Goal: Task Accomplishment & Management: Manage account settings

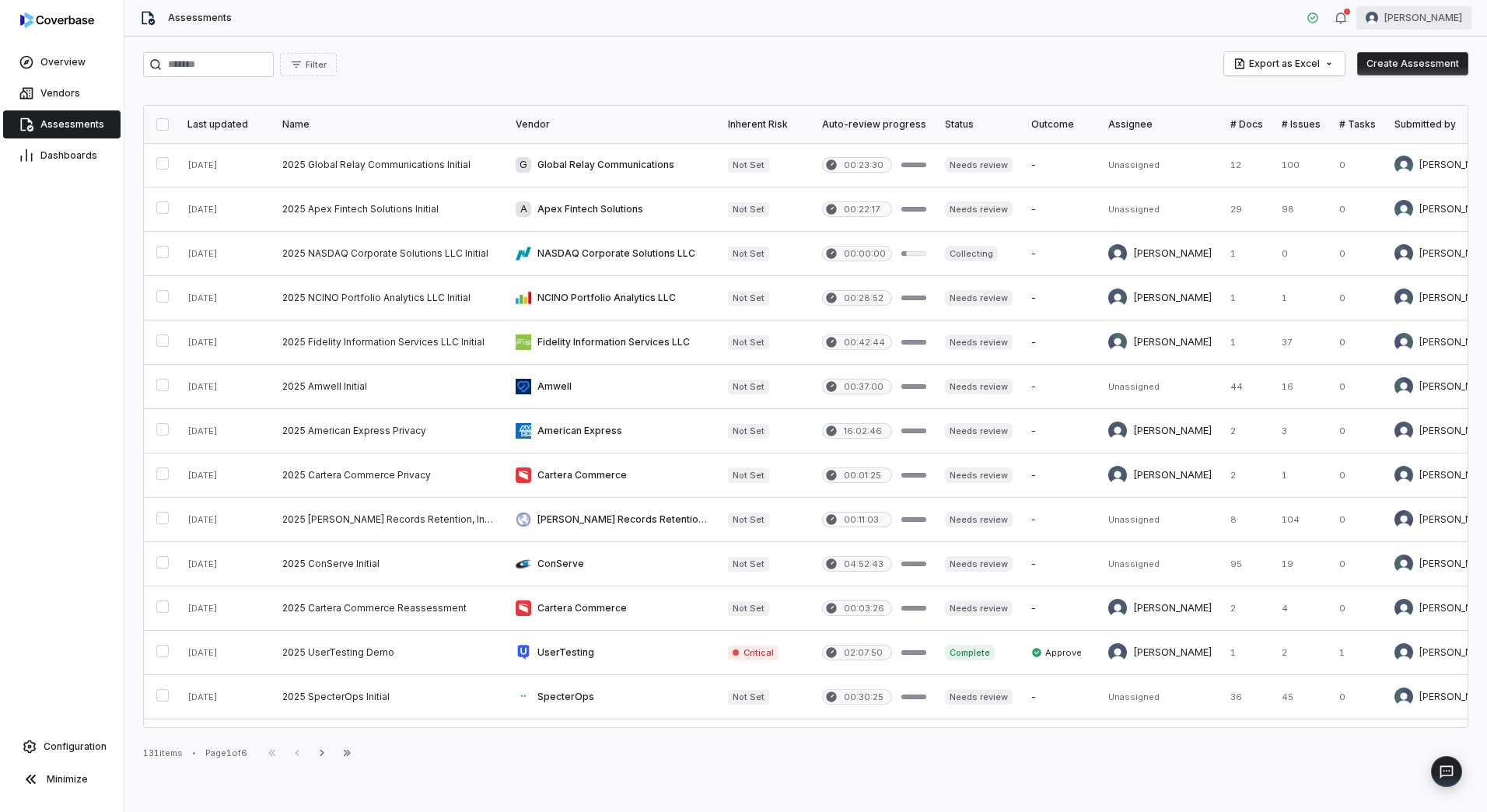
click at [1443, 11] on html "Overview Vendors Assessments Dashboards Configuration Minimize Assessments Mich…" at bounding box center [743, 406] width 1487 height 812
click at [1402, 145] on div "Log out" at bounding box center [1406, 143] width 119 height 25
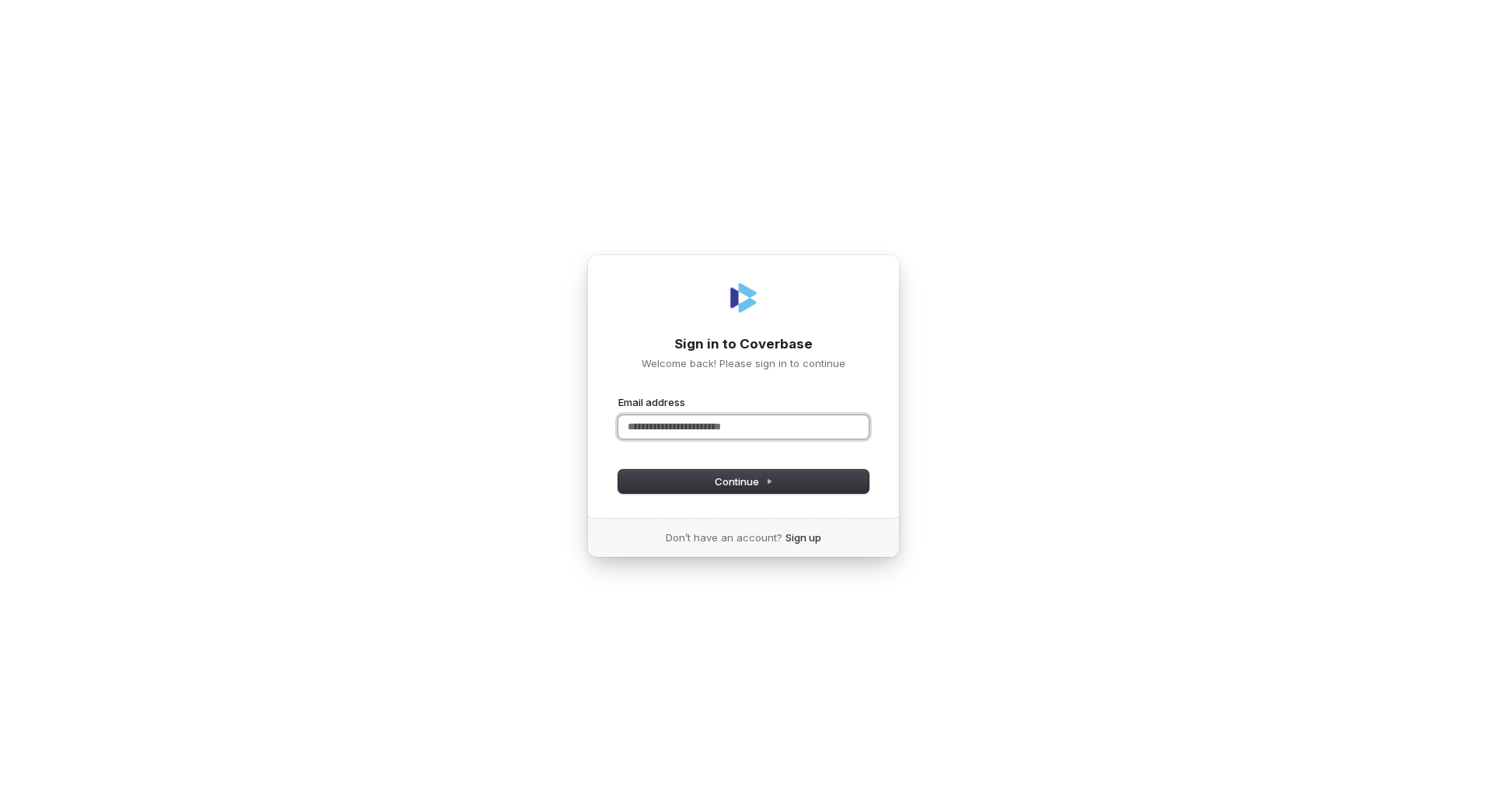
click at [653, 423] on input "Email address" at bounding box center [743, 426] width 251 height 23
paste input "**********"
click at [819, 471] on button "Continue" at bounding box center [743, 481] width 251 height 23
type input "**********"
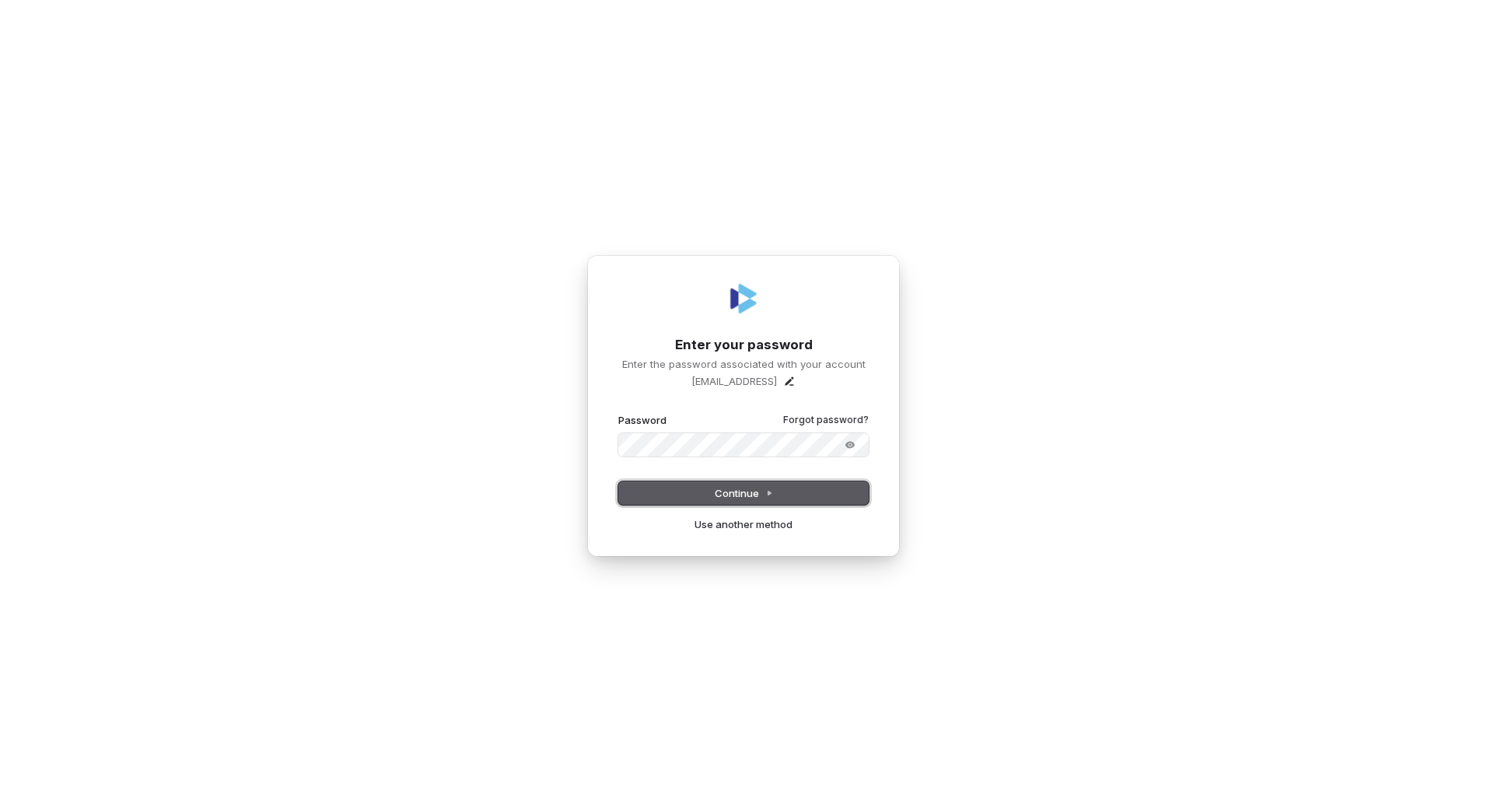
click at [700, 490] on button "Continue" at bounding box center [743, 492] width 251 height 23
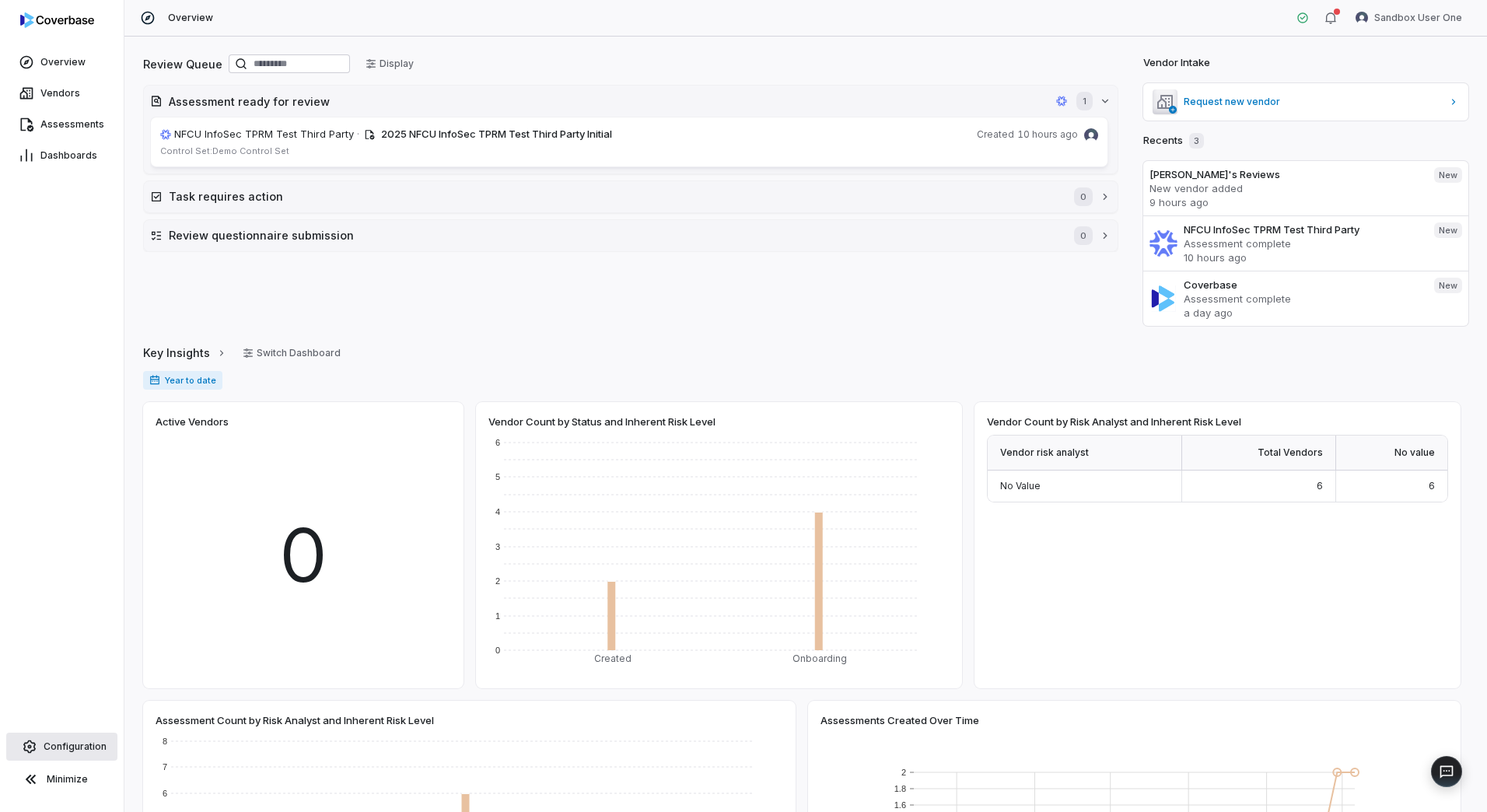
click at [84, 747] on span "Configuration" at bounding box center [75, 746] width 63 height 12
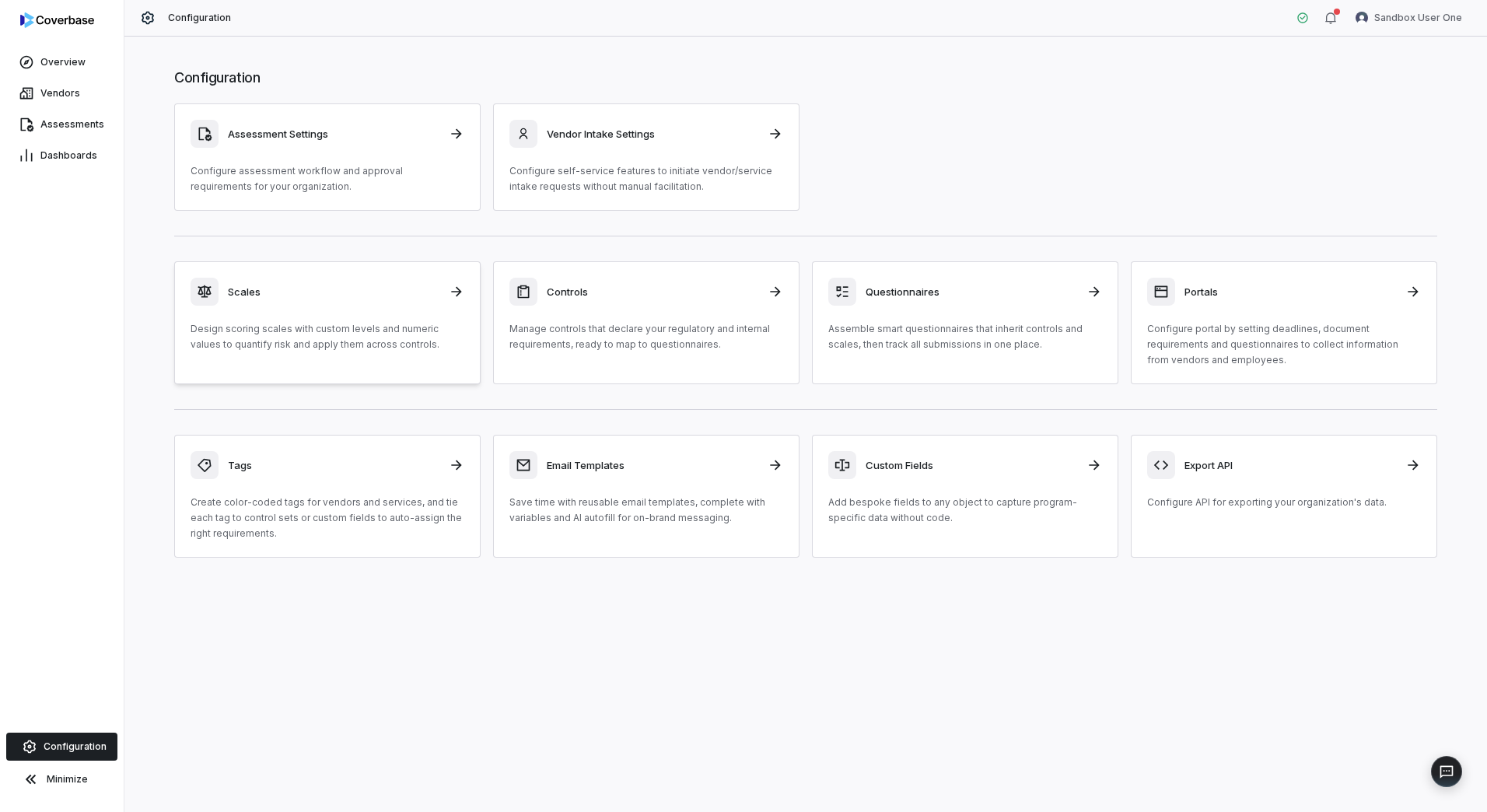
click at [347, 321] on div "Scales Design scoring scales with custom levels and numeric values to quantify …" at bounding box center [327, 315] width 274 height 75
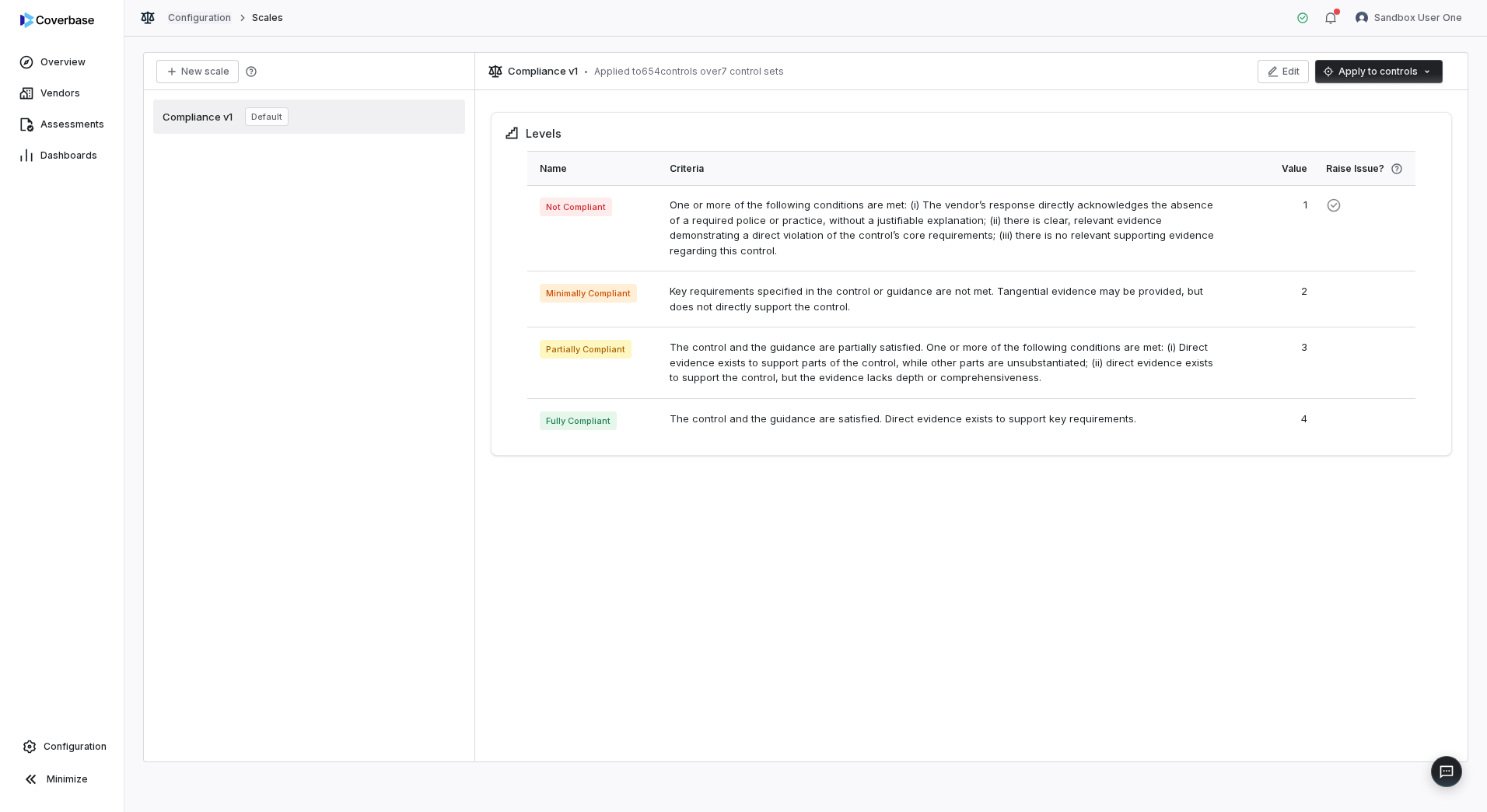
click at [217, 23] on link "Configuration" at bounding box center [199, 17] width 64 height 12
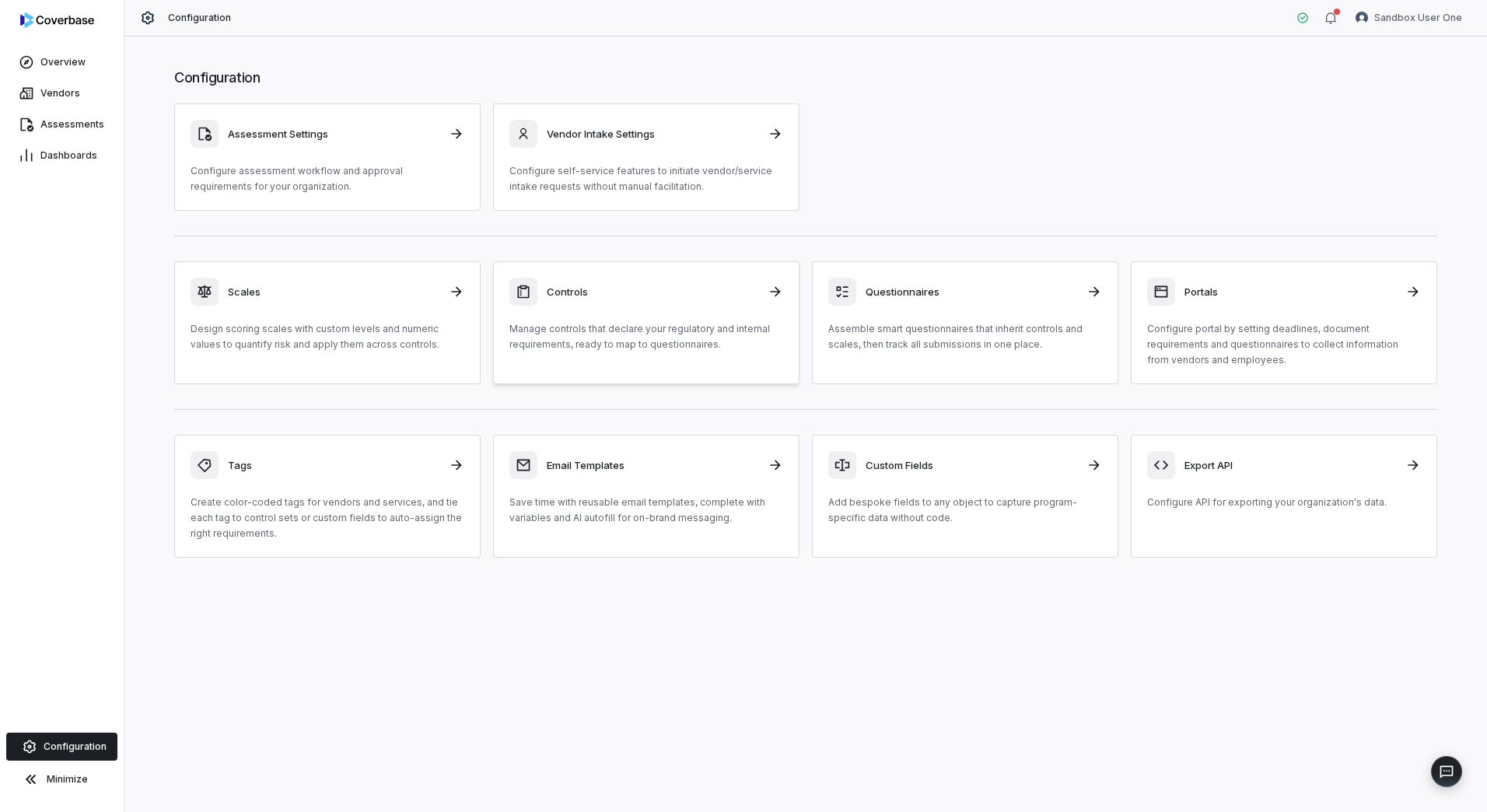
click at [544, 302] on div "Controls" at bounding box center [646, 292] width 274 height 28
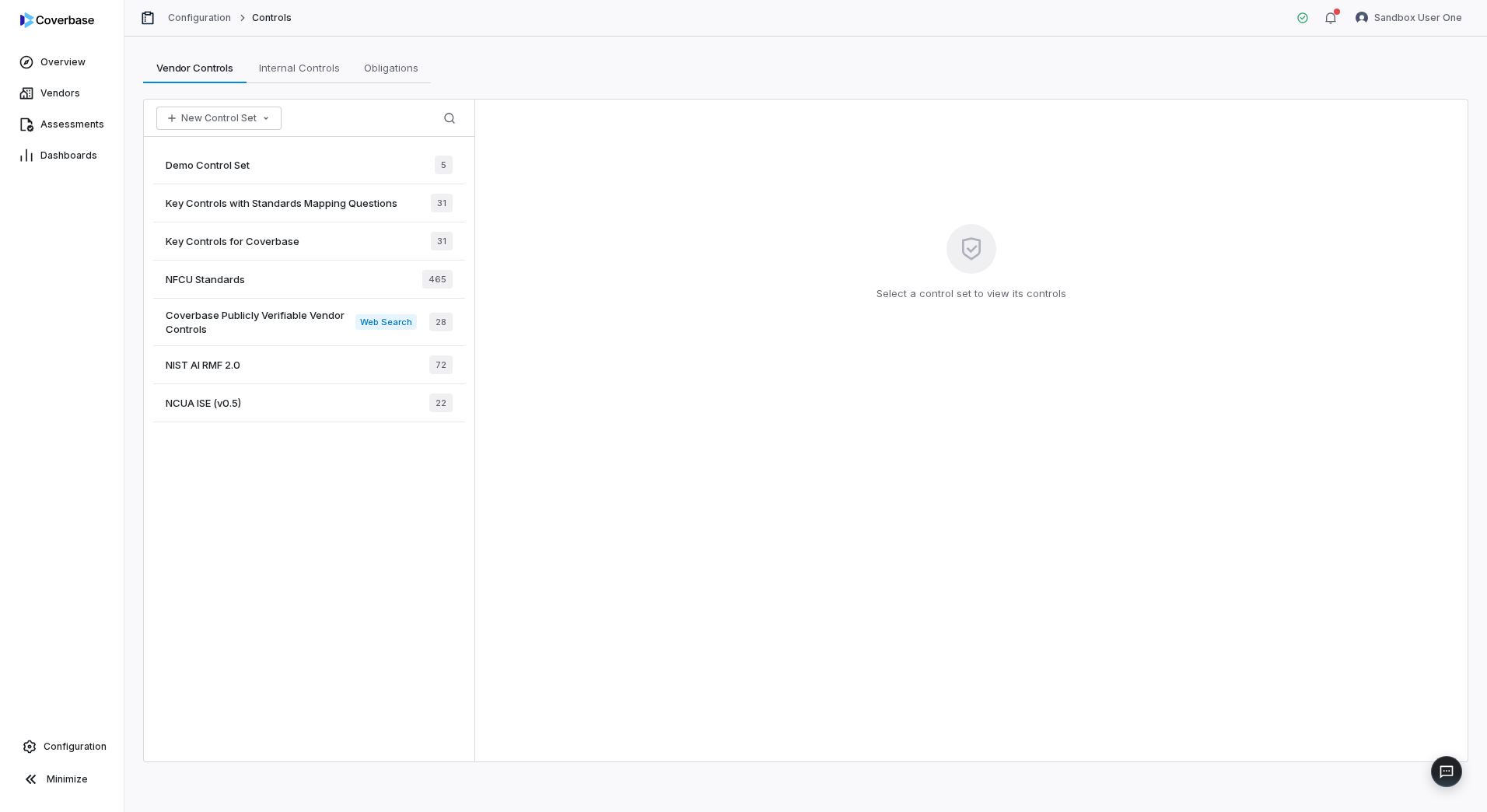
click at [226, 164] on span "Demo Control Set" at bounding box center [208, 164] width 84 height 14
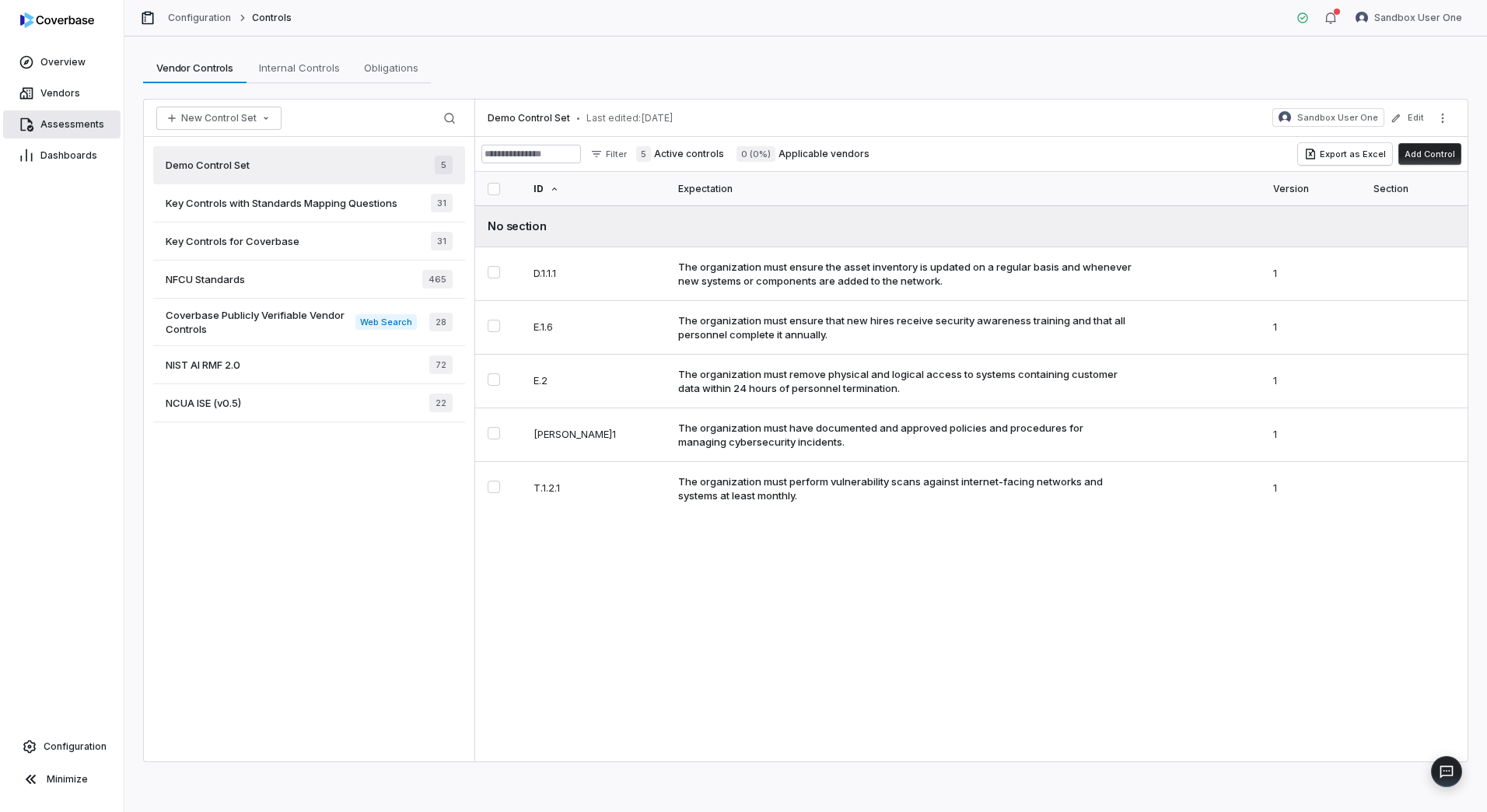
click at [77, 131] on link "Assessments" at bounding box center [62, 124] width 118 height 28
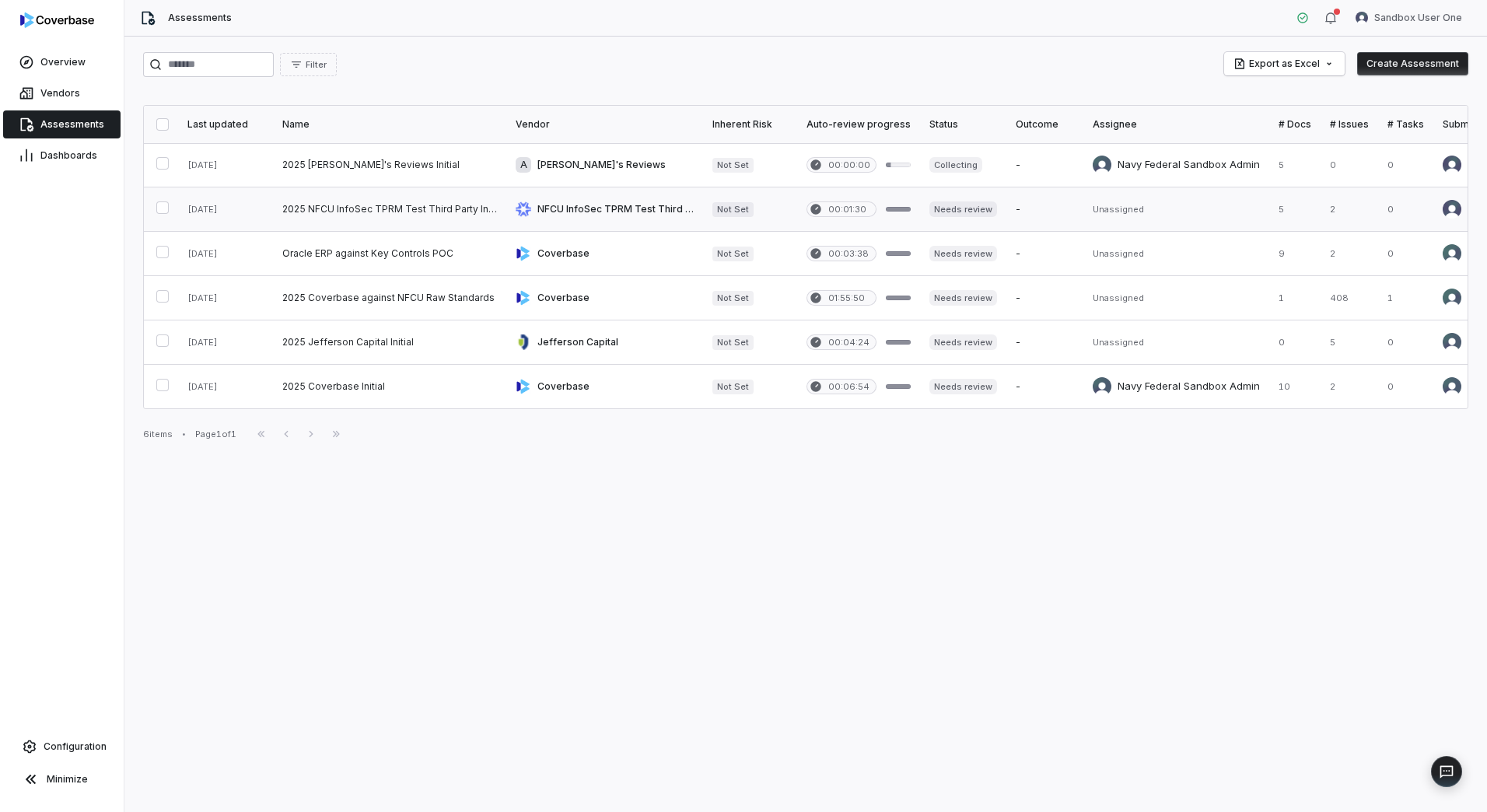
click at [463, 199] on link at bounding box center [390, 209] width 234 height 44
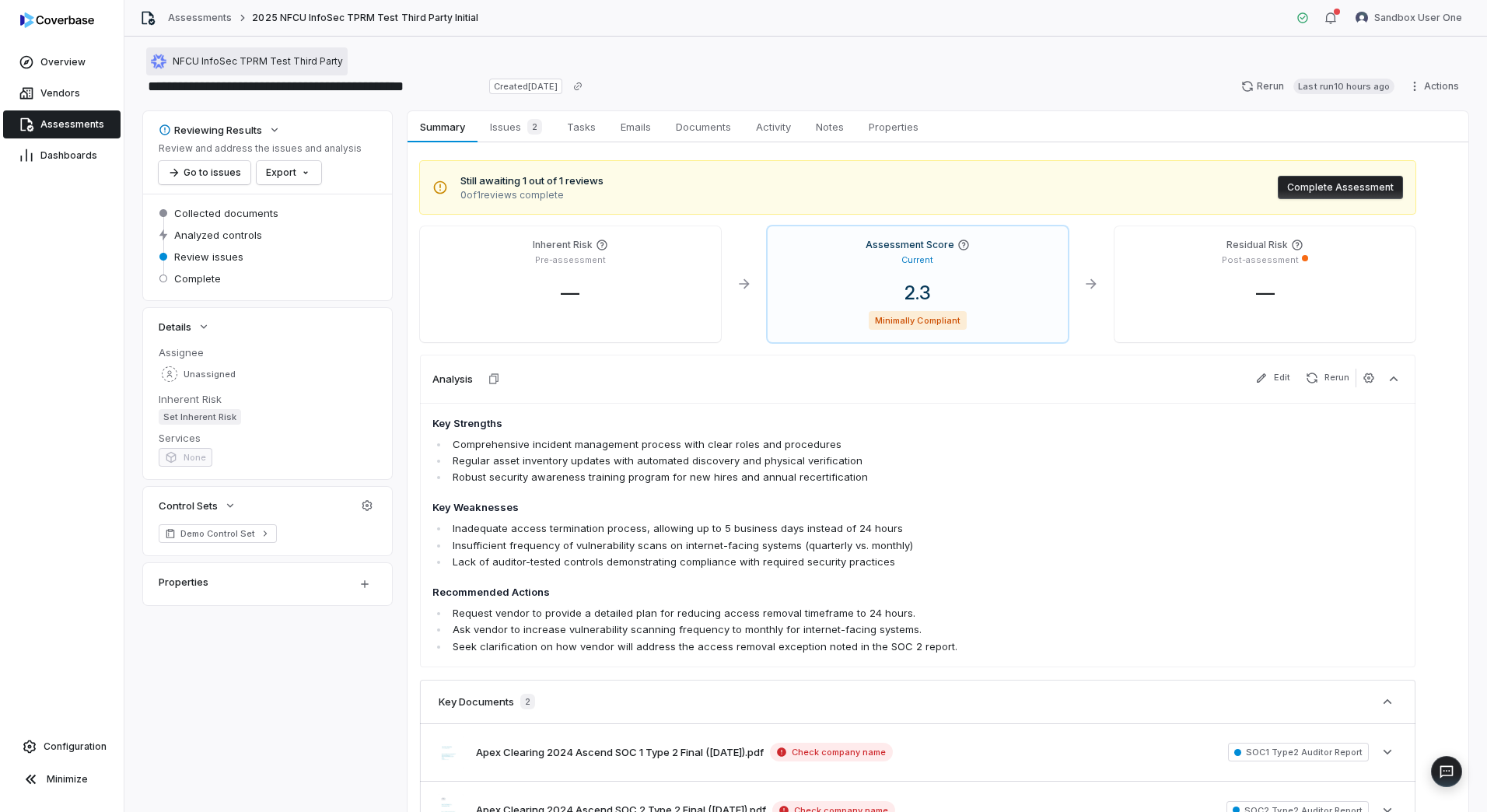
click at [260, 63] on span "NFCU InfoSec TPRM Test Third Party" at bounding box center [257, 61] width 170 height 12
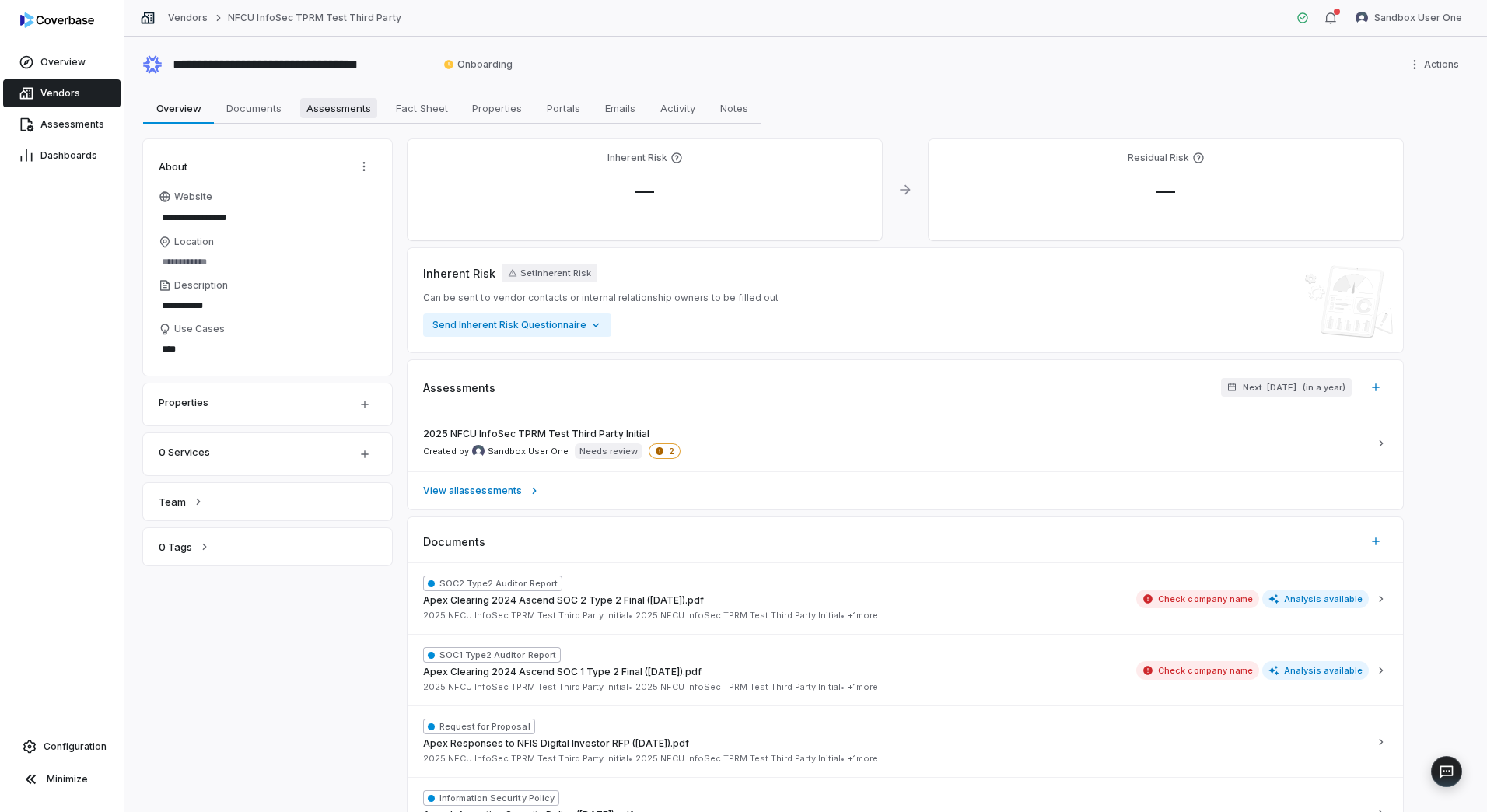
click at [330, 100] on span "Assessments" at bounding box center [339, 108] width 77 height 20
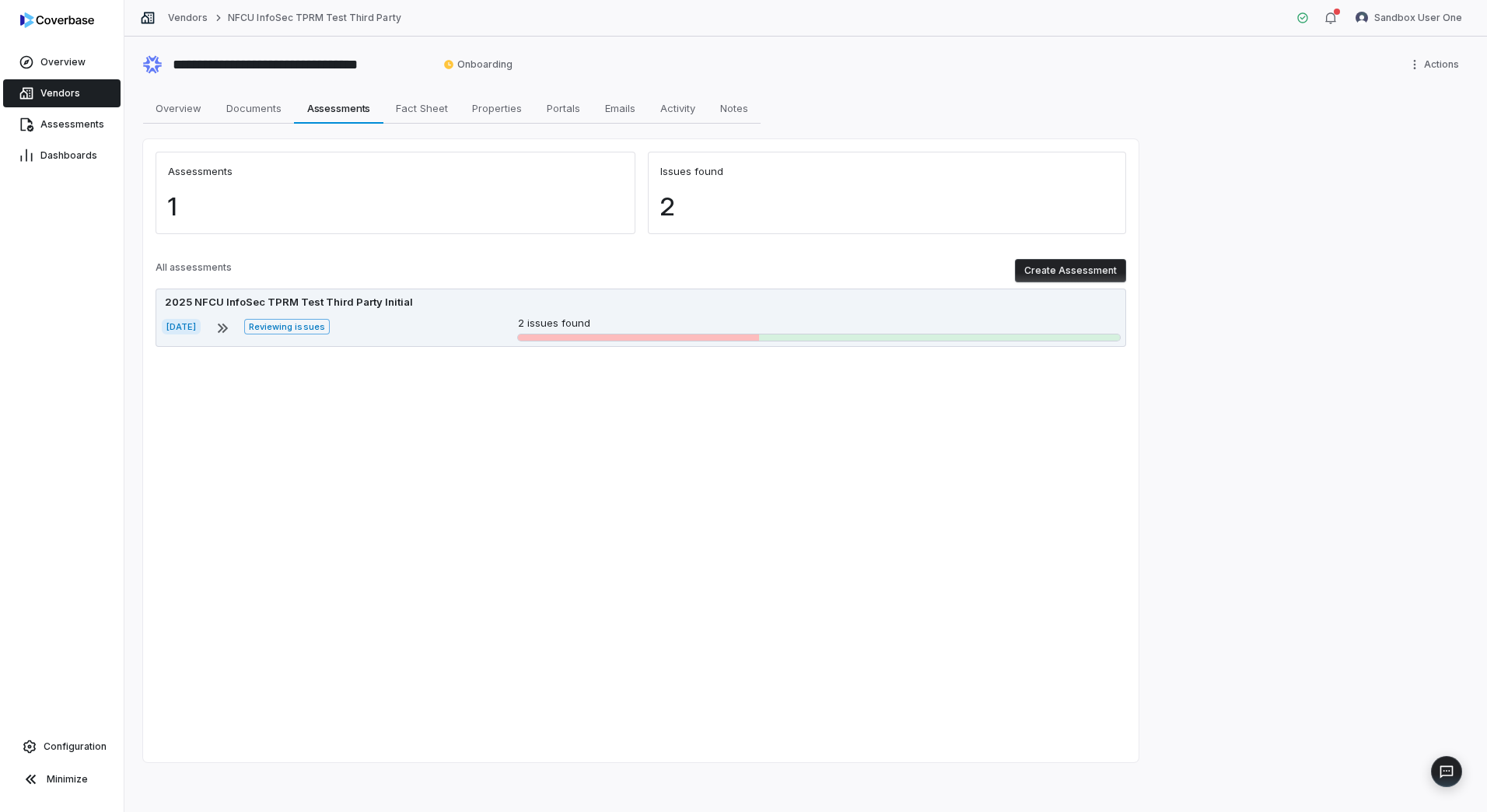
click at [575, 313] on div "2025 NFCU InfoSec TPRM Test Third Party Initial [DATE] Reviewing issues 2 issue…" at bounding box center [641, 317] width 971 height 58
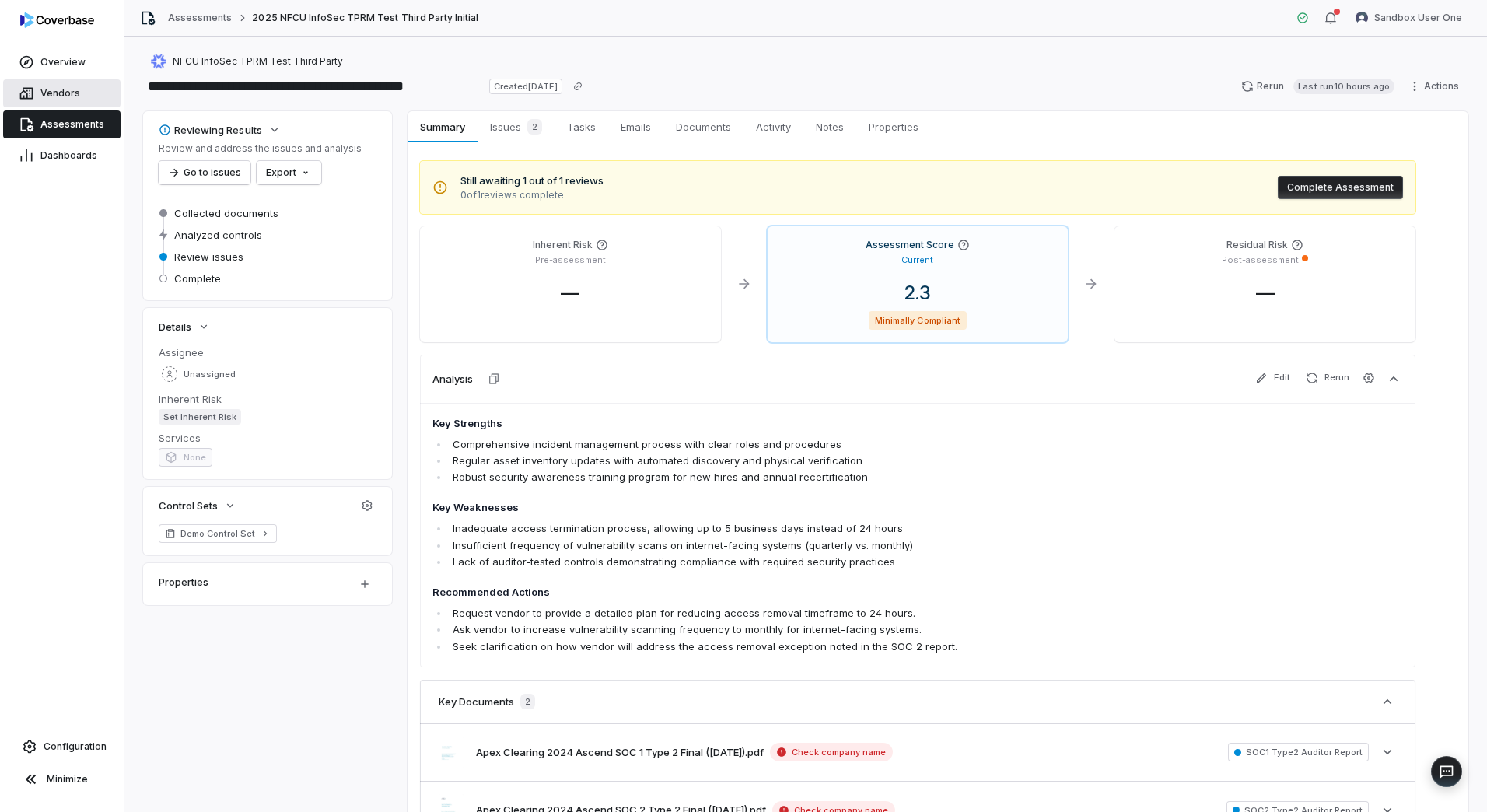
click at [66, 93] on span "Vendors" at bounding box center [60, 93] width 39 height 12
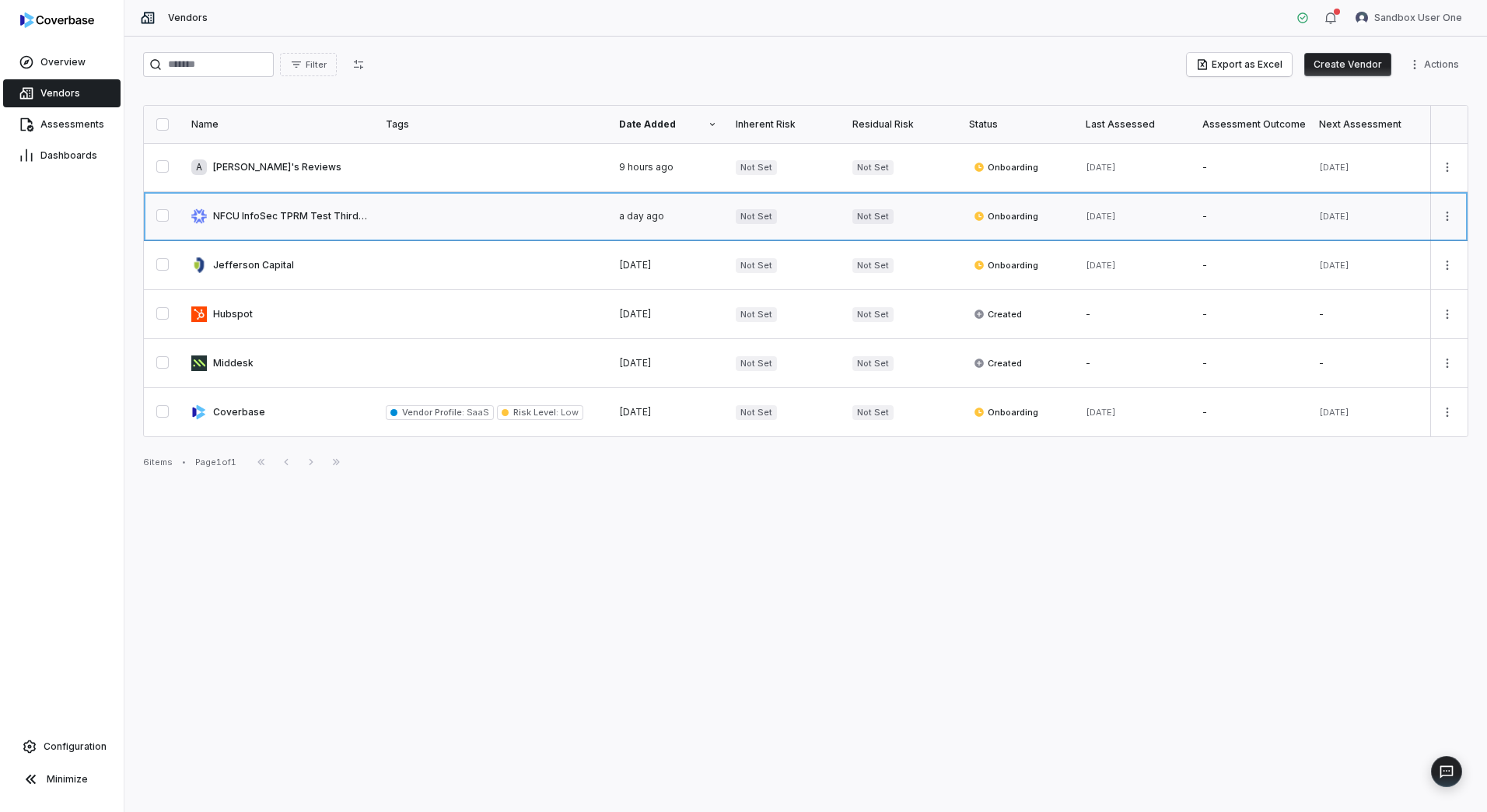
click at [284, 223] on link at bounding box center [279, 216] width 194 height 48
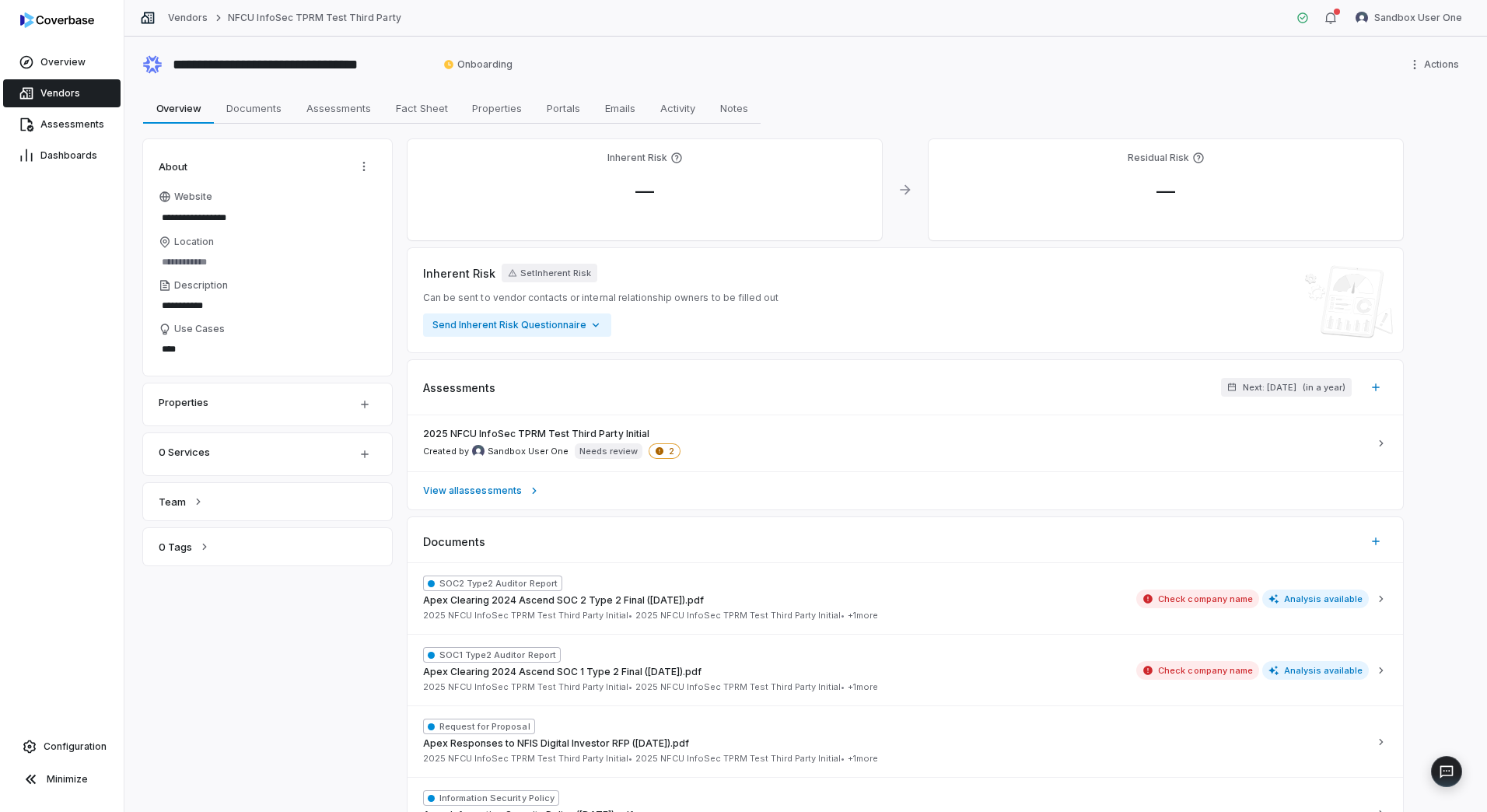
click at [64, 93] on span "Vendors" at bounding box center [60, 93] width 39 height 12
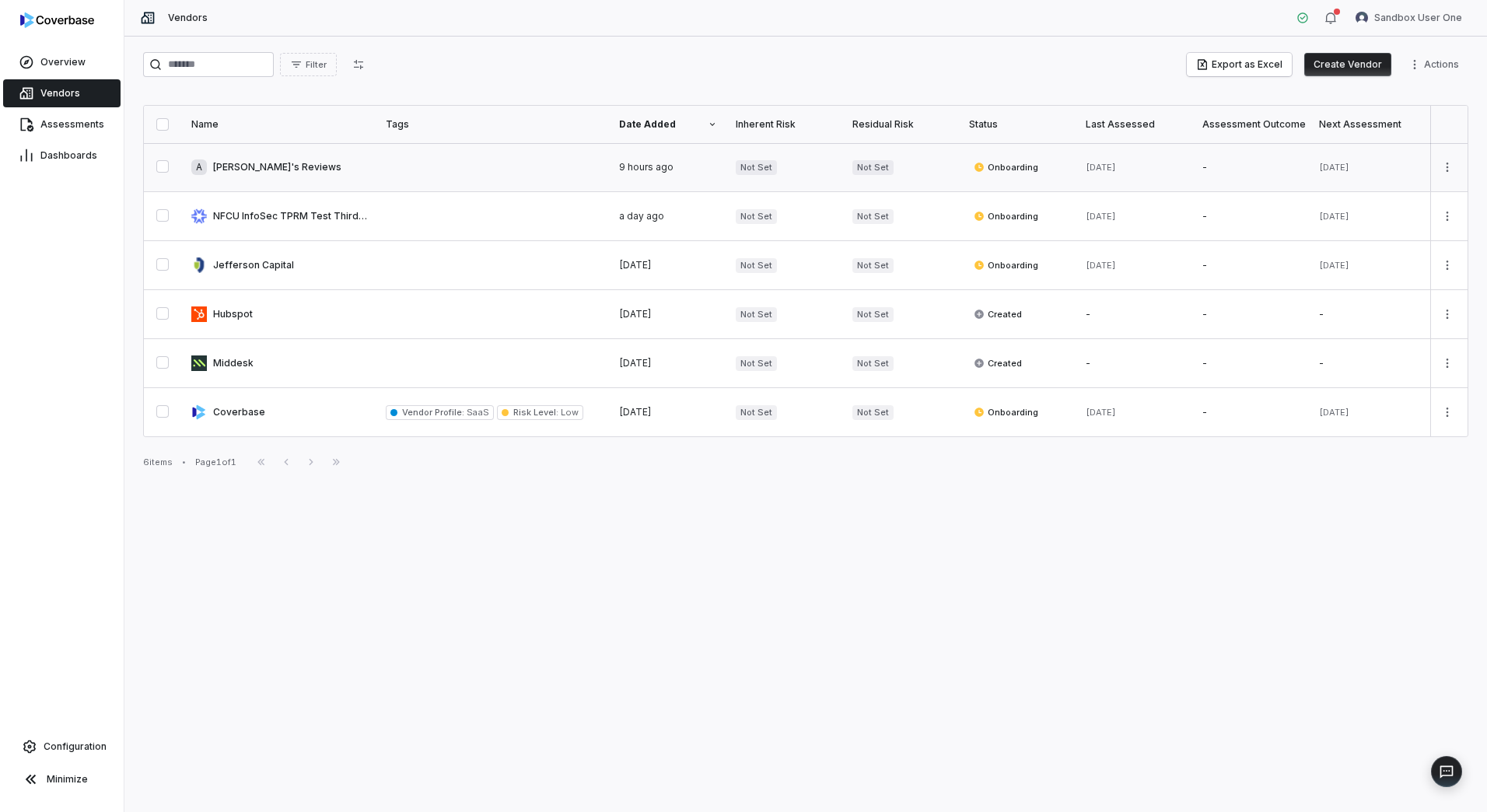
click at [242, 170] on link at bounding box center [279, 168] width 194 height 48
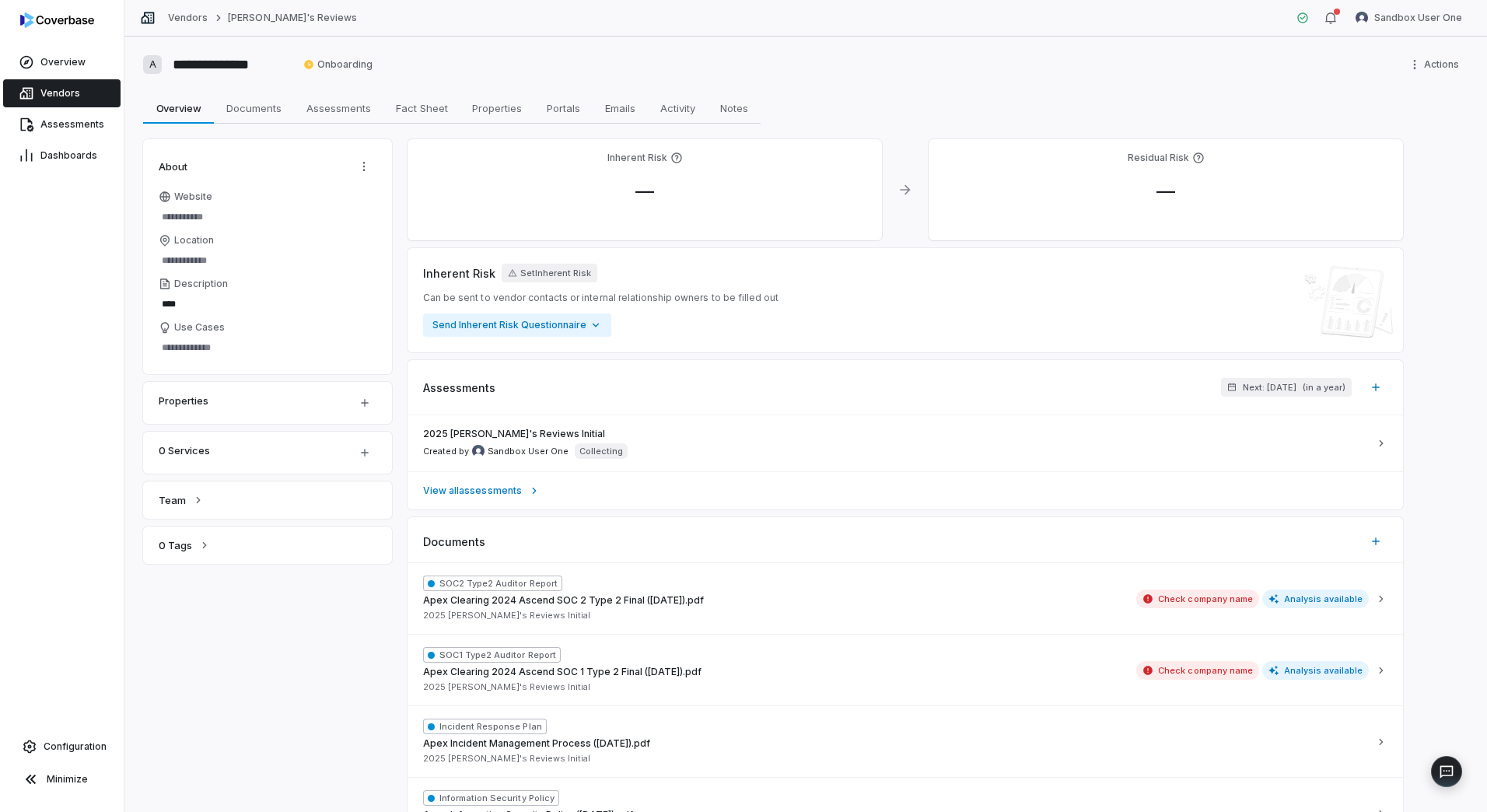
click at [52, 92] on span "Vendors" at bounding box center [60, 93] width 39 height 12
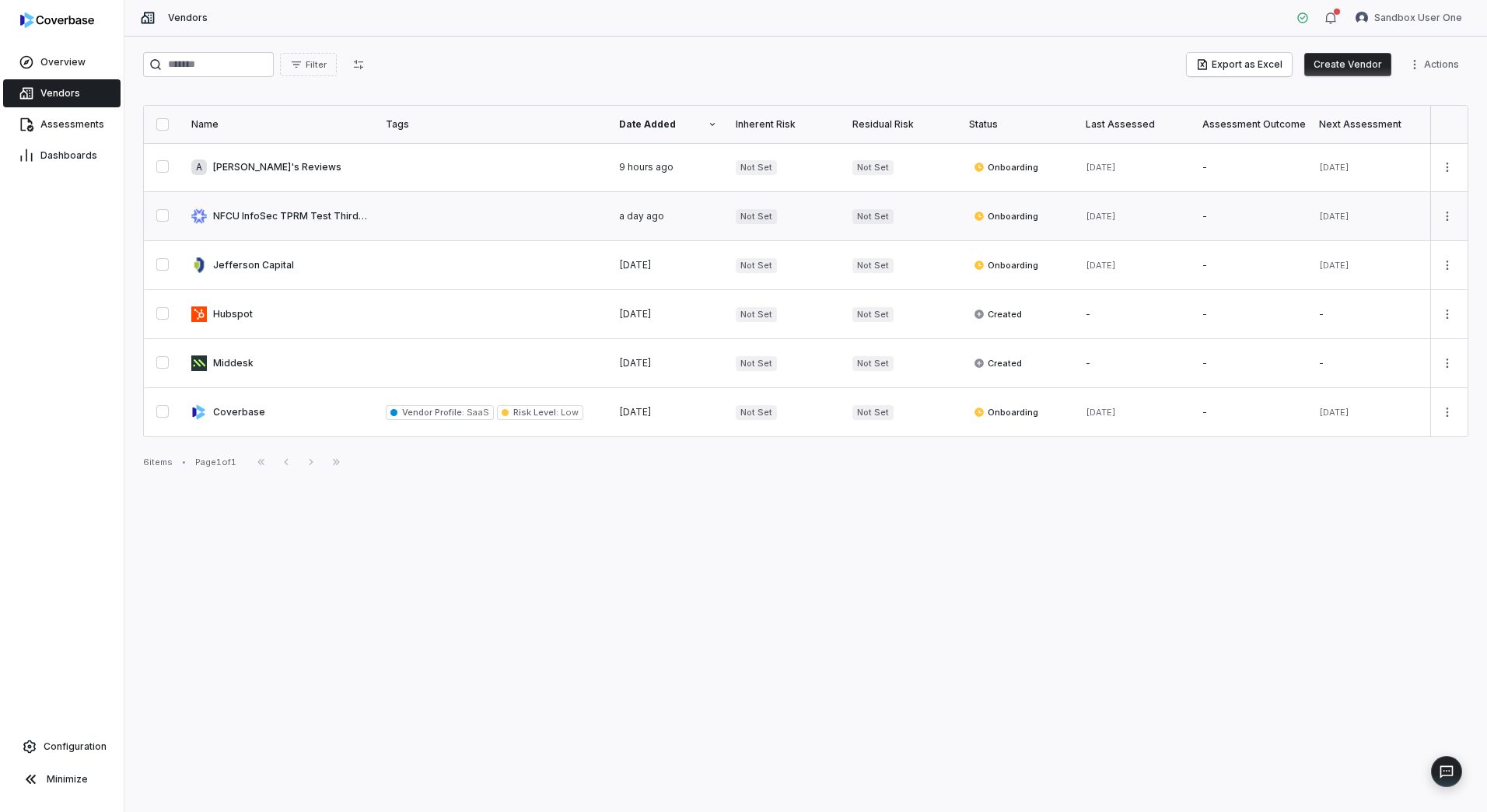
click at [302, 213] on link at bounding box center [279, 216] width 194 height 48
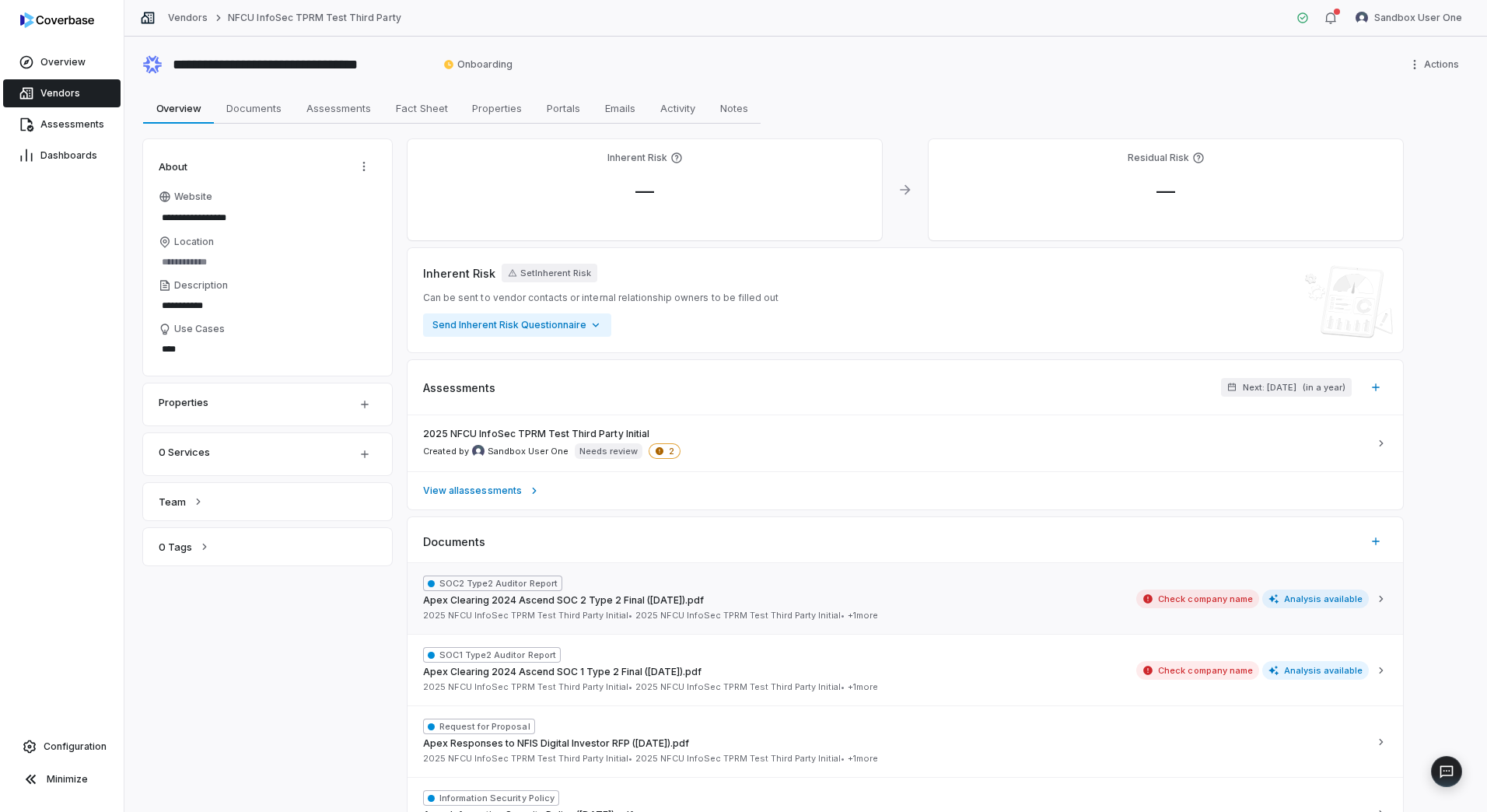
click at [1310, 600] on span "Analysis available" at bounding box center [1316, 599] width 107 height 19
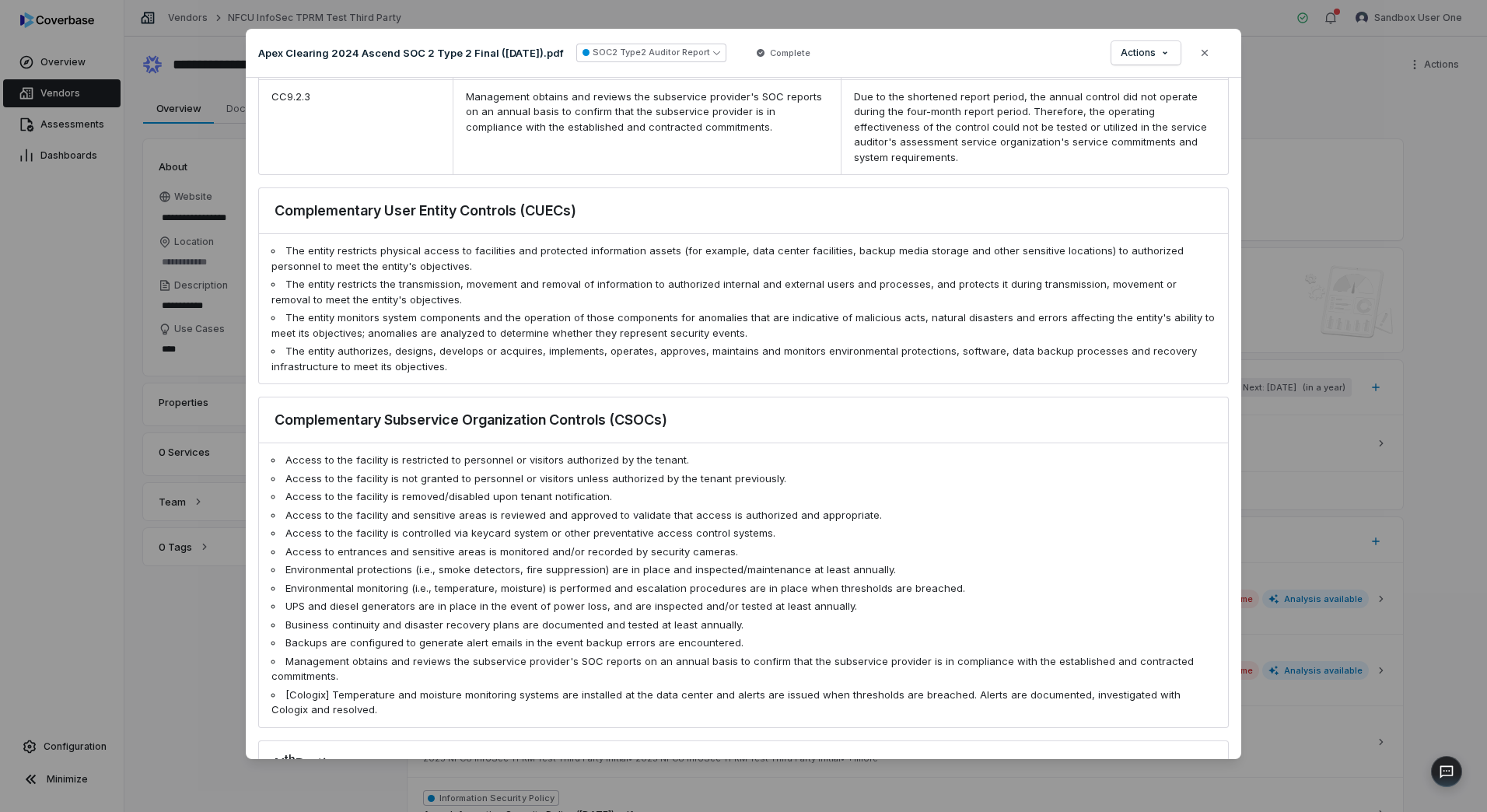
scroll to position [8164, 0]
click at [1211, 47] on icon "button" at bounding box center [1204, 52] width 12 height 12
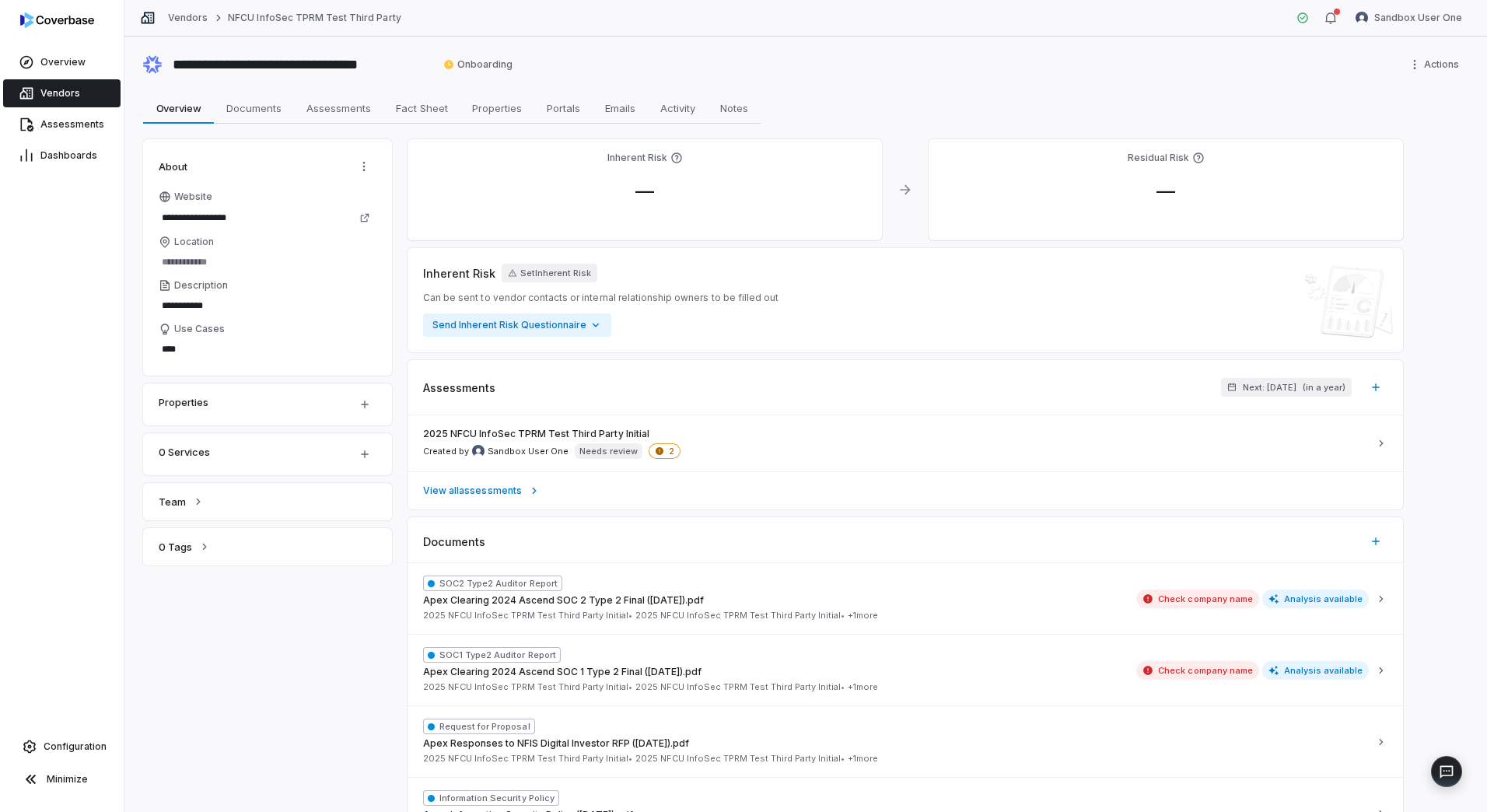
type textarea "*"
click at [52, 96] on span "Vendors" at bounding box center [60, 93] width 39 height 12
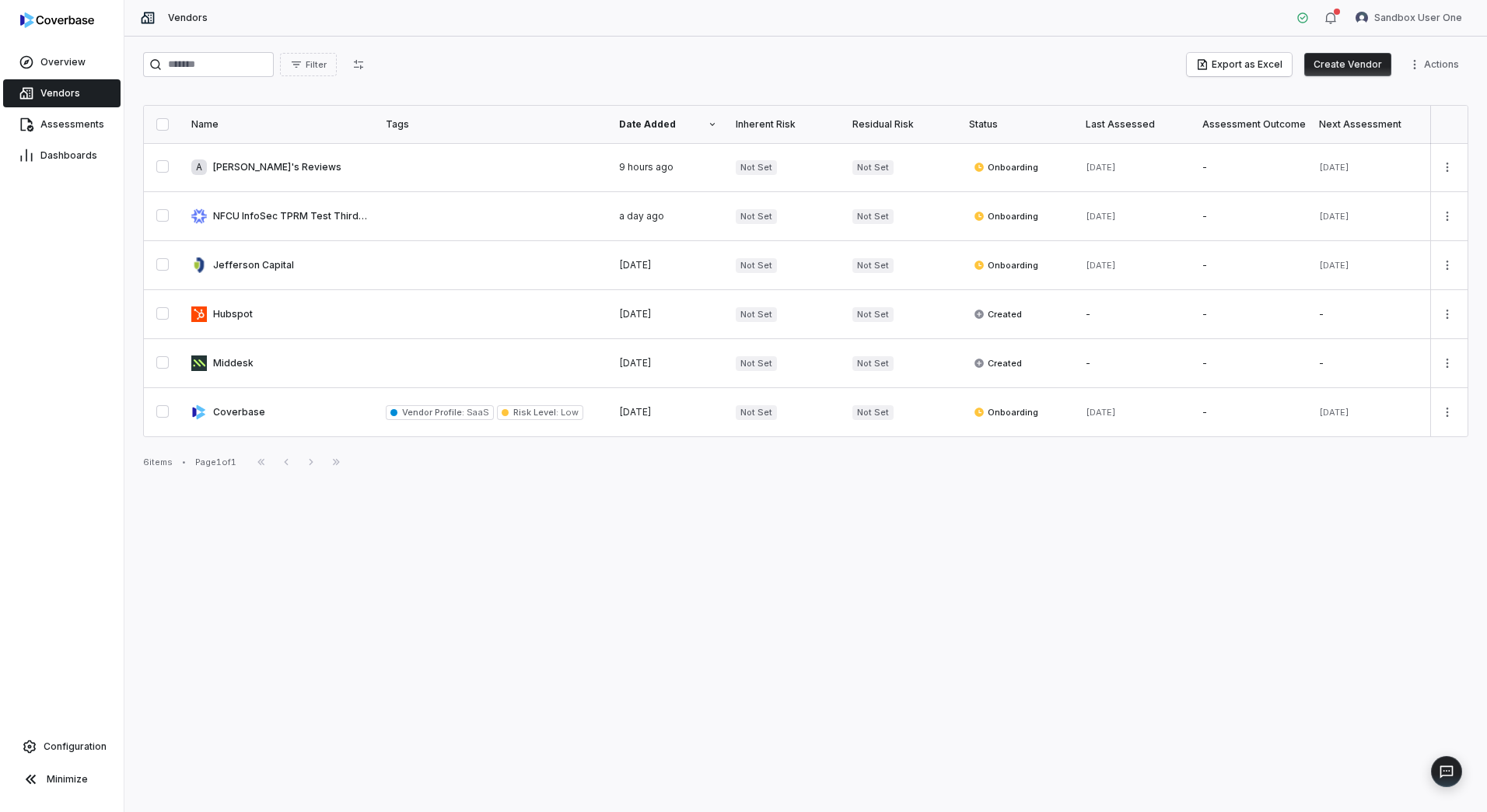
click at [1345, 68] on button "Create Vendor" at bounding box center [1348, 64] width 87 height 23
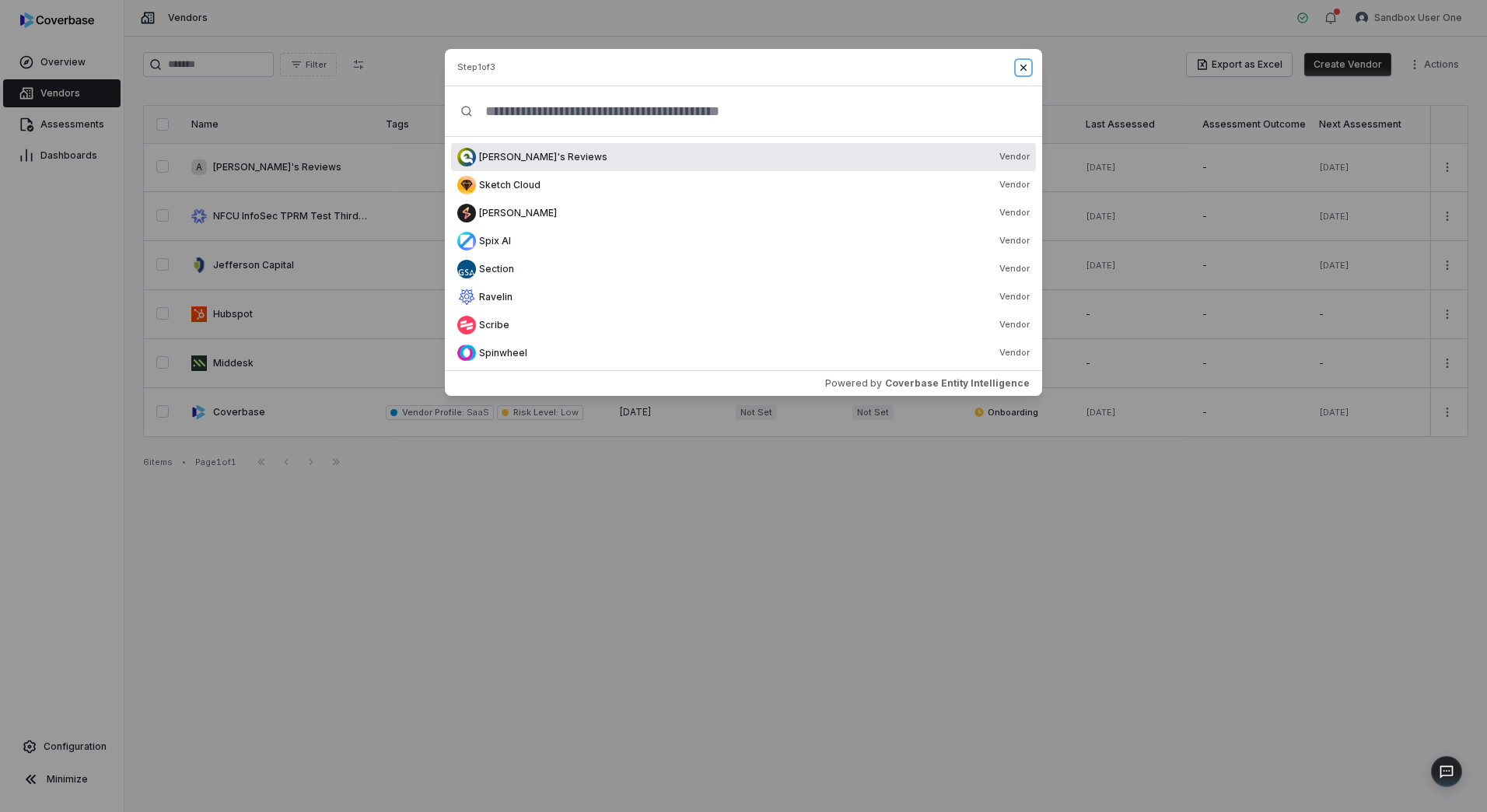
click at [1024, 64] on icon "button" at bounding box center [1023, 67] width 12 height 12
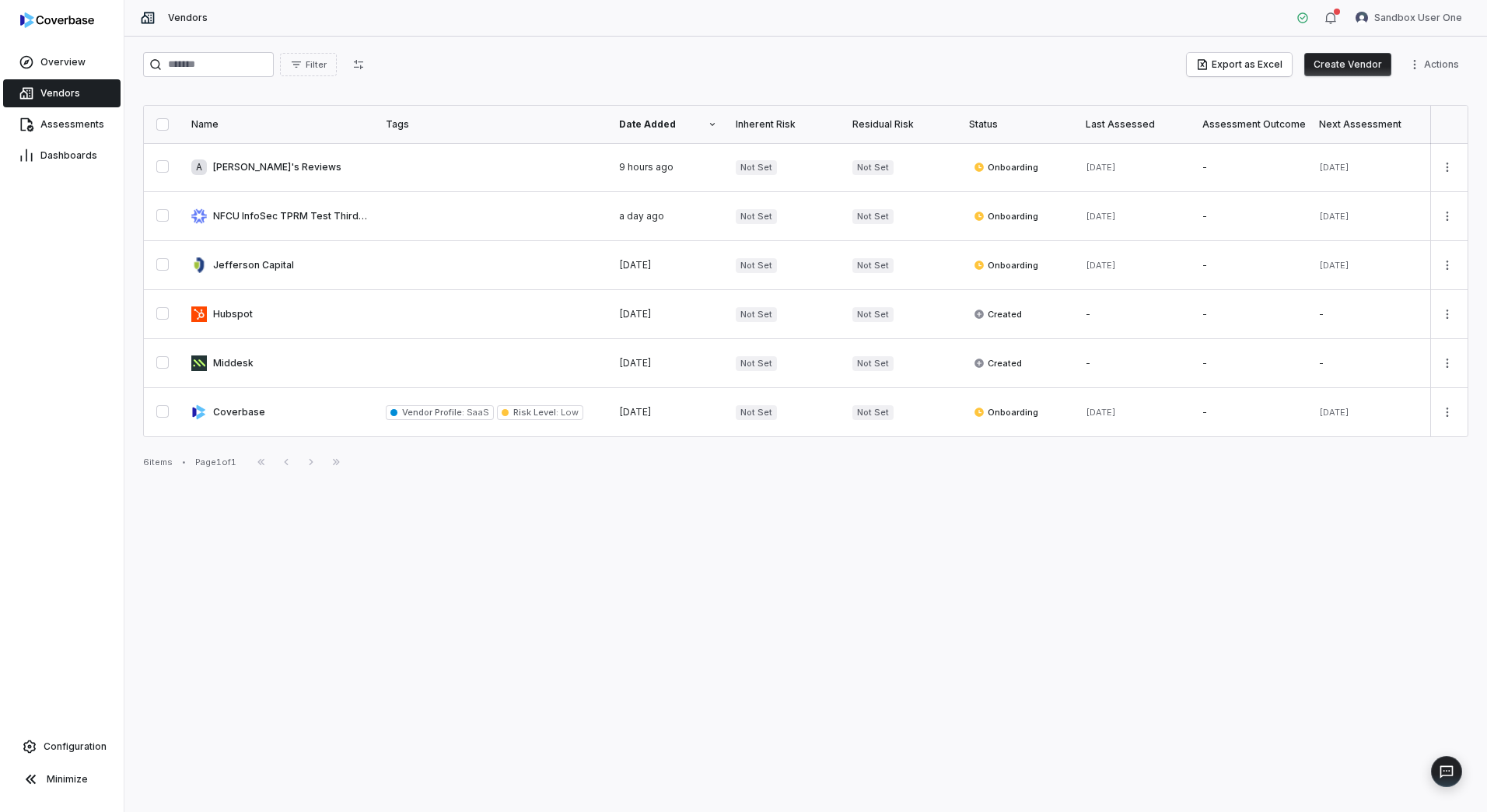
click at [43, 86] on link "Vendors" at bounding box center [62, 93] width 118 height 28
click at [82, 60] on span "Overview" at bounding box center [63, 61] width 45 height 12
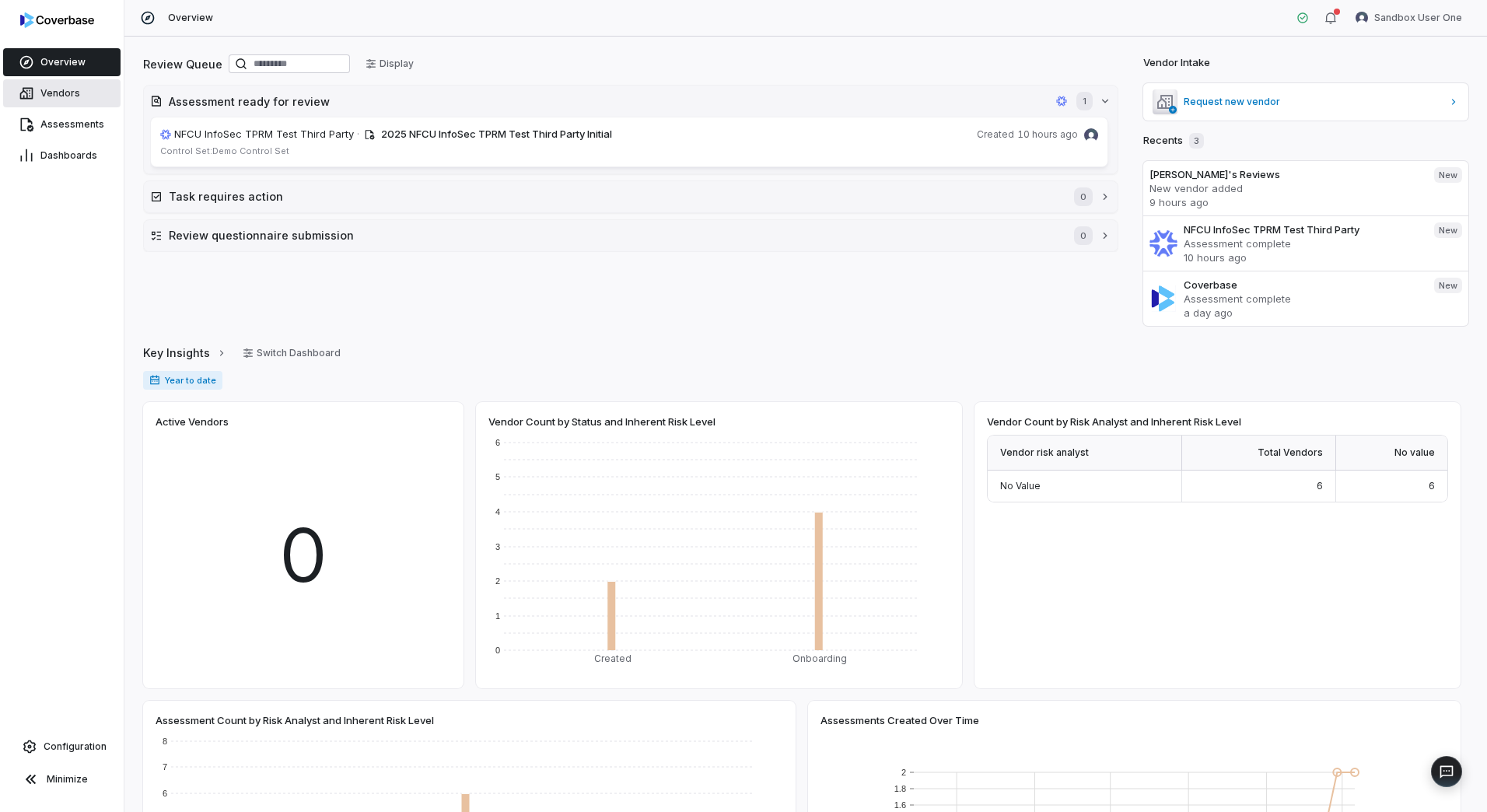
click at [56, 86] on link "Vendors" at bounding box center [62, 93] width 118 height 28
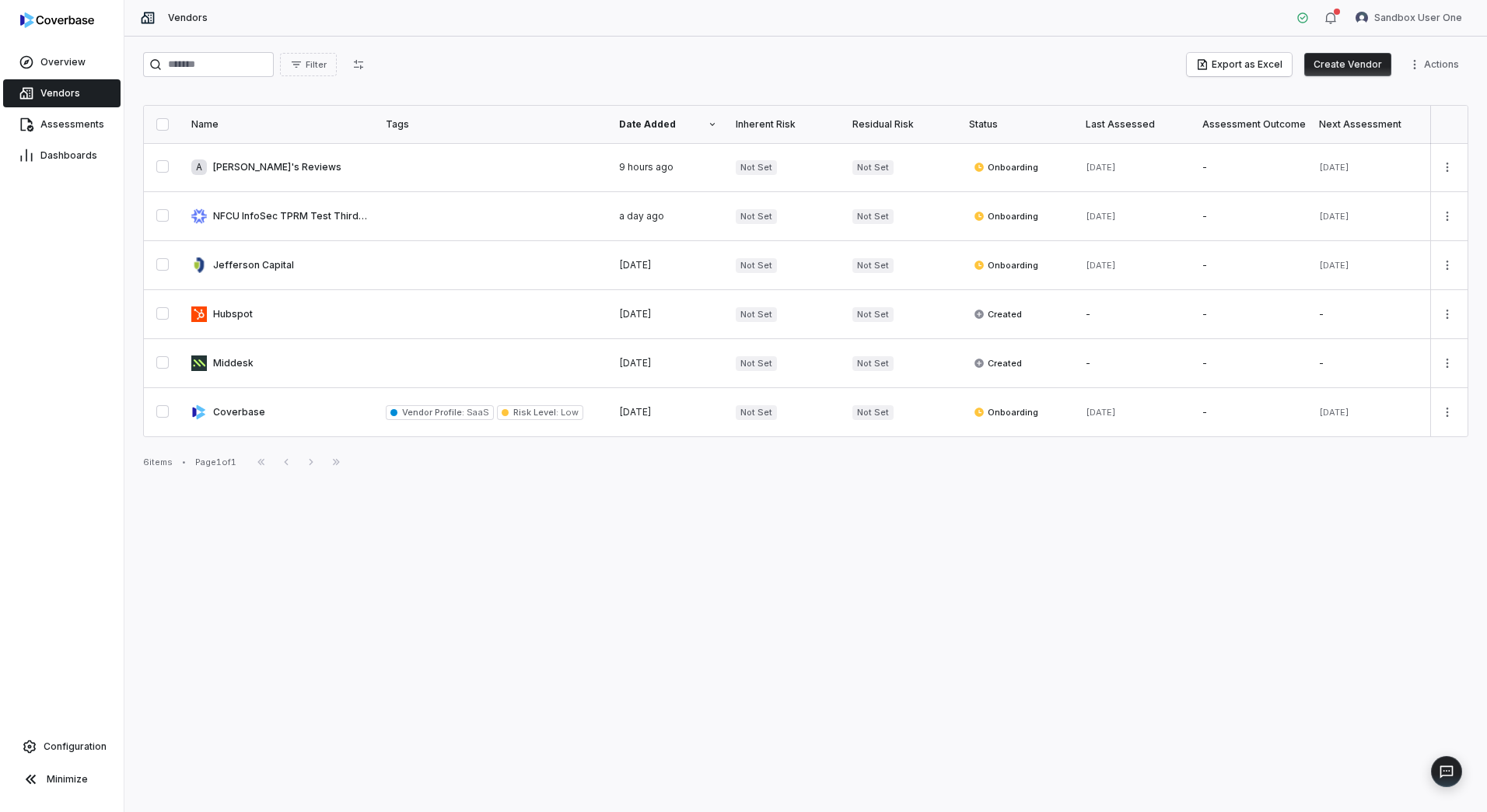
click at [1348, 72] on button "Create Vendor" at bounding box center [1348, 64] width 87 height 23
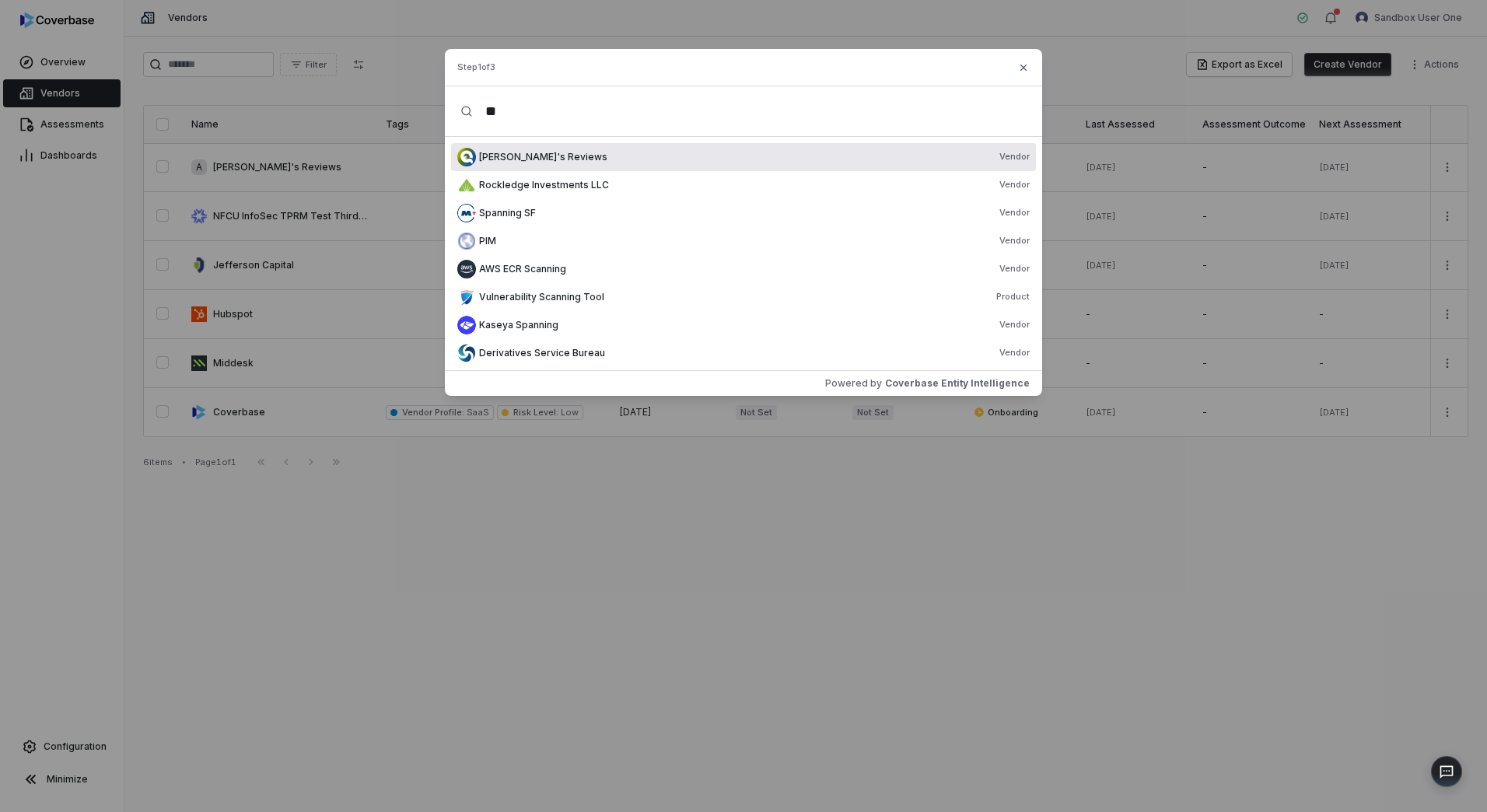
type input "*"
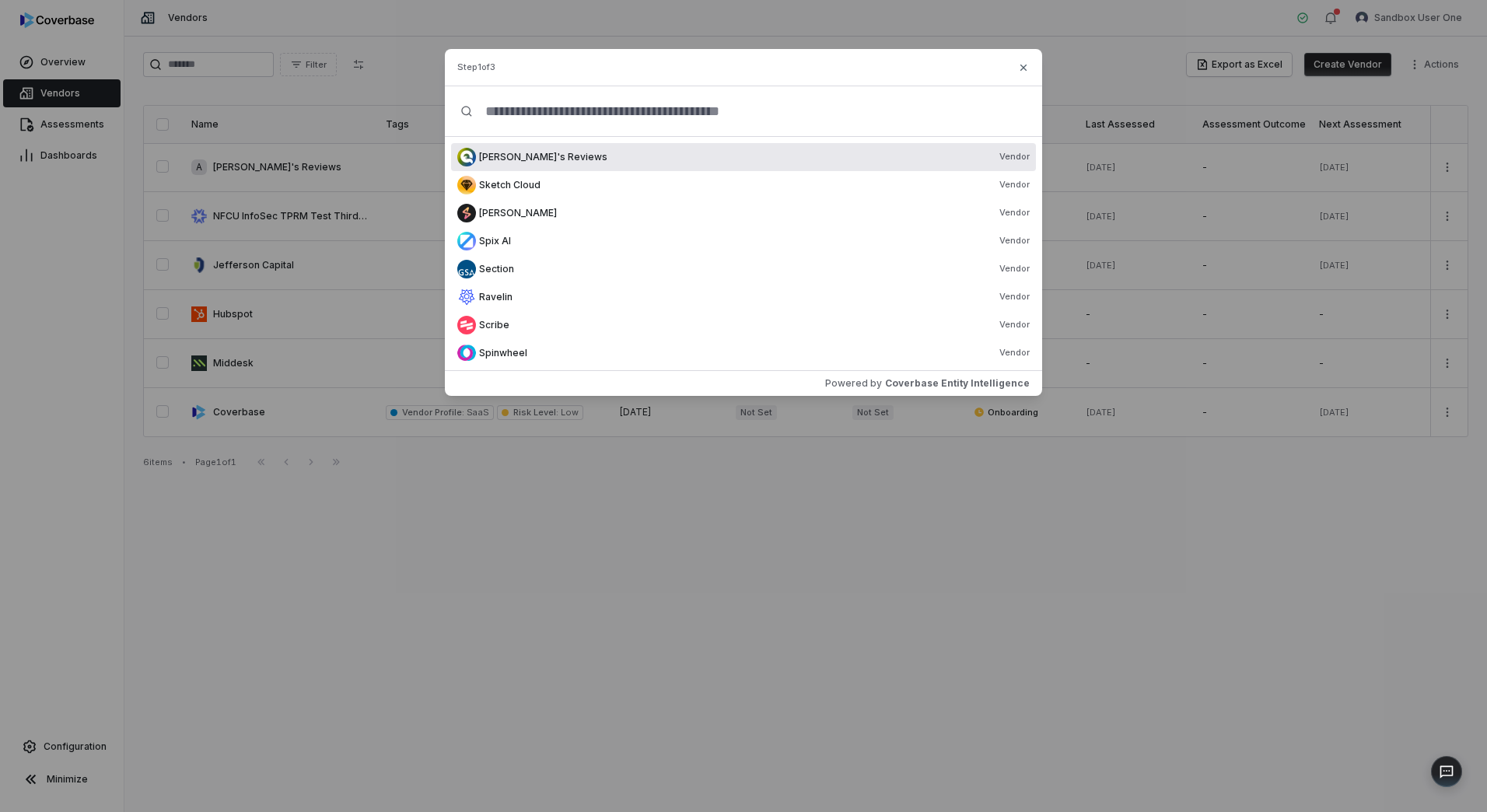
click at [596, 161] on div "[PERSON_NAME]'s Reviews Vendor" at bounding box center [754, 156] width 550 height 12
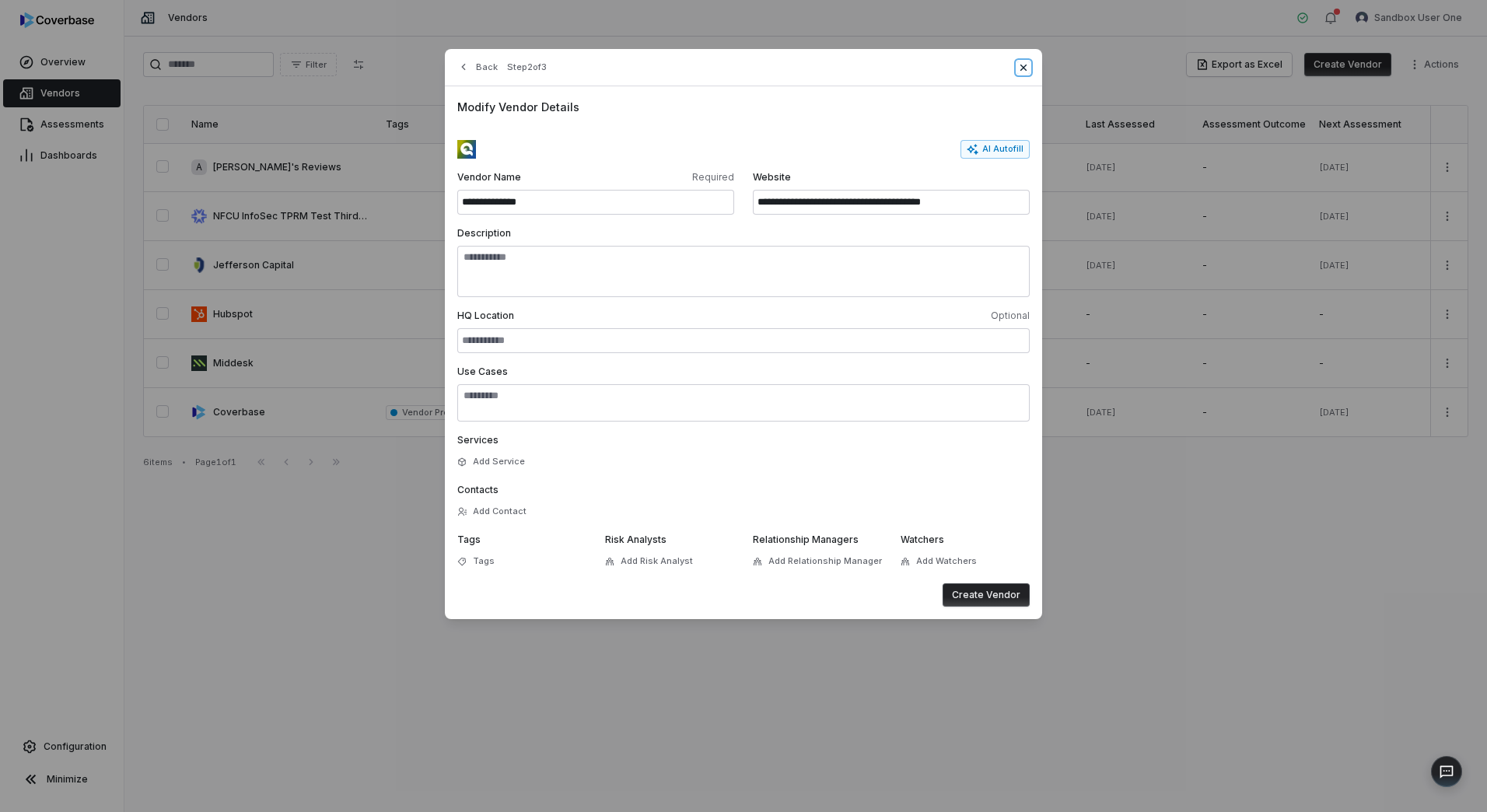
click at [1026, 68] on icon "button" at bounding box center [1023, 67] width 12 height 12
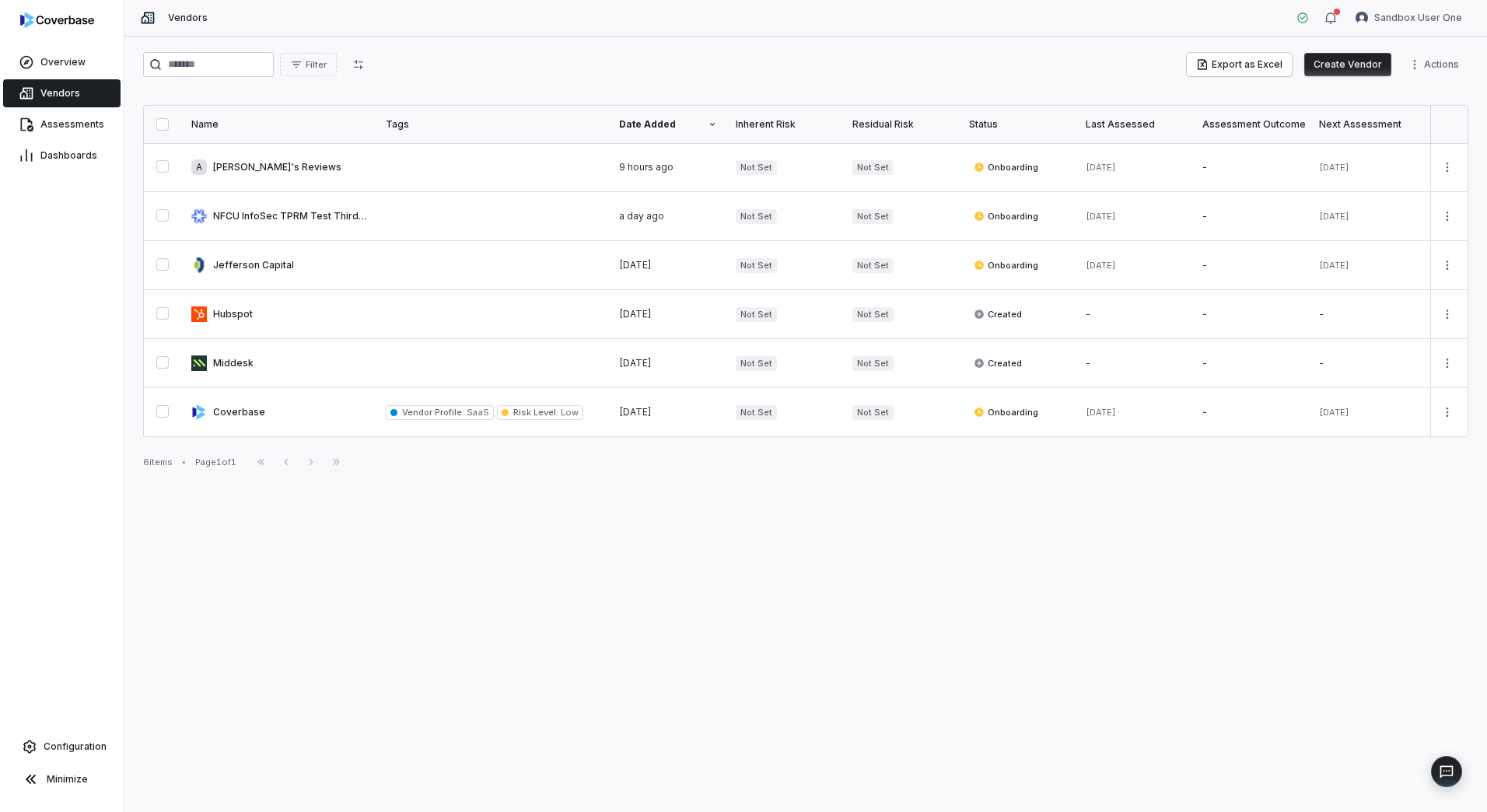
click at [1333, 55] on button "Create Vendor" at bounding box center [1348, 64] width 87 height 23
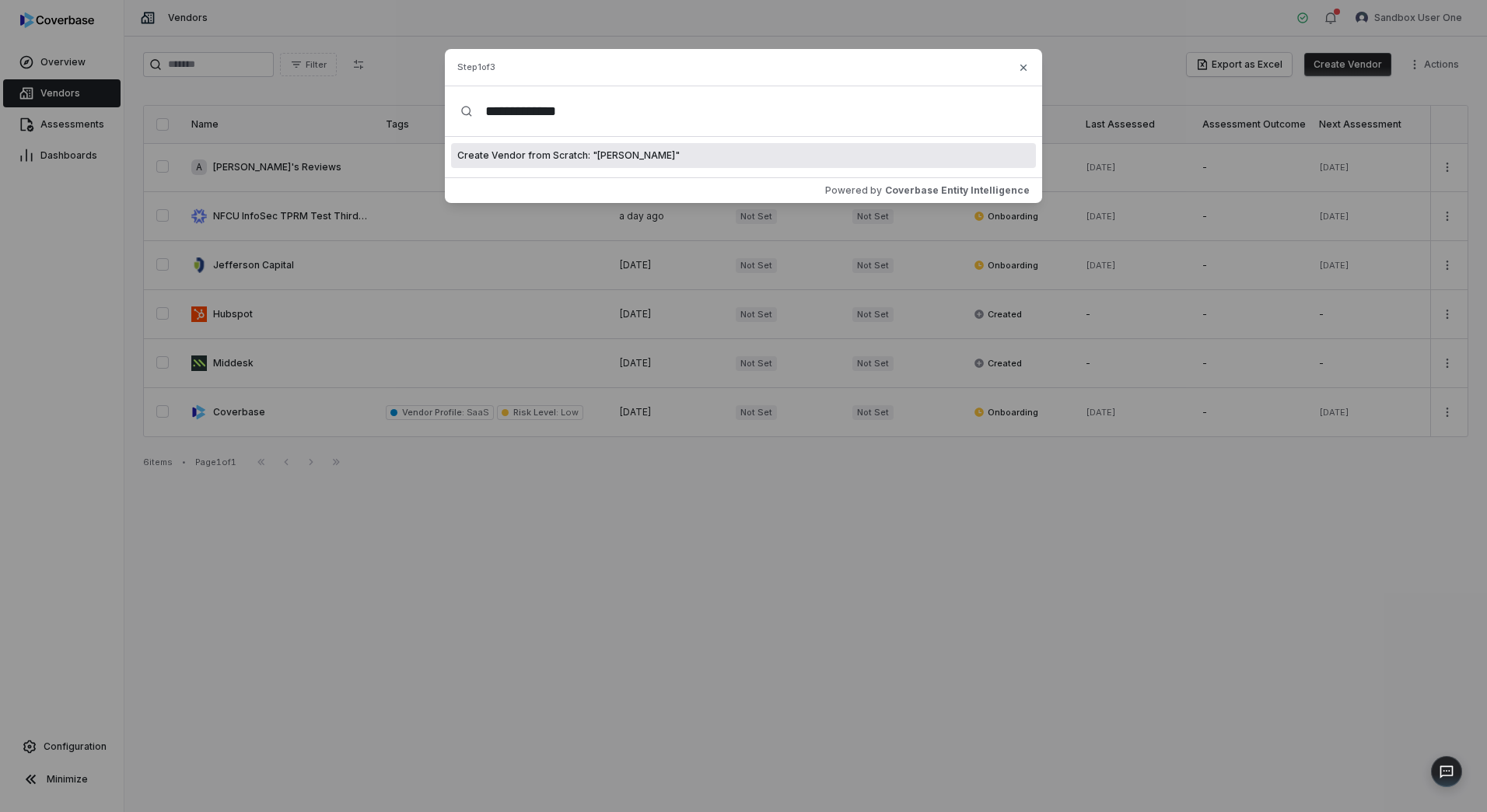
type input "**********"
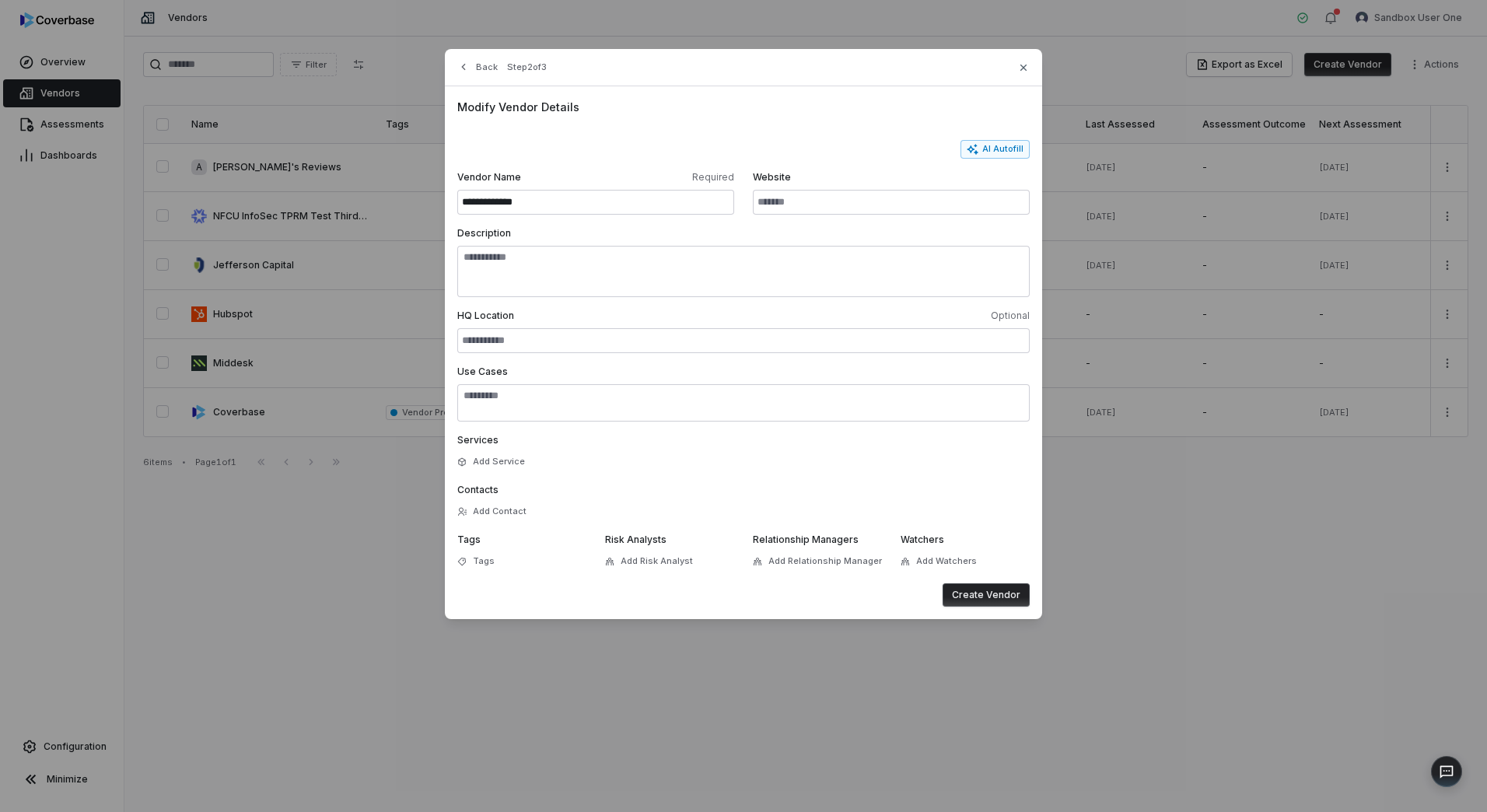
click at [994, 591] on button "Create Vendor" at bounding box center [986, 594] width 87 height 23
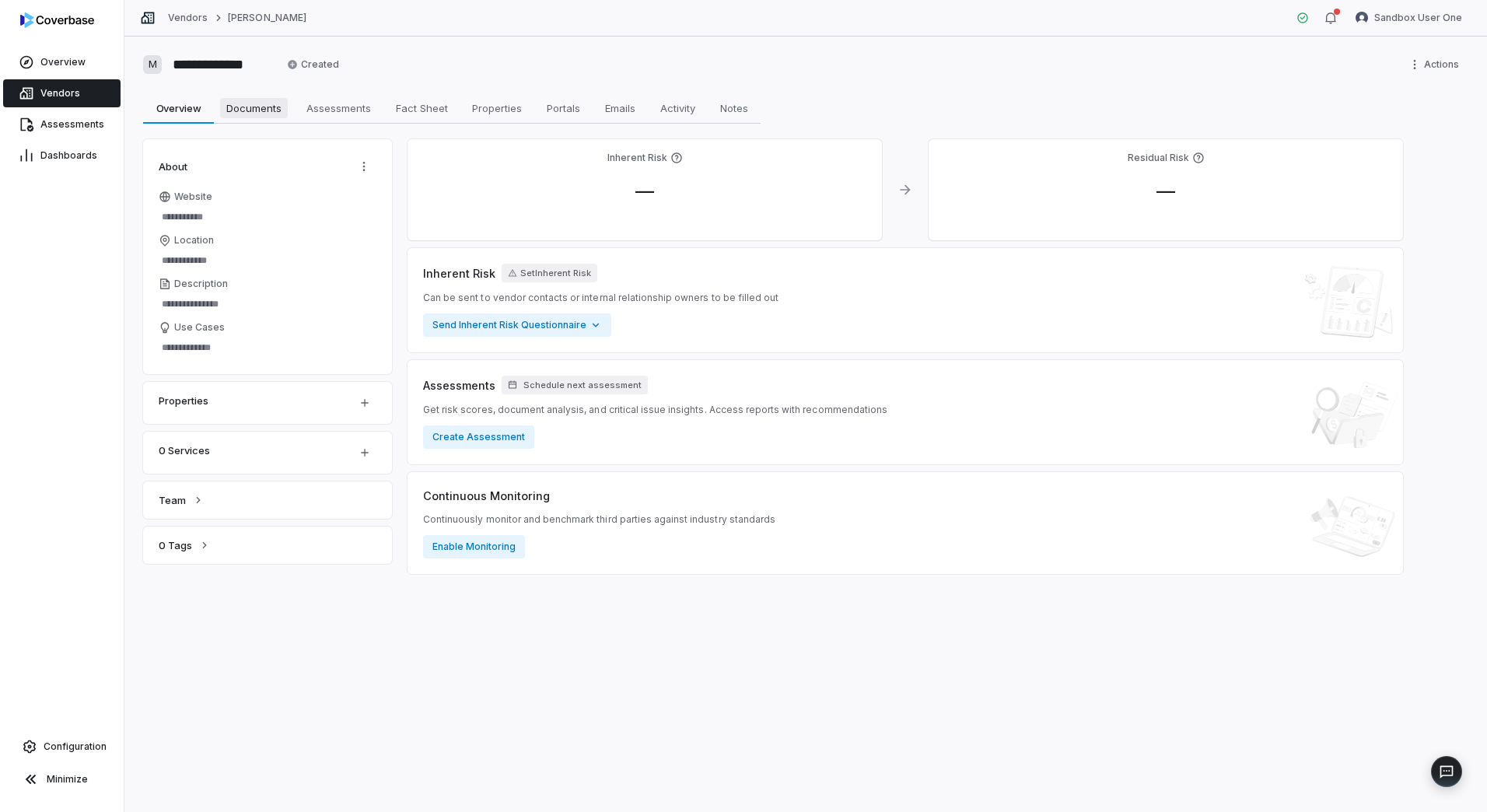
click at [285, 106] on span "Documents" at bounding box center [254, 108] width 68 height 20
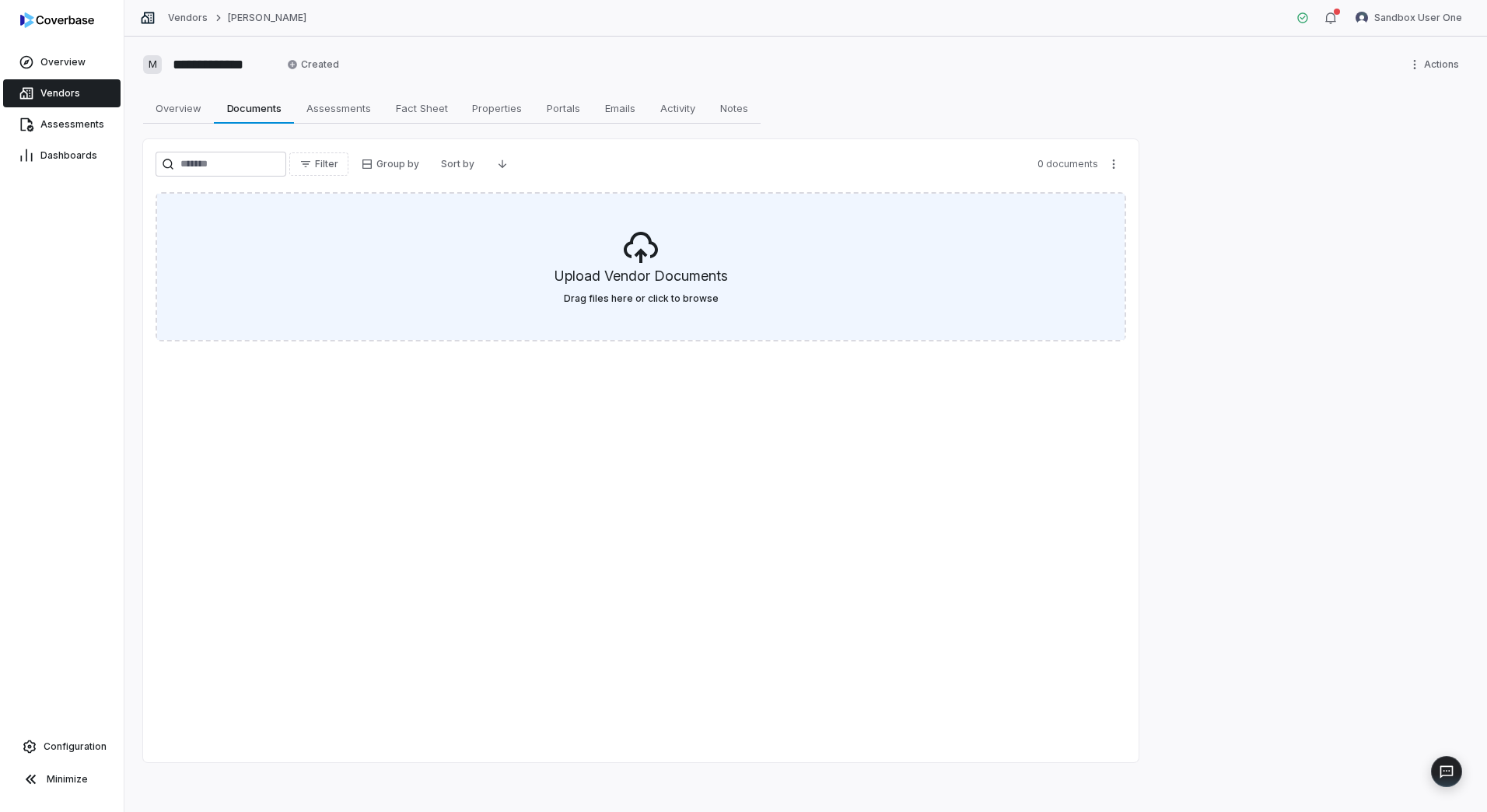
click at [650, 251] on icon at bounding box center [641, 247] width 37 height 37
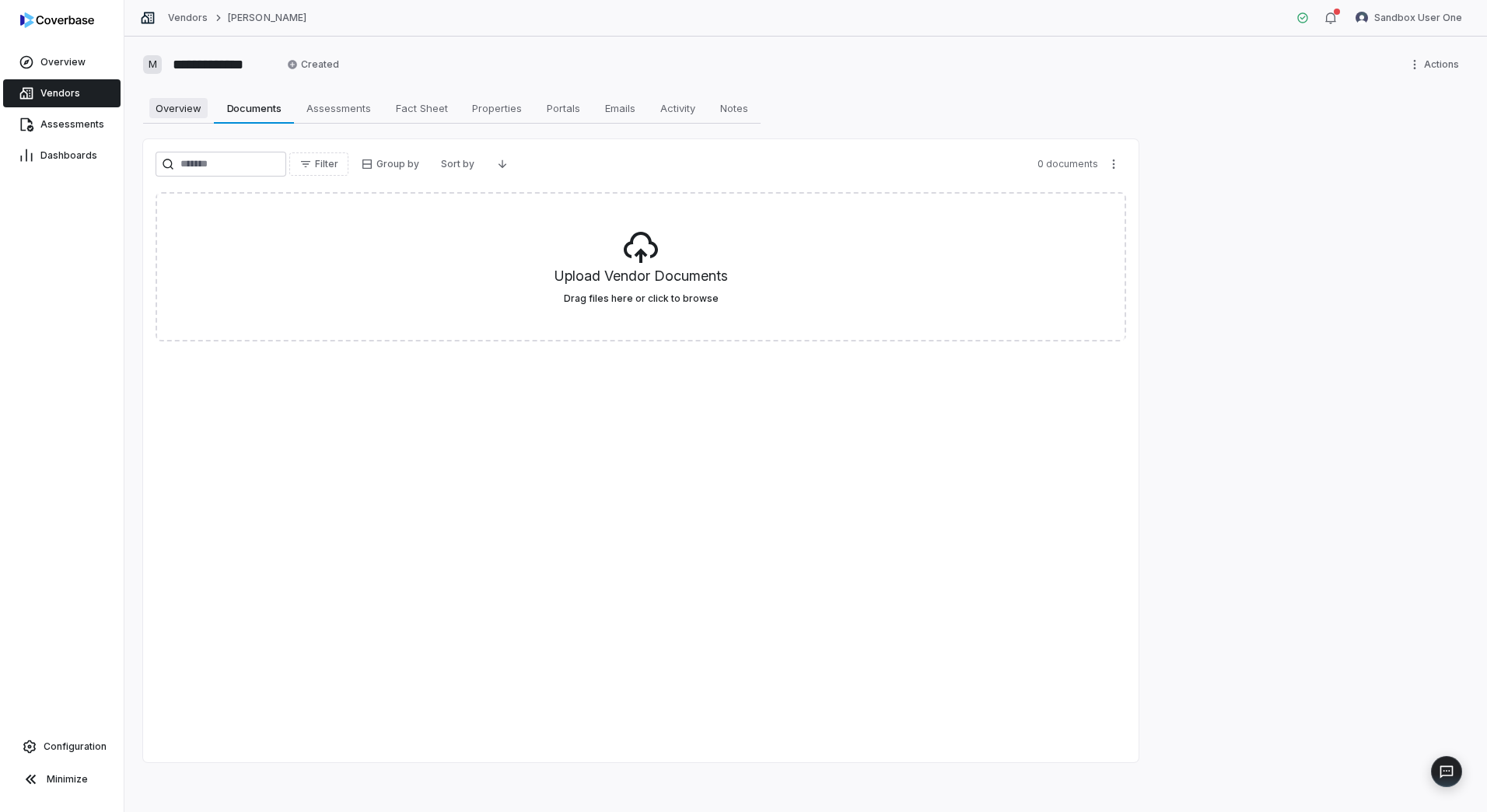
click at [201, 105] on span "Overview" at bounding box center [178, 108] width 58 height 20
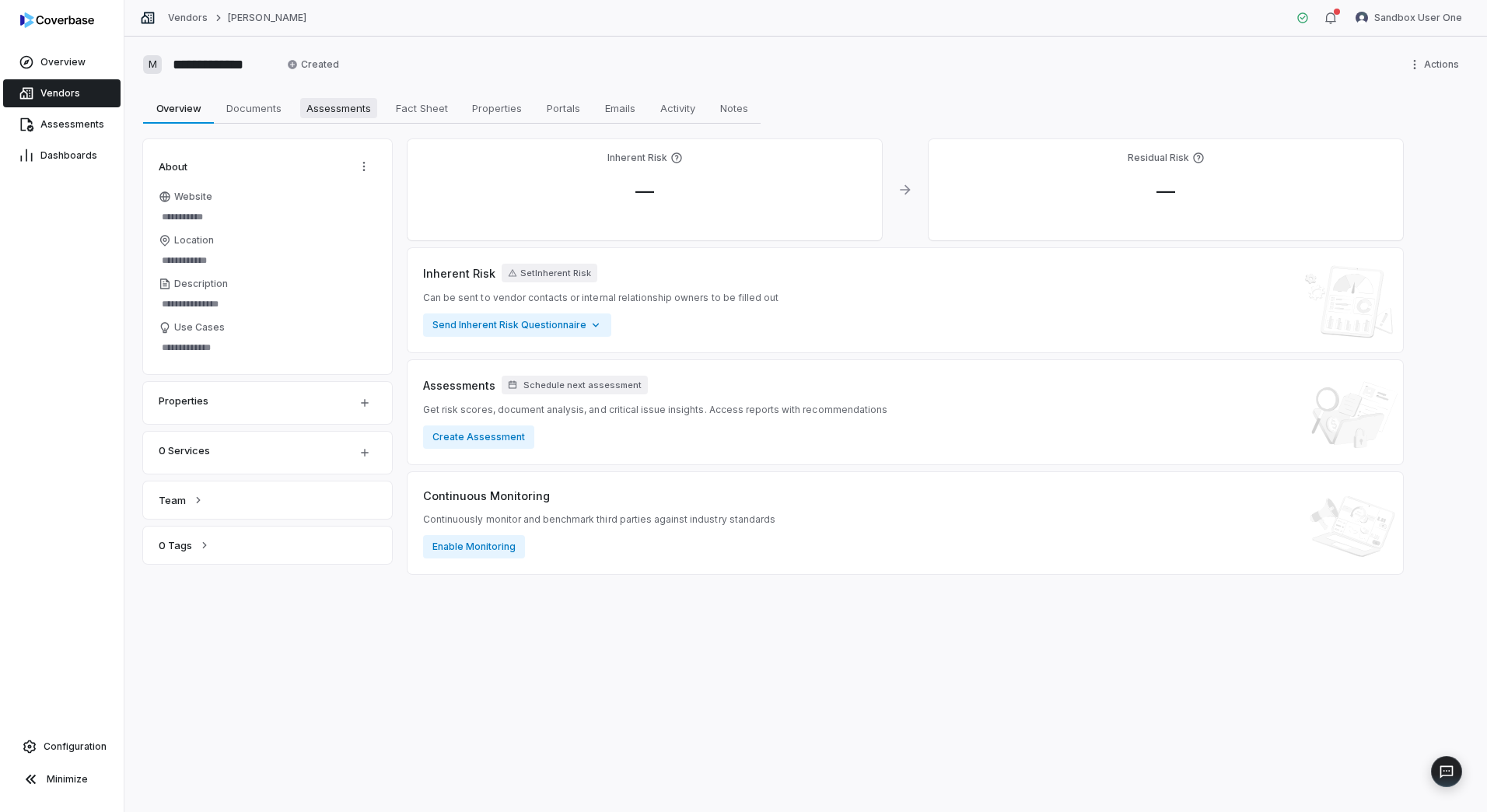
click at [334, 114] on span "Assessments" at bounding box center [339, 108] width 77 height 20
type textarea "*"
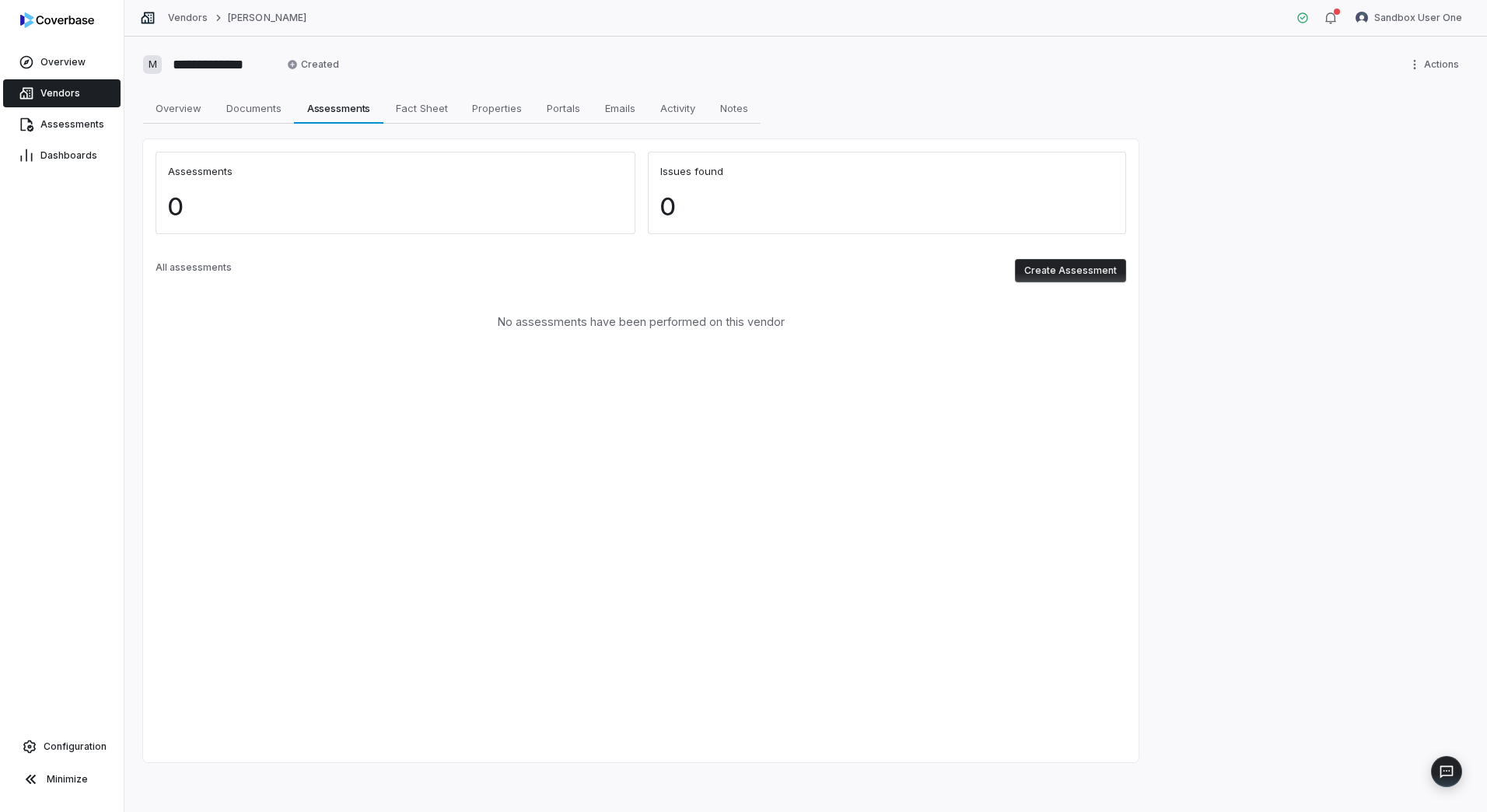
click at [1070, 259] on button "Create Assessment" at bounding box center [1071, 270] width 111 height 23
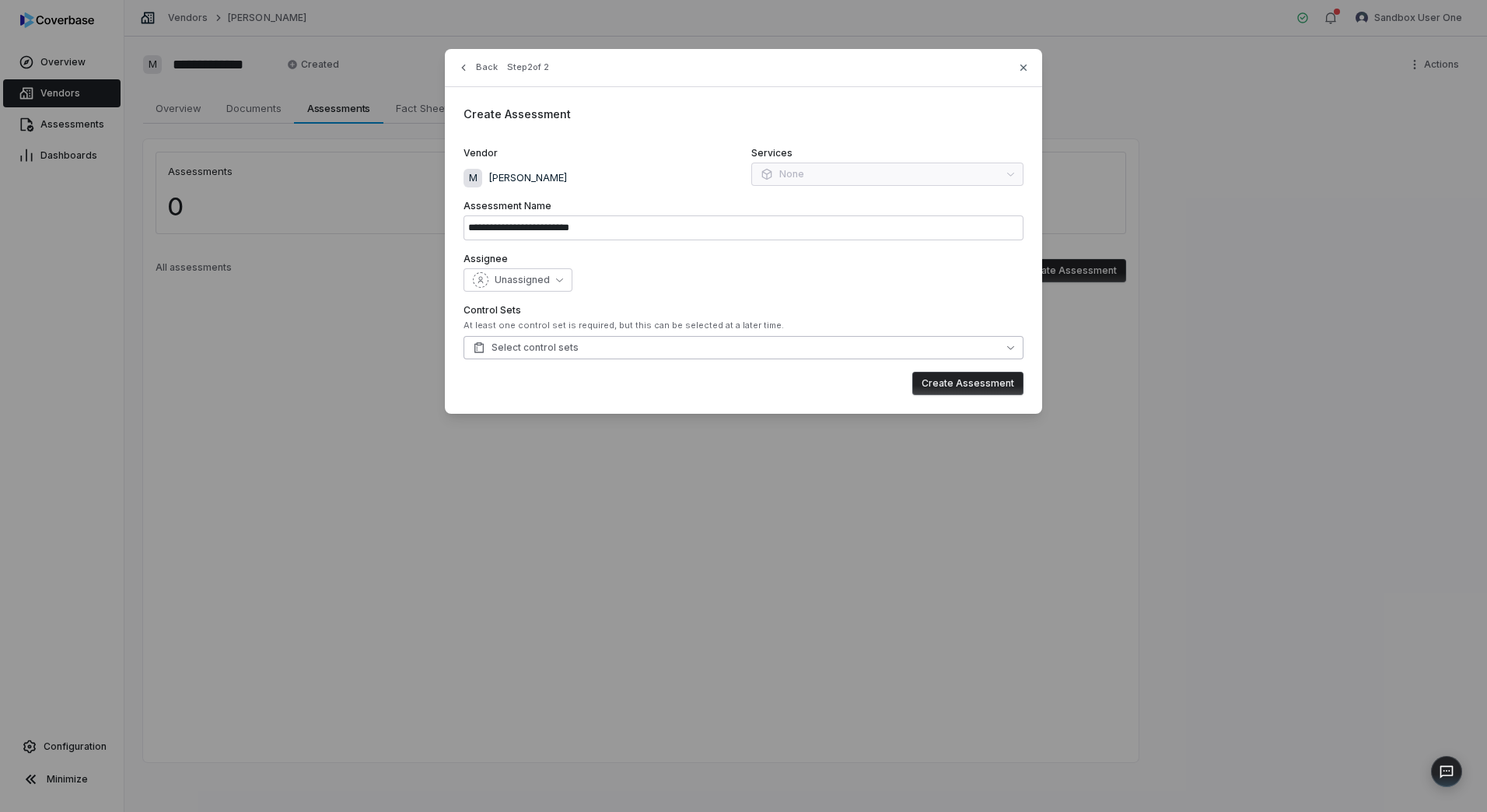
click at [549, 352] on span "Select control sets" at bounding box center [525, 347] width 106 height 12
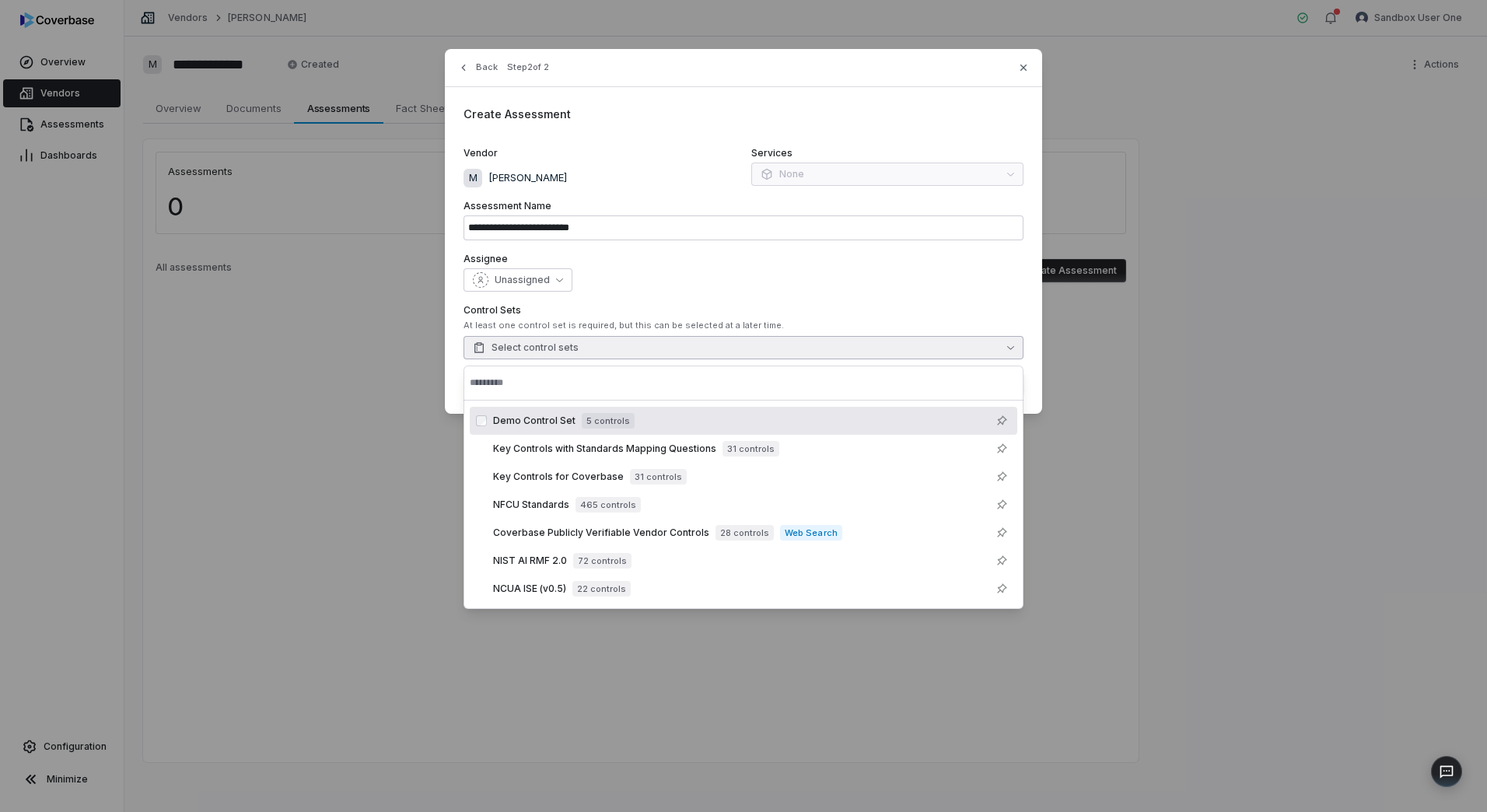
click at [555, 423] on span "Demo Control Set" at bounding box center [534, 420] width 82 height 12
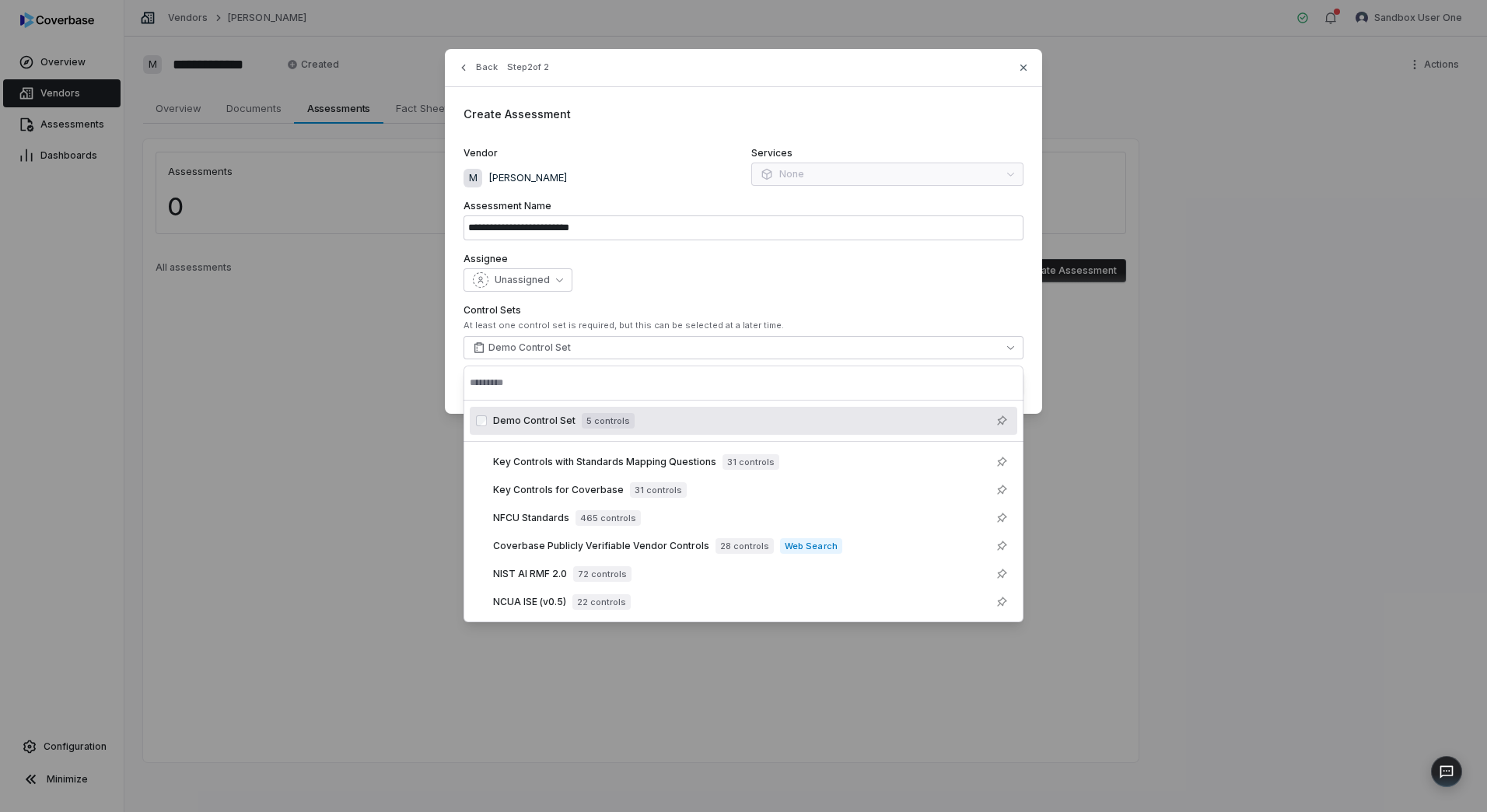
click at [966, 277] on div "Unassigned" at bounding box center [743, 280] width 560 height 23
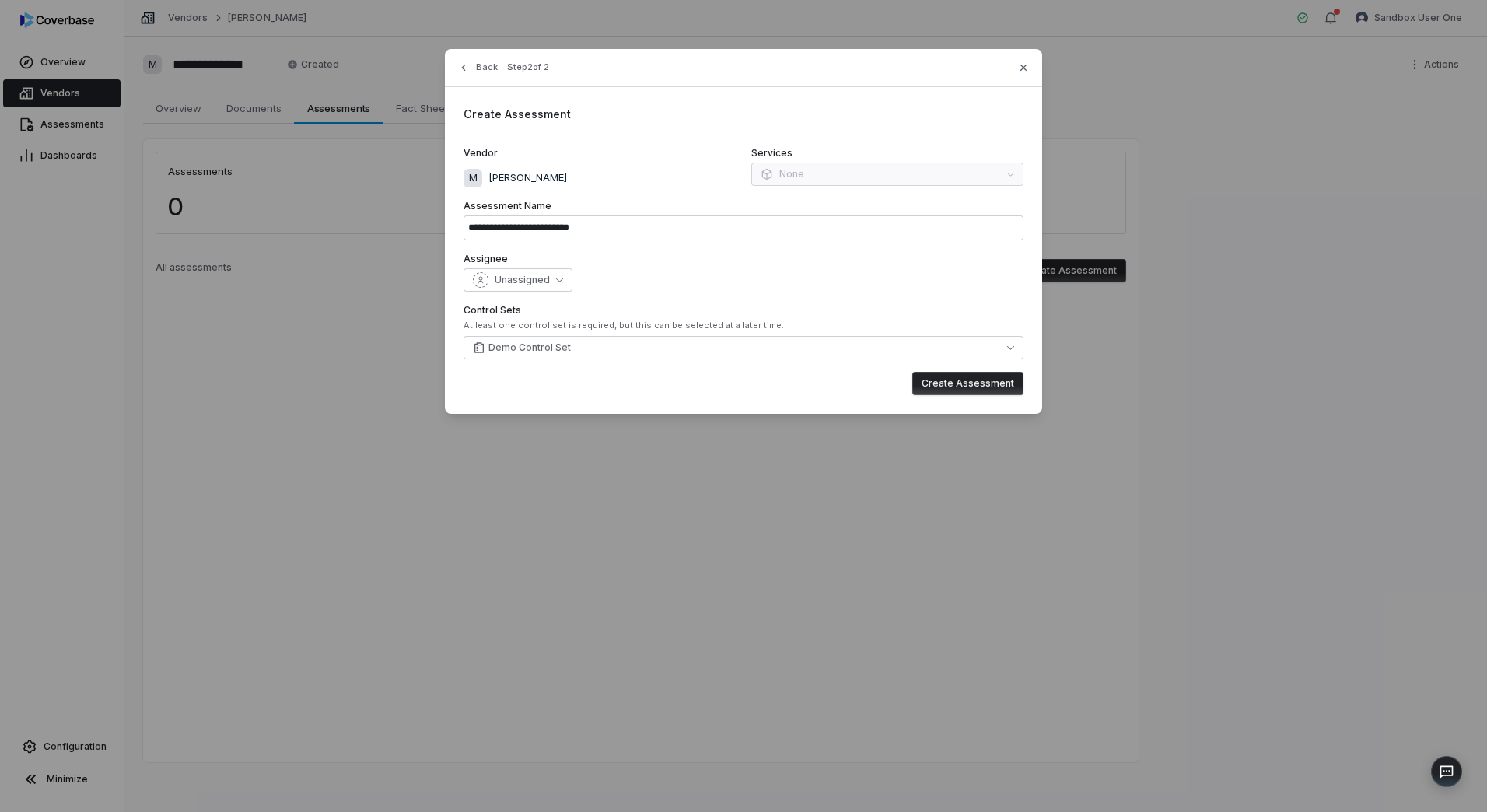
click at [991, 384] on button "Create Assessment" at bounding box center [968, 383] width 111 height 23
type input "**********"
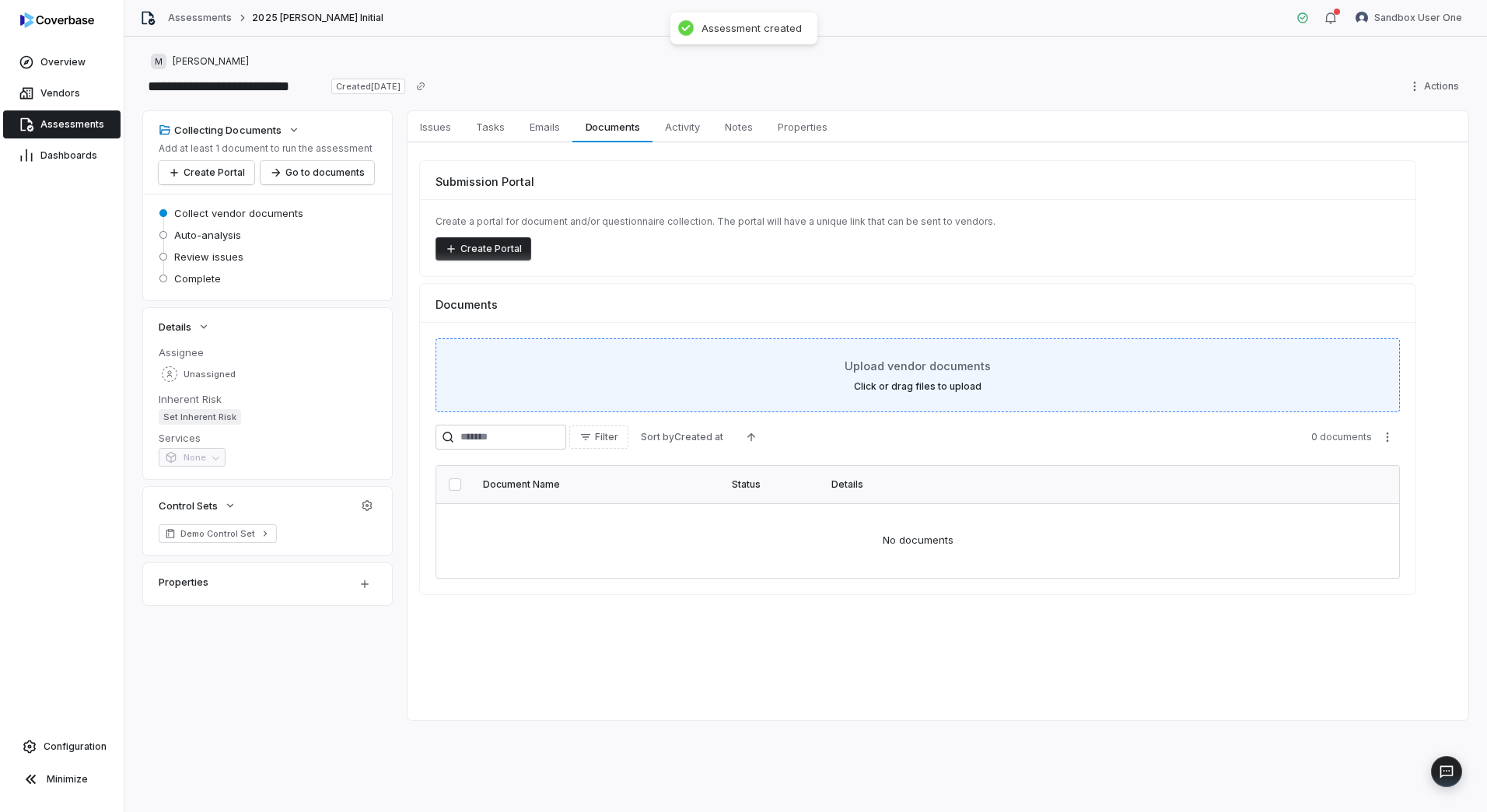
click at [970, 374] on div "Upload vendor documents Click or drag files to upload" at bounding box center [918, 375] width 926 height 35
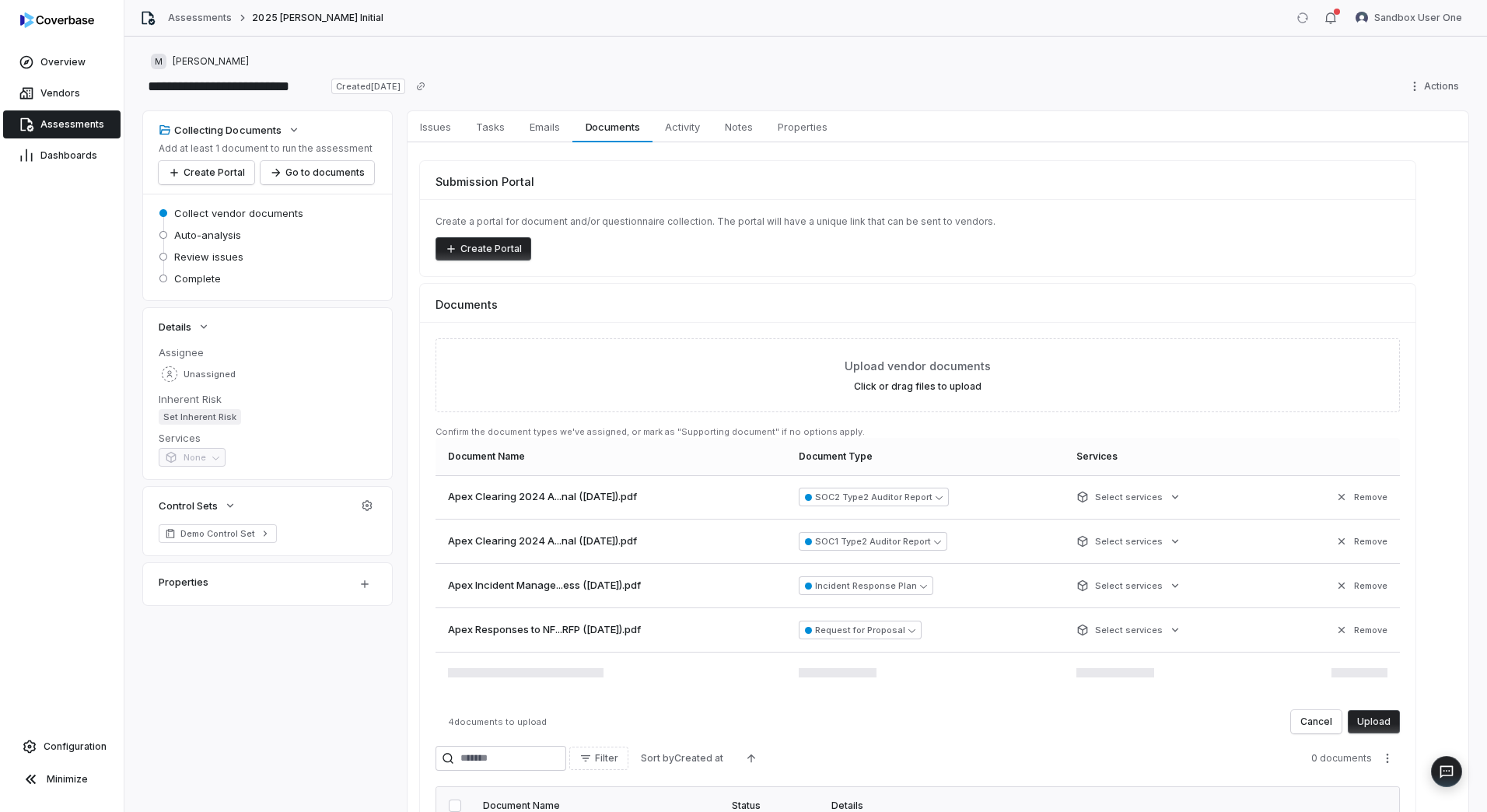
scroll to position [78, 0]
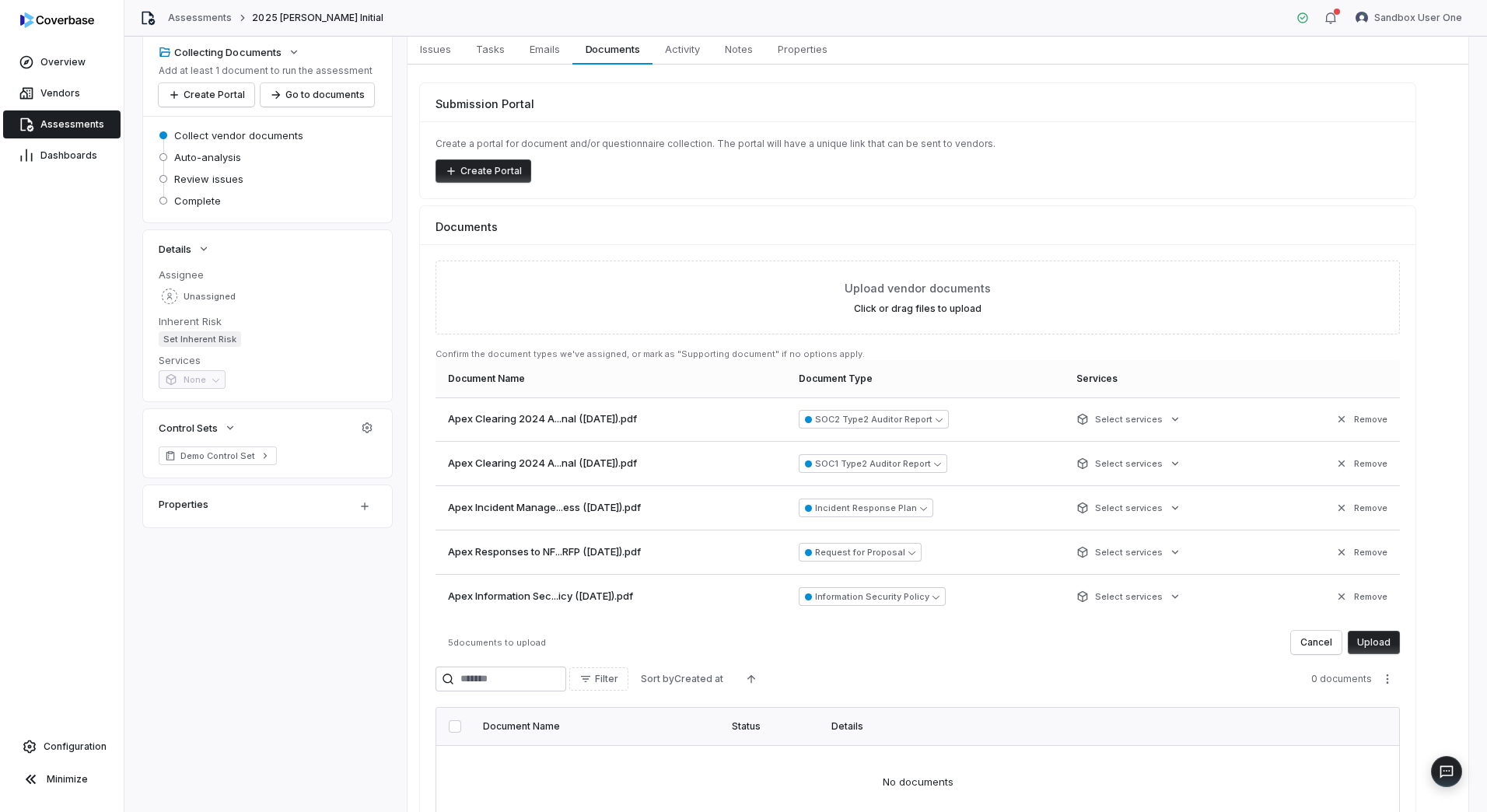
click at [1387, 654] on div "Upload vendor documents Click or drag files to upload Confirm the document type…" at bounding box center [917, 540] width 995 height 592
click at [1386, 638] on button "Upload" at bounding box center [1374, 642] width 52 height 23
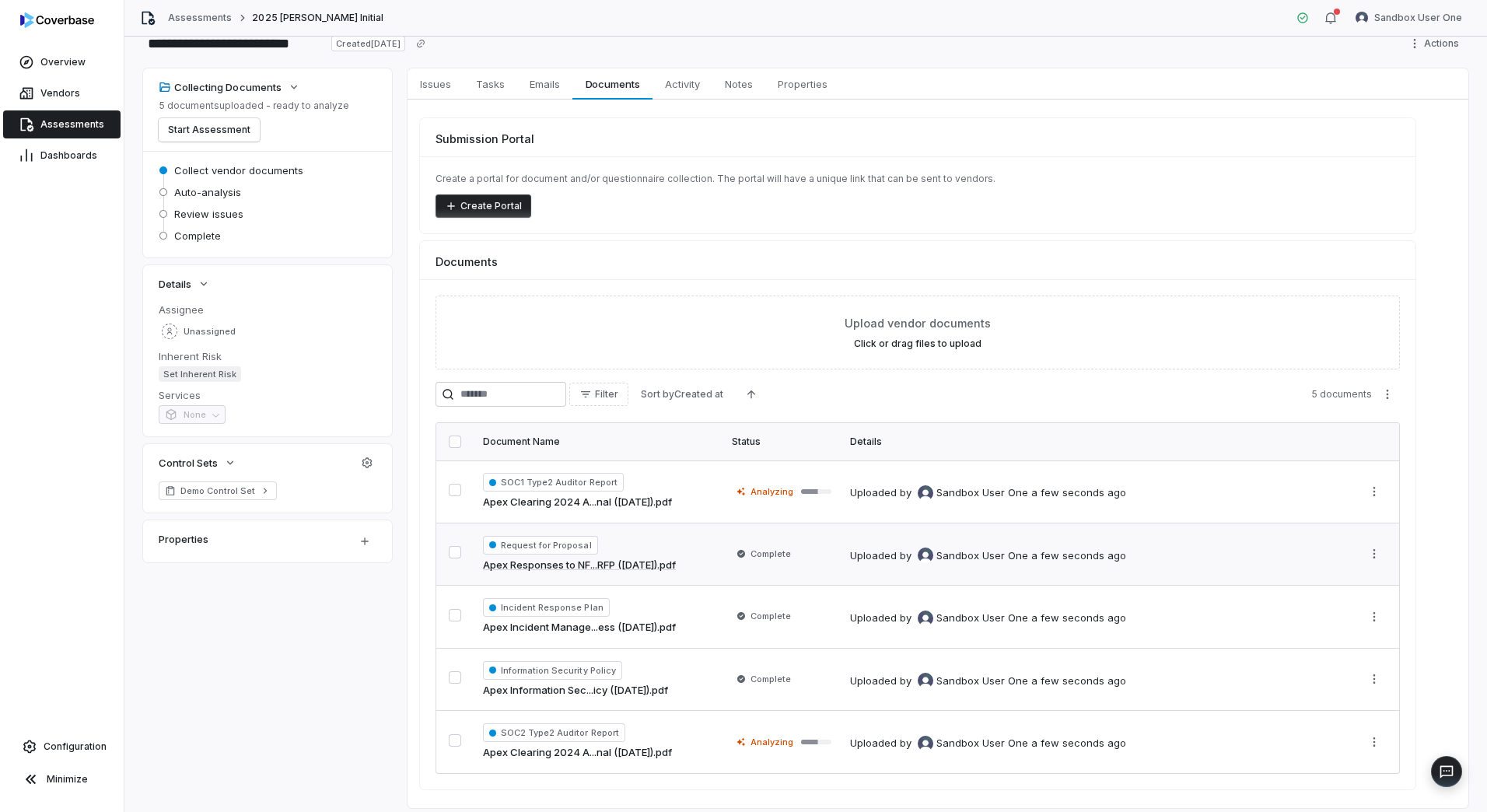
scroll to position [0, 0]
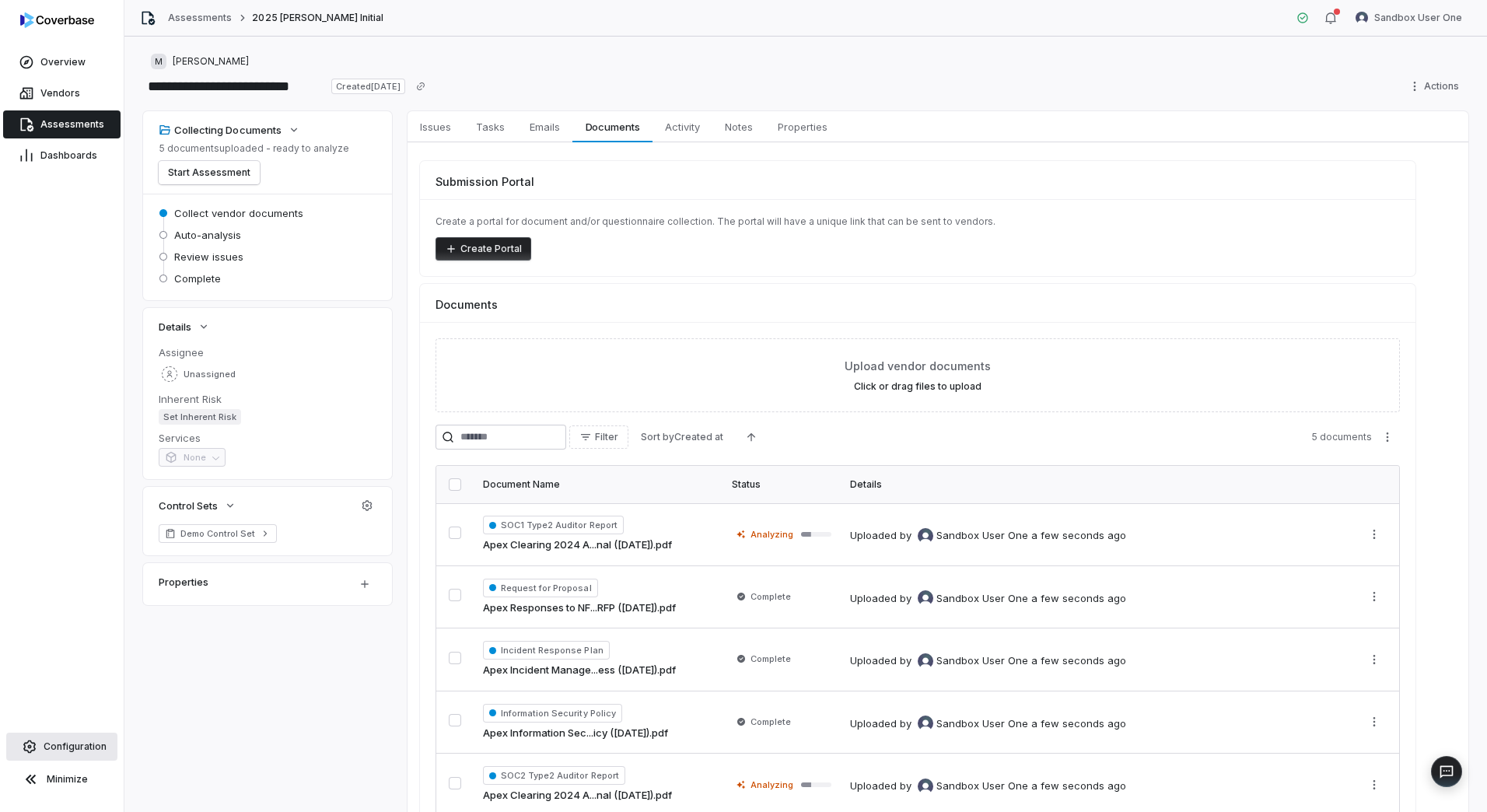
click at [84, 744] on span "Configuration" at bounding box center [75, 746] width 63 height 12
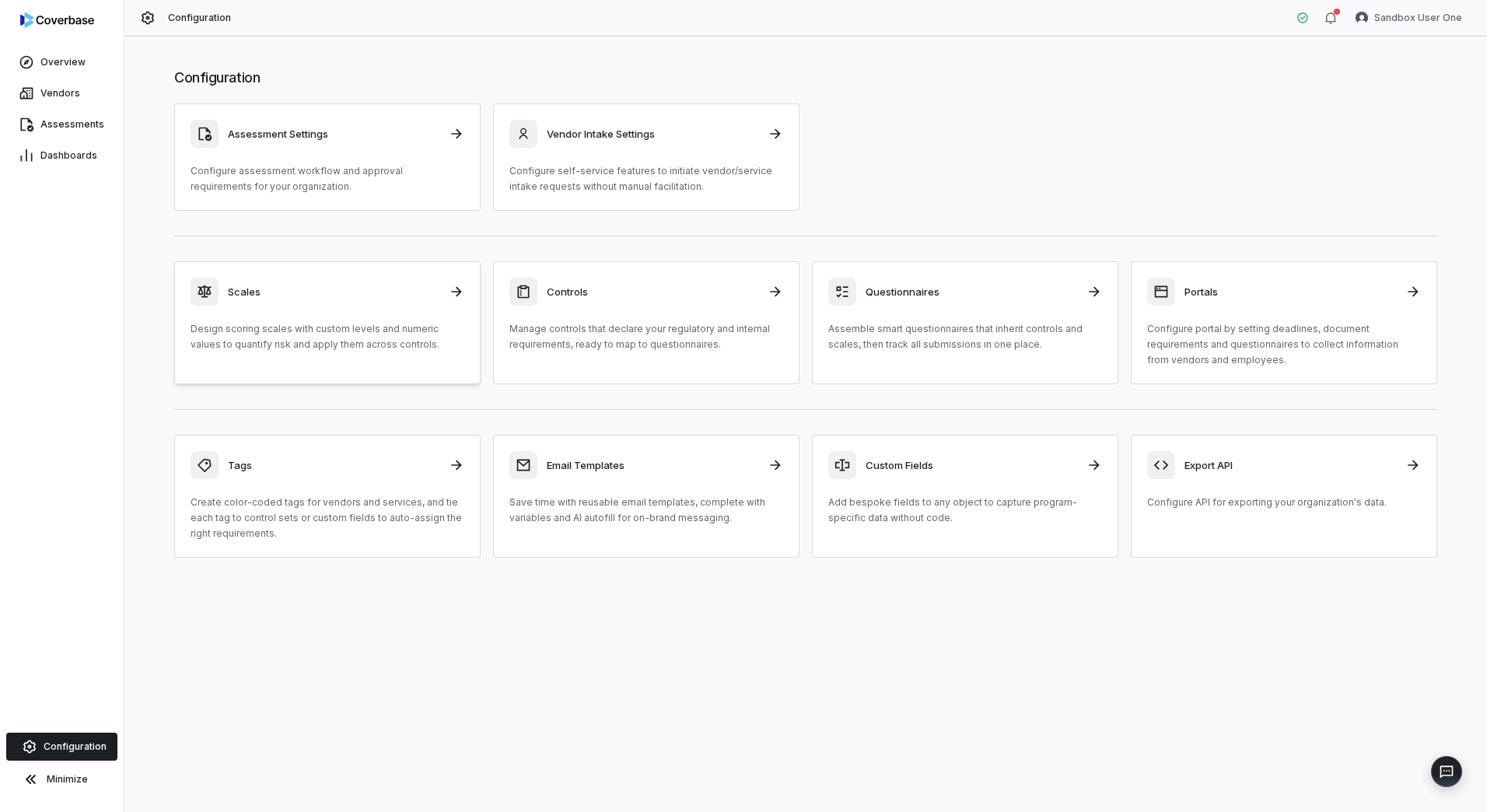
click at [413, 320] on div "Scales Design scoring scales with custom levels and numeric values to quantify …" at bounding box center [327, 315] width 274 height 75
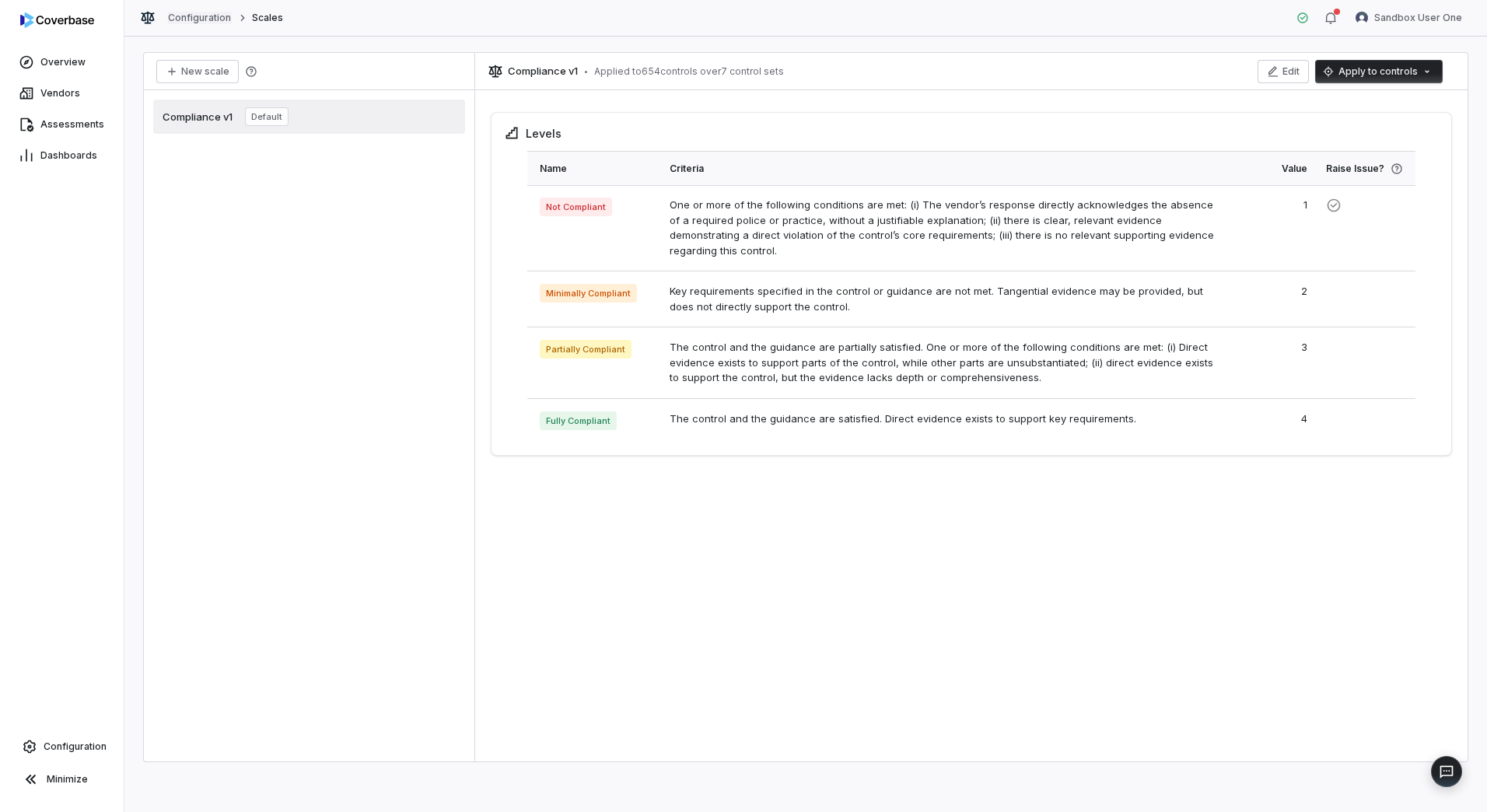
click at [193, 23] on link "Configuration" at bounding box center [199, 17] width 64 height 12
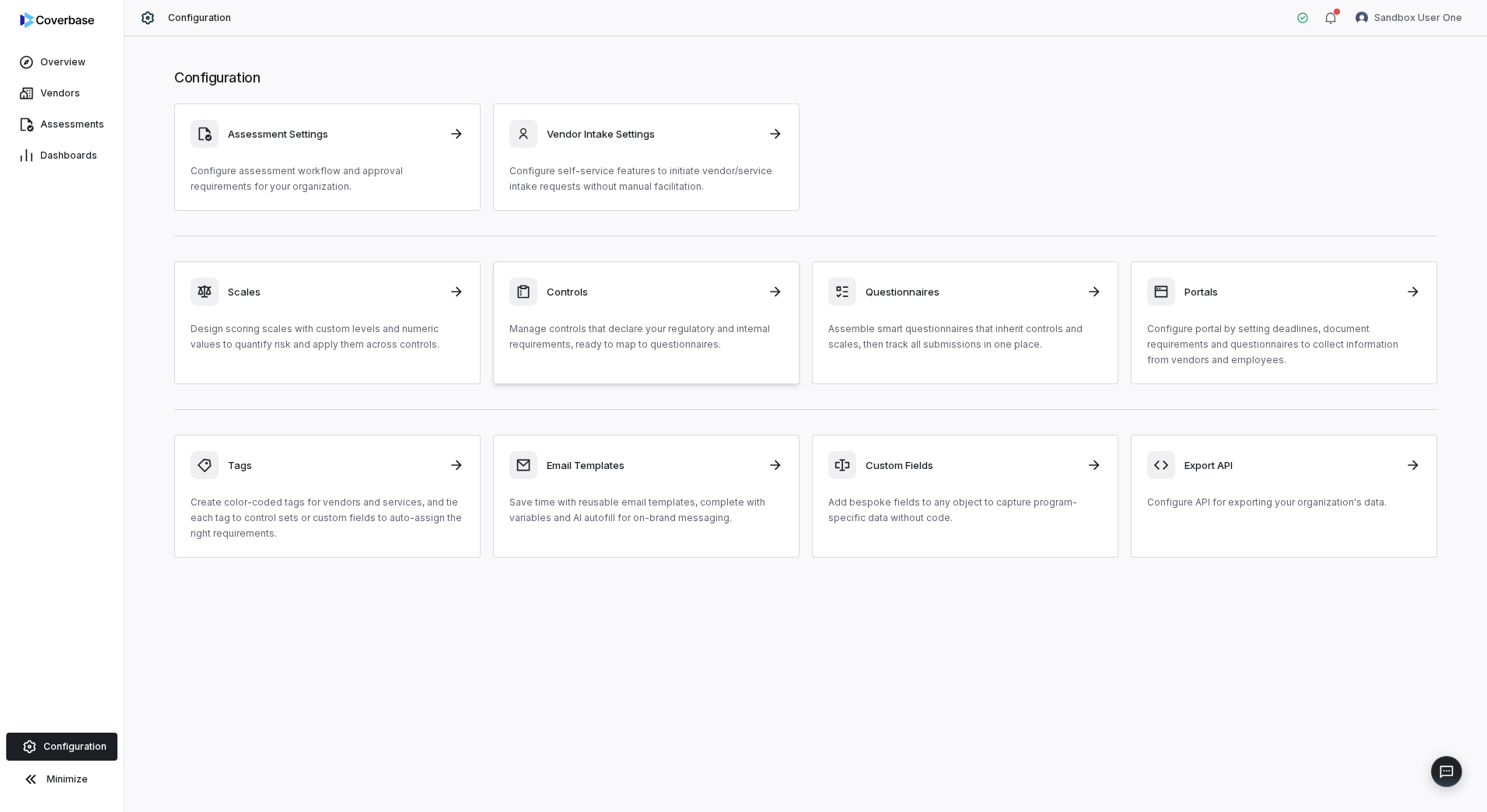
click at [690, 346] on p "Manage controls that declare your regulatory and internal requirements, ready t…" at bounding box center [646, 337] width 274 height 31
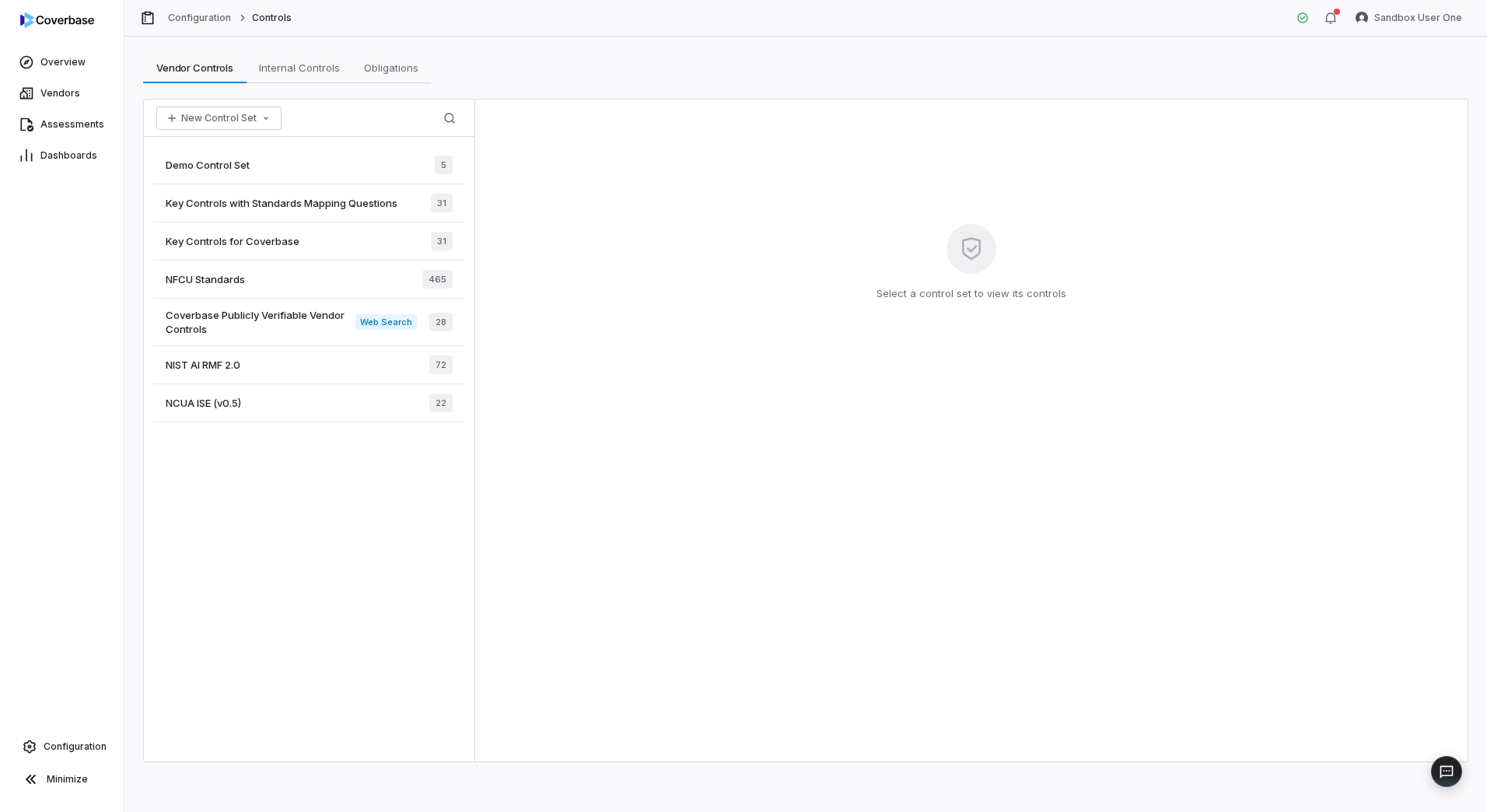
click at [272, 164] on div "Demo Control Set 5" at bounding box center [309, 164] width 312 height 38
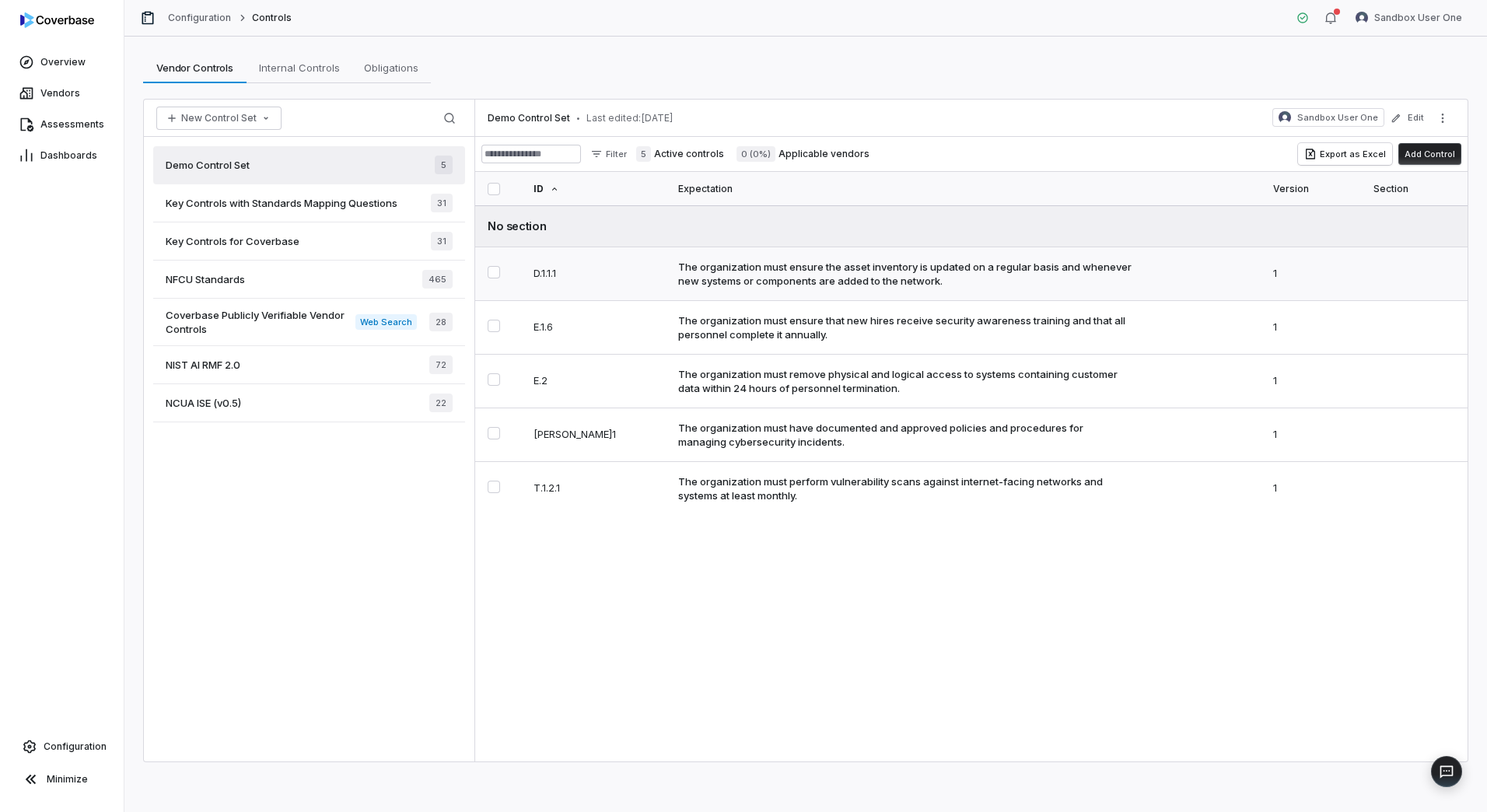
click at [779, 280] on div "The organization must ensure the asset inventory is updated on a regular basis …" at bounding box center [906, 273] width 455 height 28
type textarea "*"
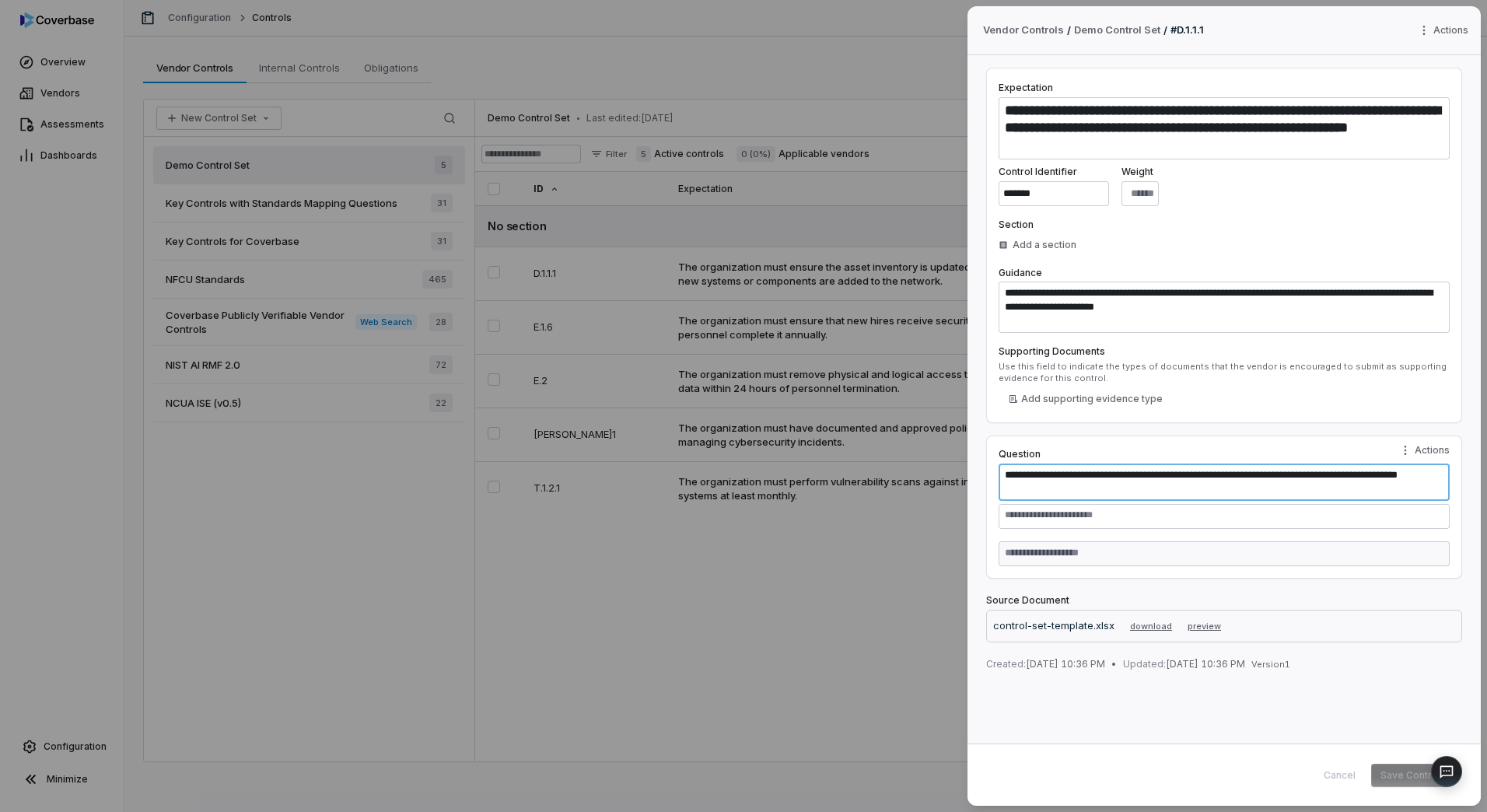
click at [1097, 474] on textarea "**********" at bounding box center [1224, 482] width 451 height 37
click at [780, 598] on div "**********" at bounding box center [743, 406] width 1487 height 812
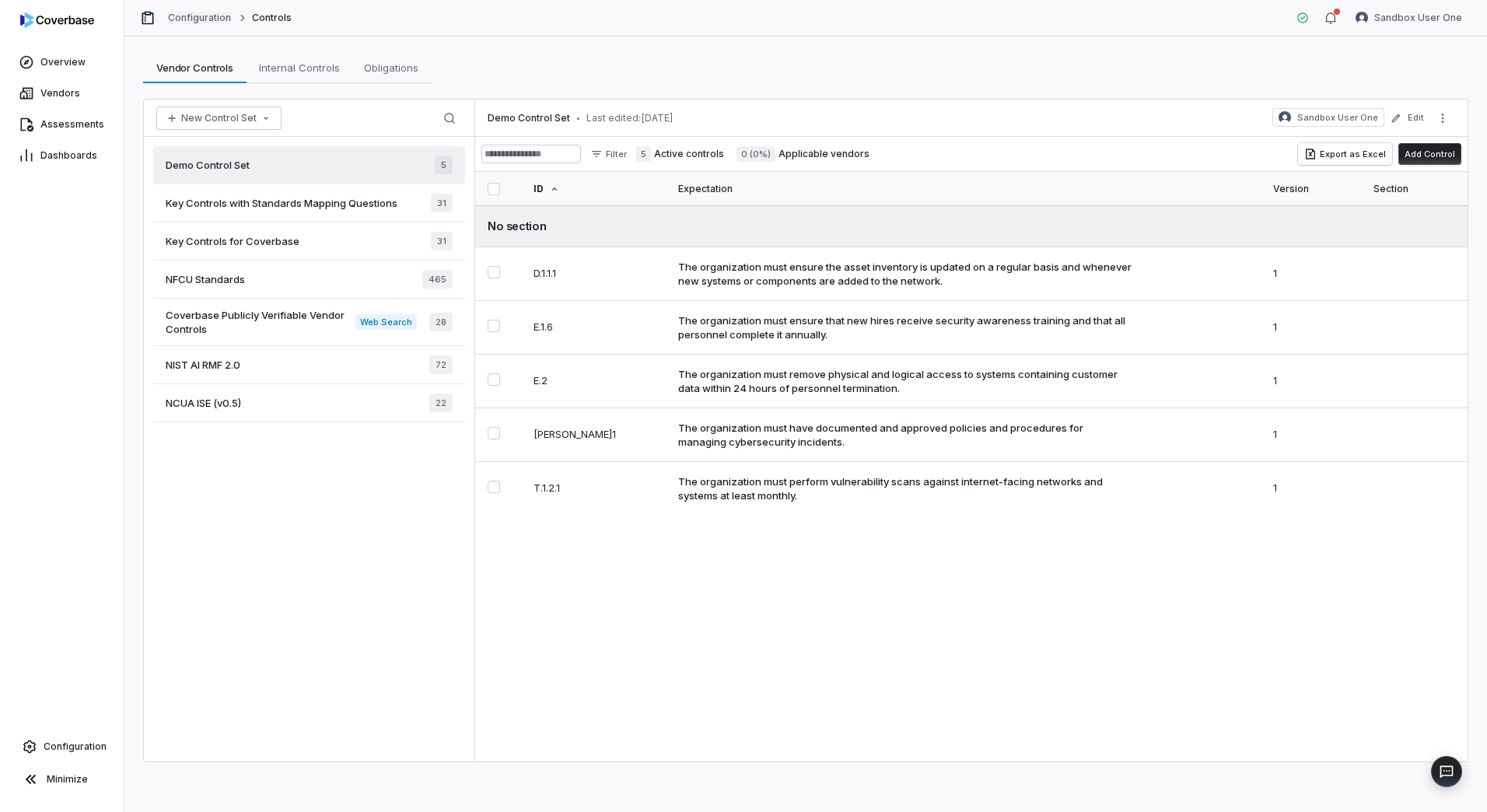
click at [206, 23] on link "Configuration" at bounding box center [199, 17] width 64 height 12
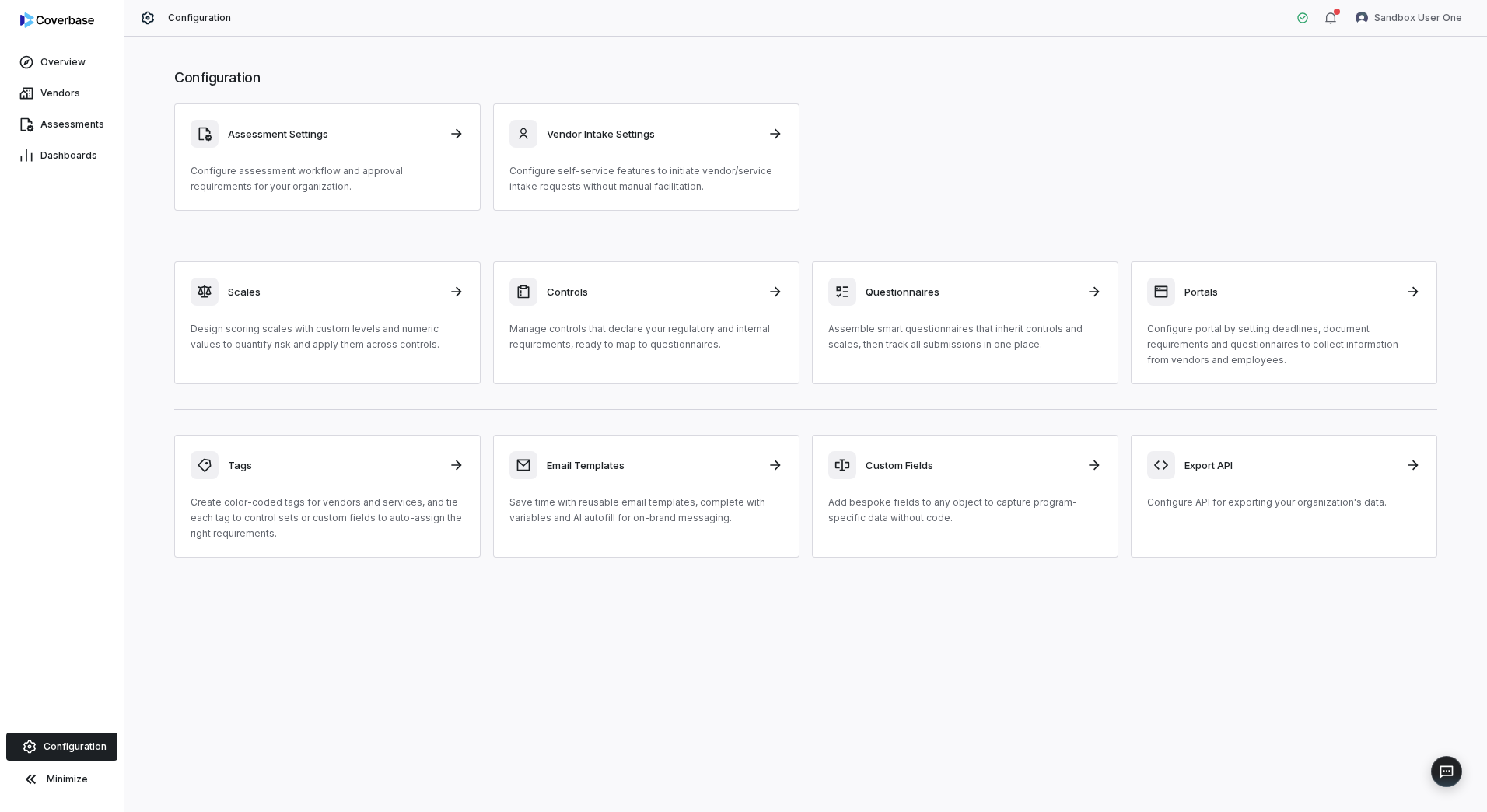
click at [63, 746] on span "Configuration" at bounding box center [75, 746] width 63 height 12
click at [98, 127] on span "Assessments" at bounding box center [72, 124] width 64 height 12
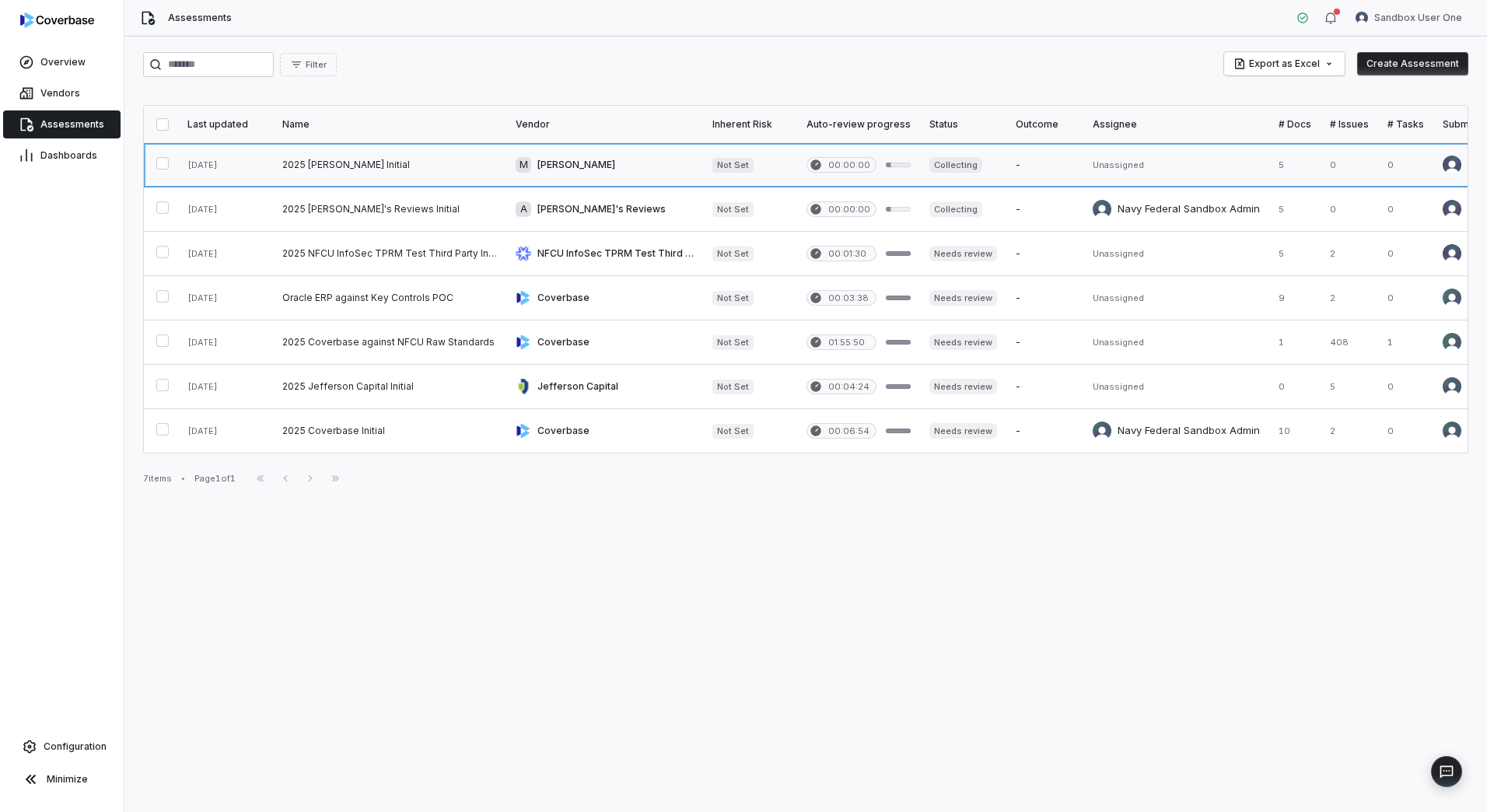
click at [658, 161] on link at bounding box center [604, 165] width 197 height 44
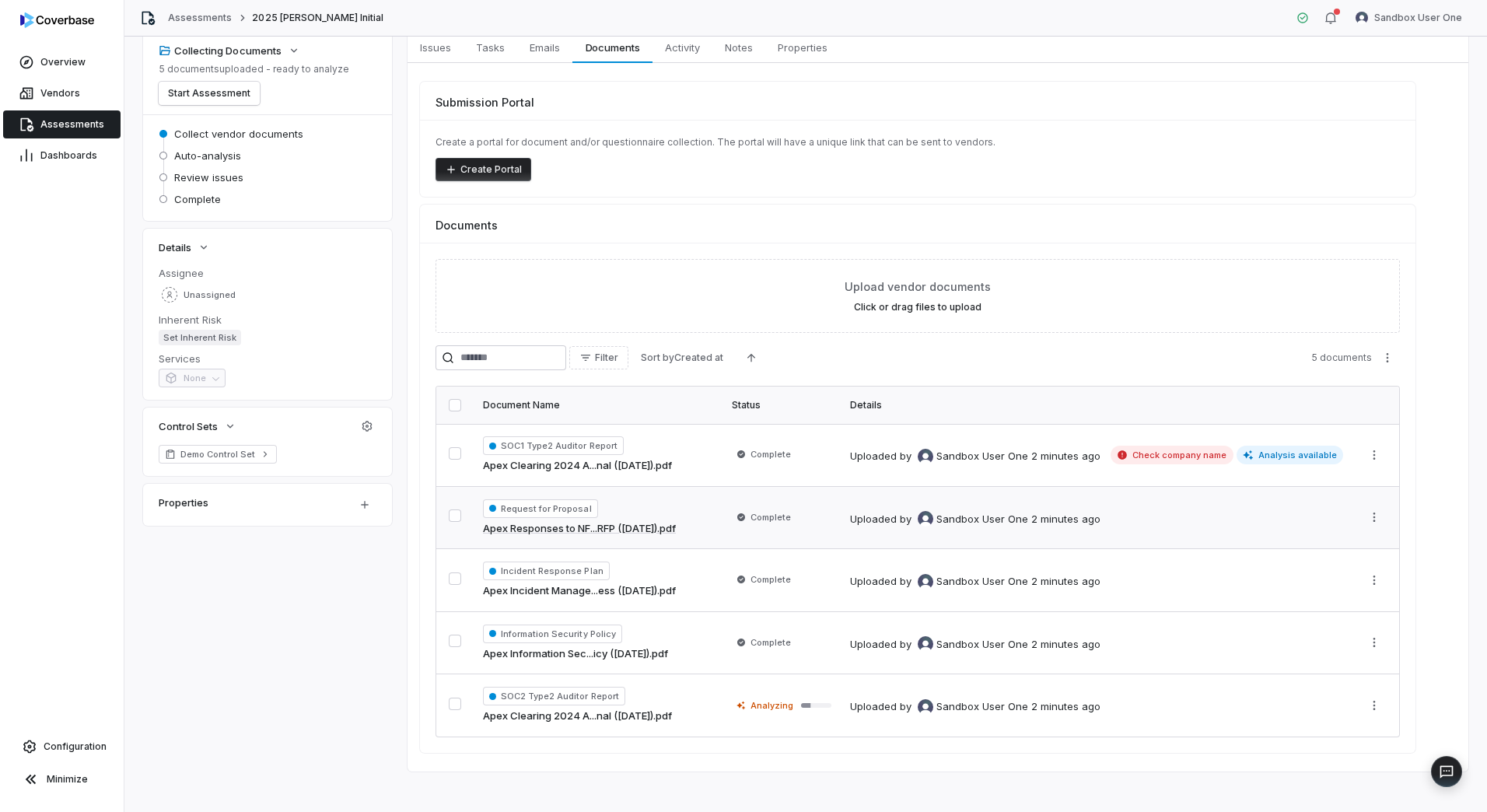
scroll to position [89, 0]
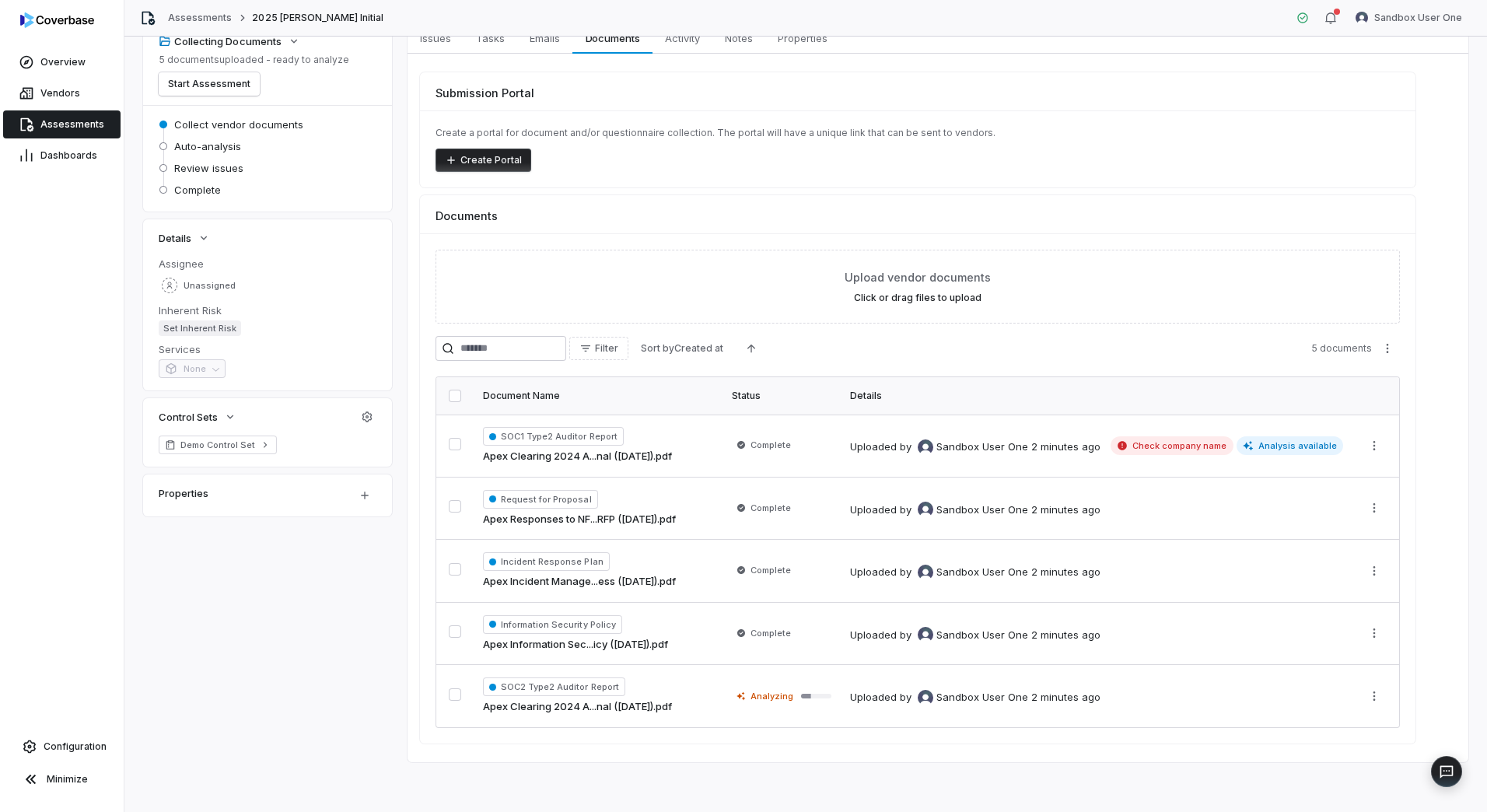
click at [1269, 447] on span "Analysis available" at bounding box center [1290, 445] width 107 height 19
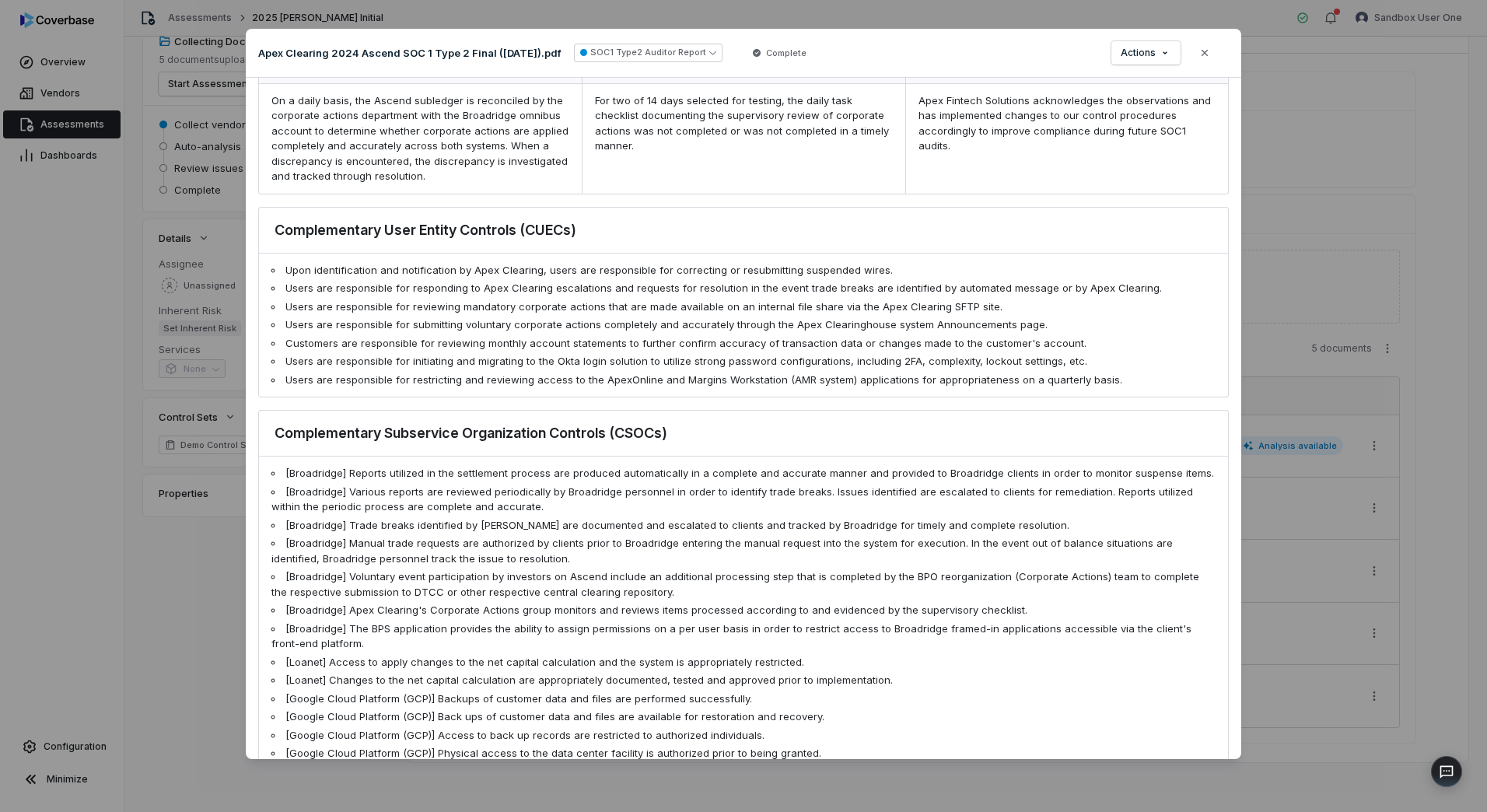
scroll to position [736, 0]
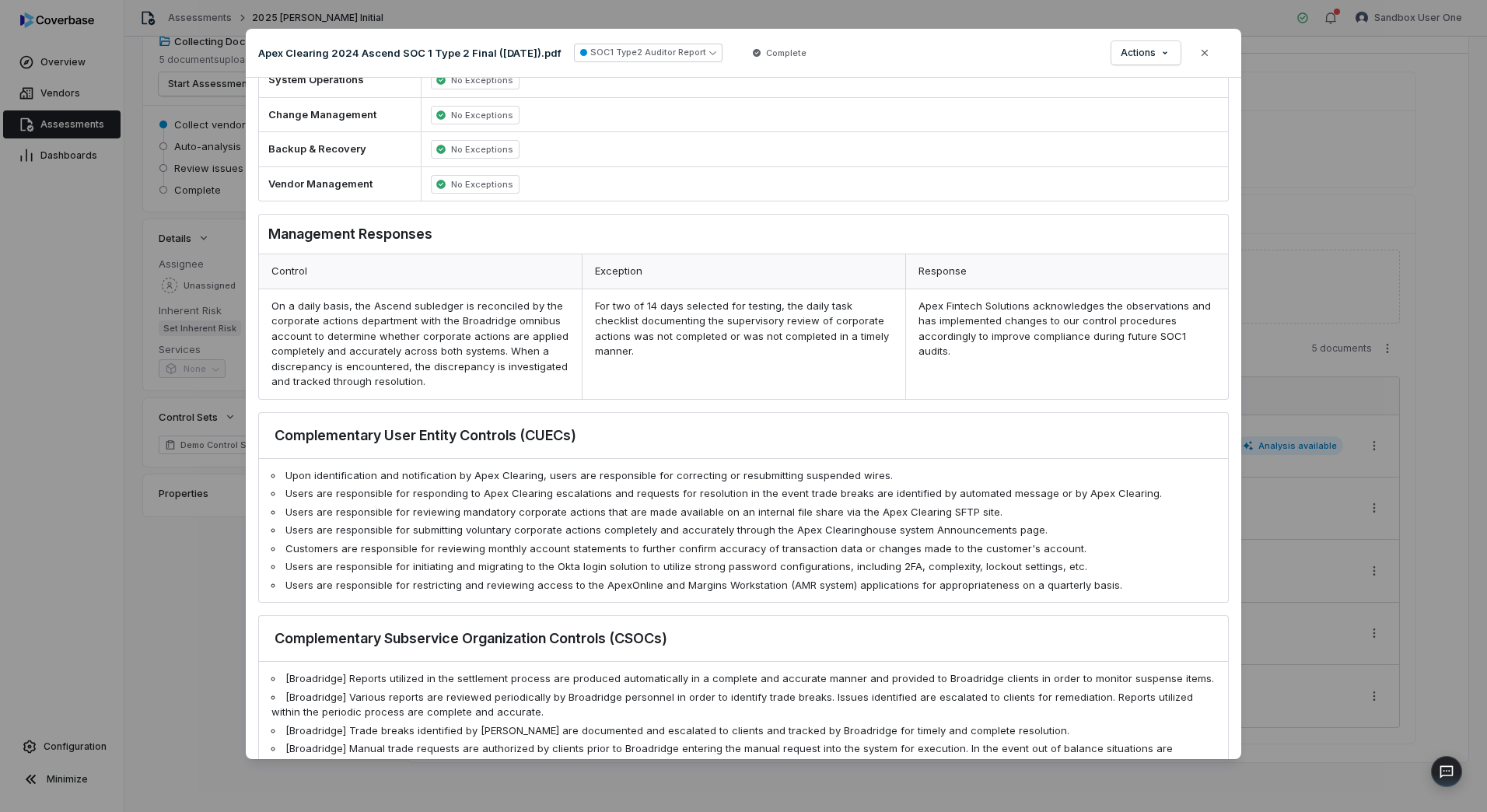
click at [1384, 193] on div "Document Preview Apex Clearing 2024 Ascend SOC 1 Type 2 Final ([DATE]).pdf SOC1…" at bounding box center [743, 406] width 1487 height 812
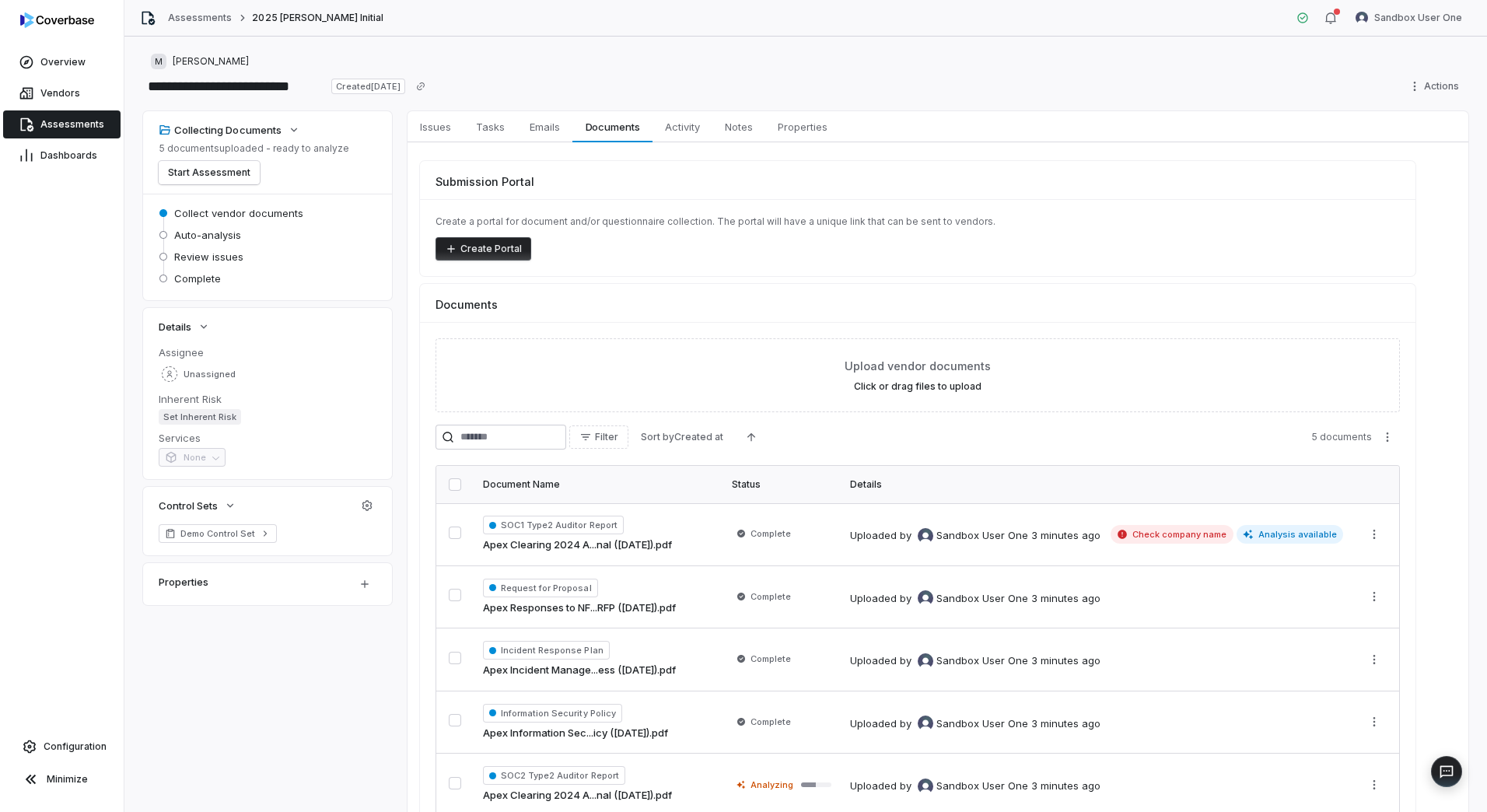
click at [75, 127] on span "Assessments" at bounding box center [72, 124] width 64 height 12
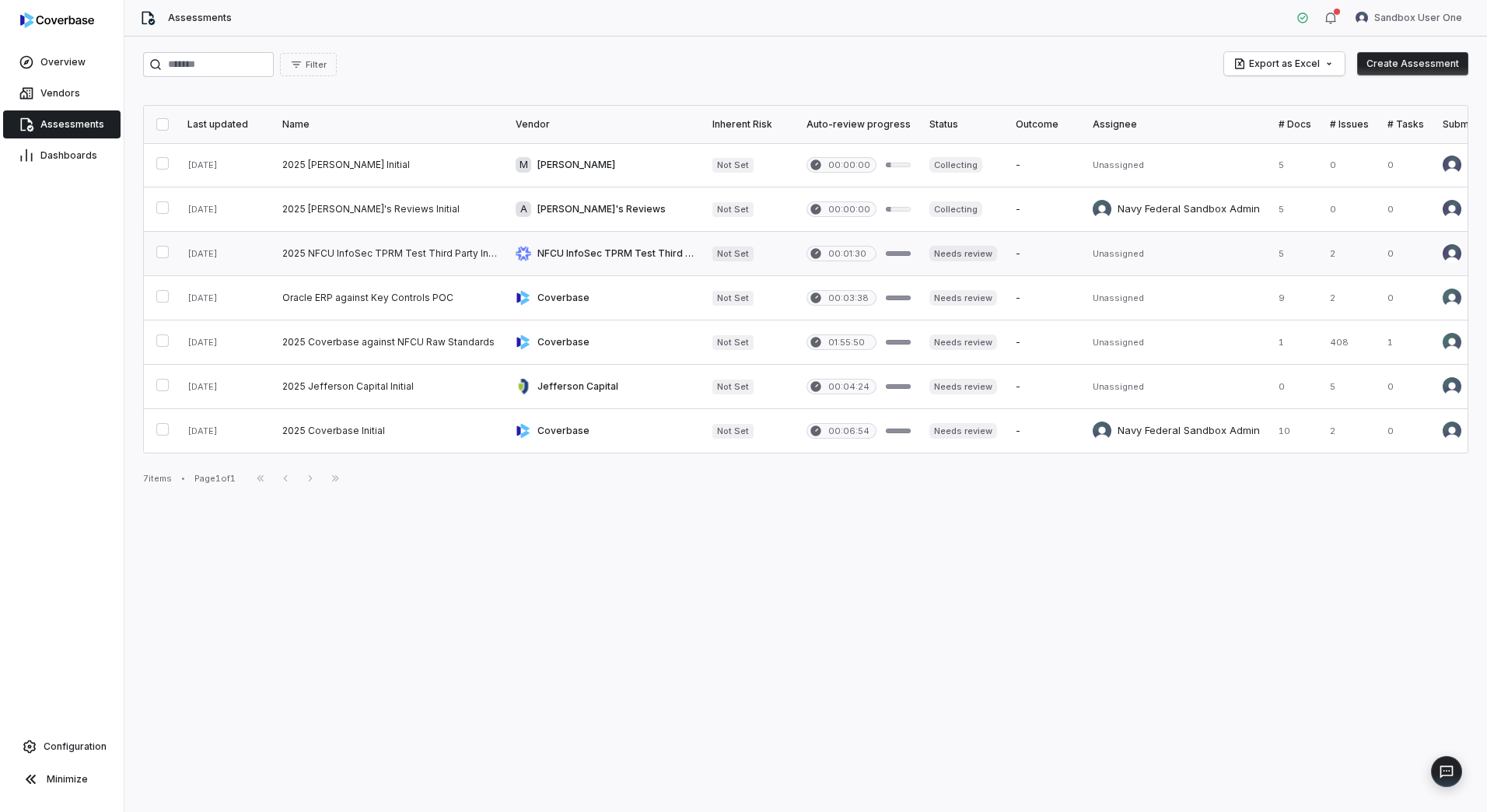
click at [447, 258] on link at bounding box center [390, 254] width 234 height 44
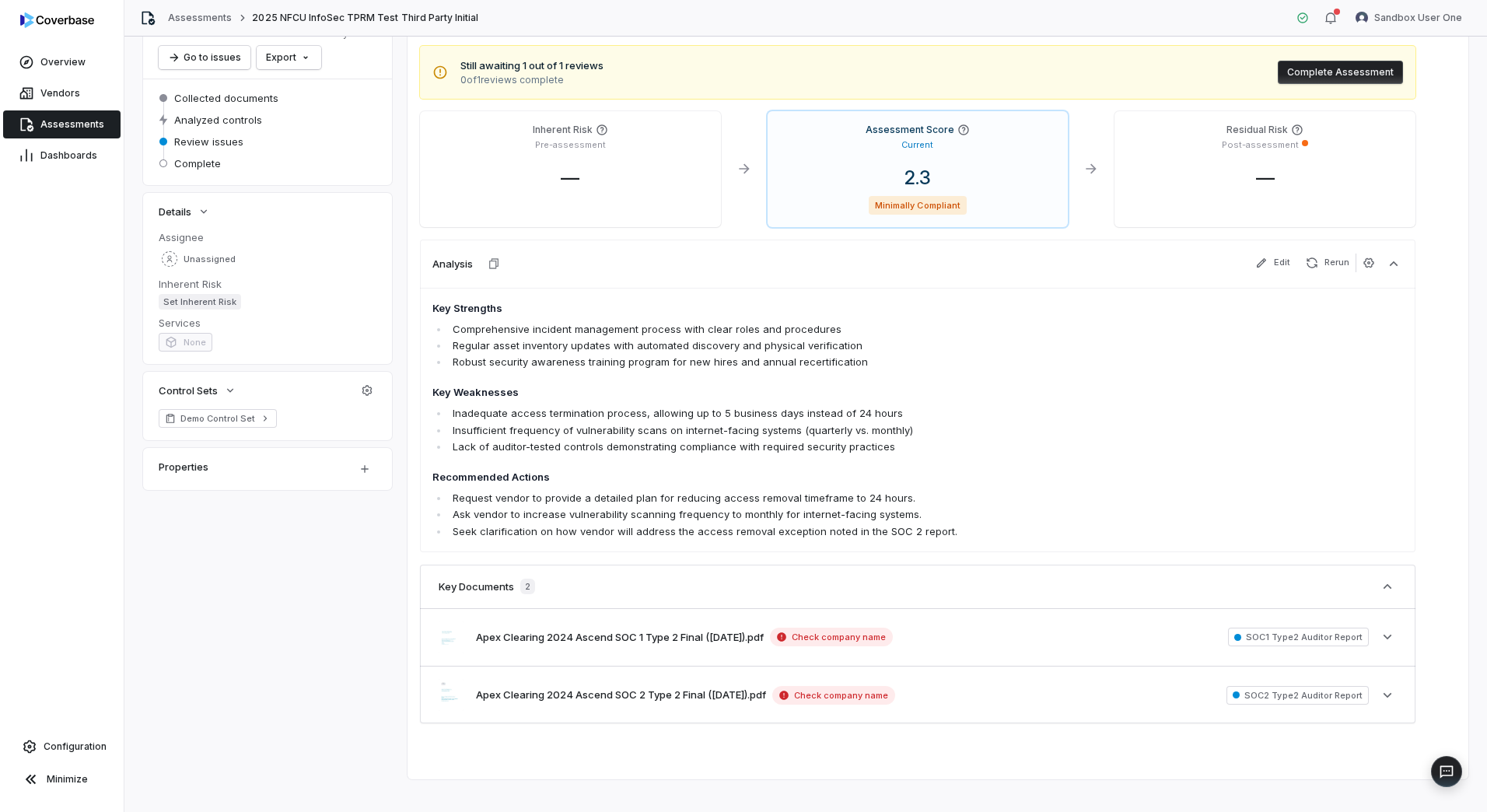
scroll to position [132, 0]
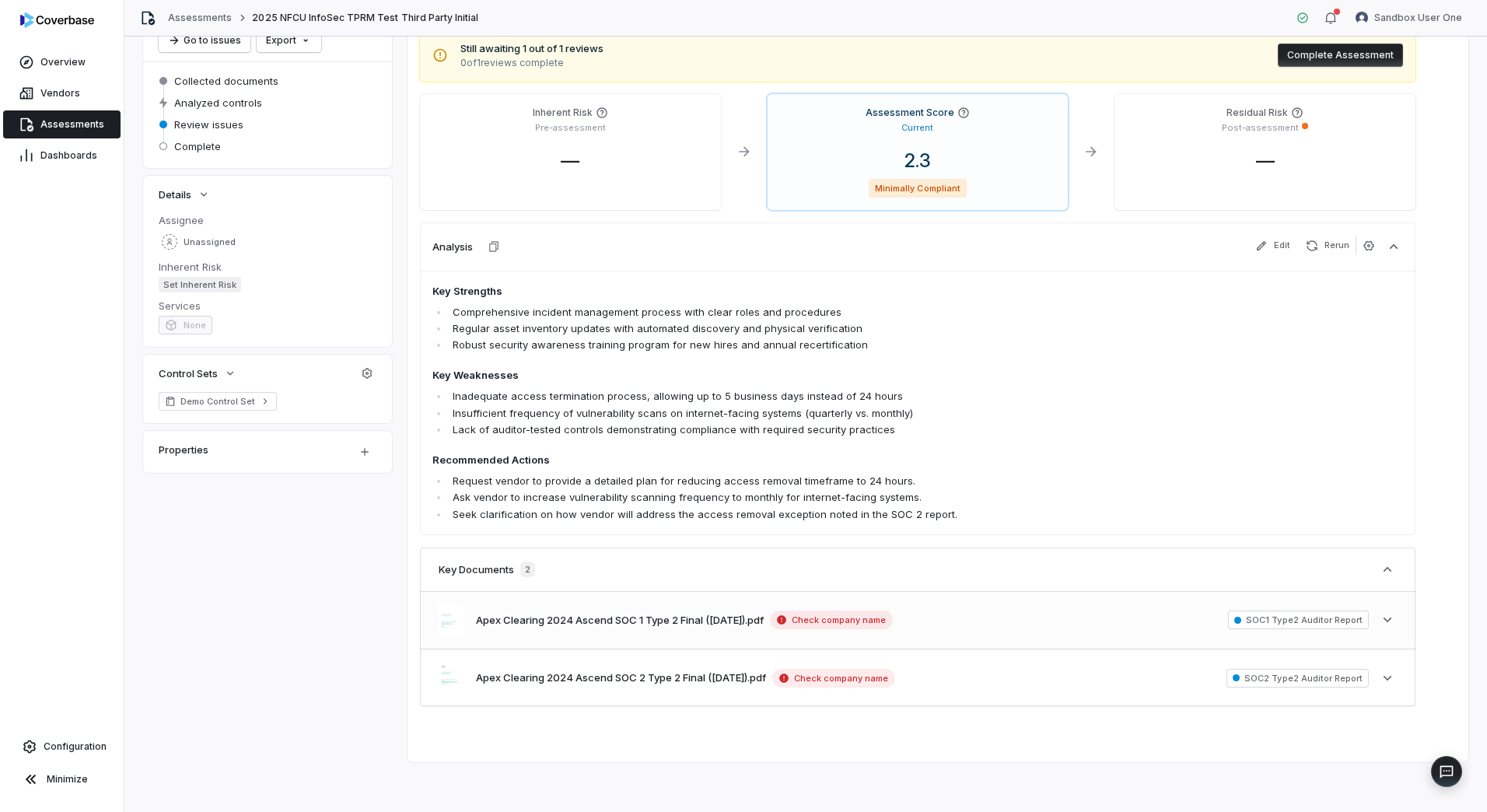
click at [1292, 615] on span "SOC1 Type2 Auditor Report" at bounding box center [1298, 619] width 141 height 19
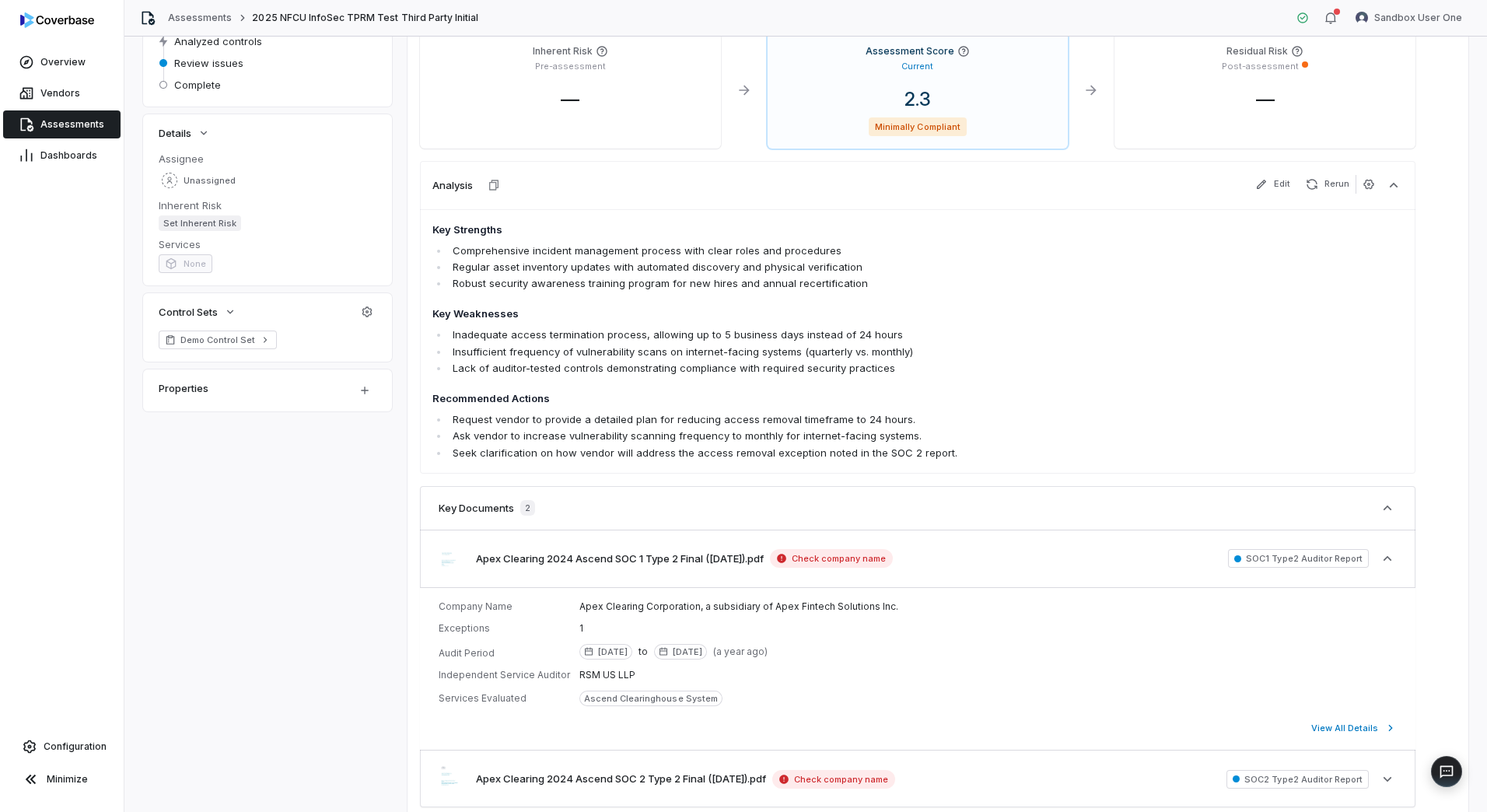
scroll to position [295, 0]
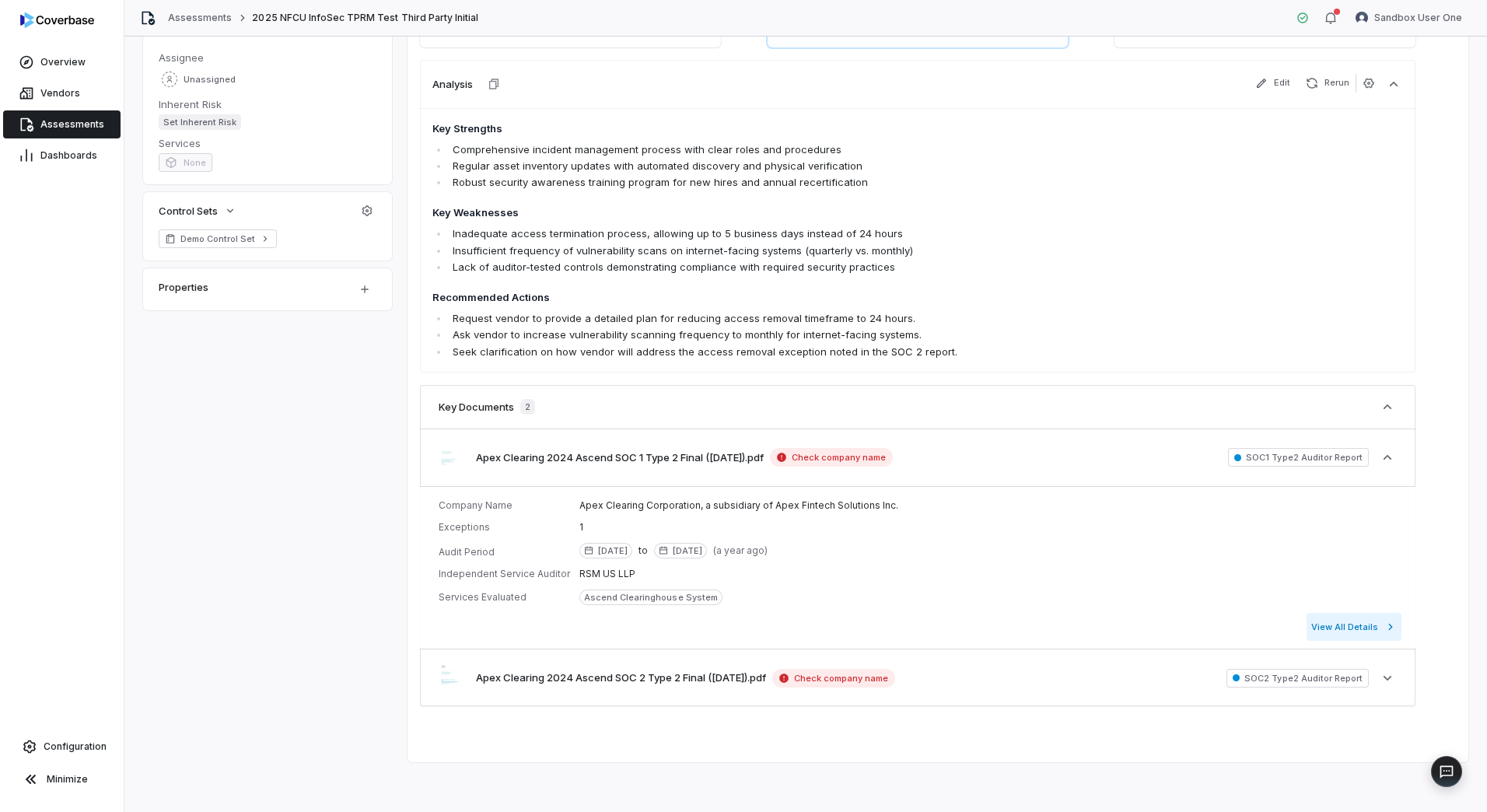
click at [1322, 636] on button "View All Details" at bounding box center [1355, 627] width 95 height 28
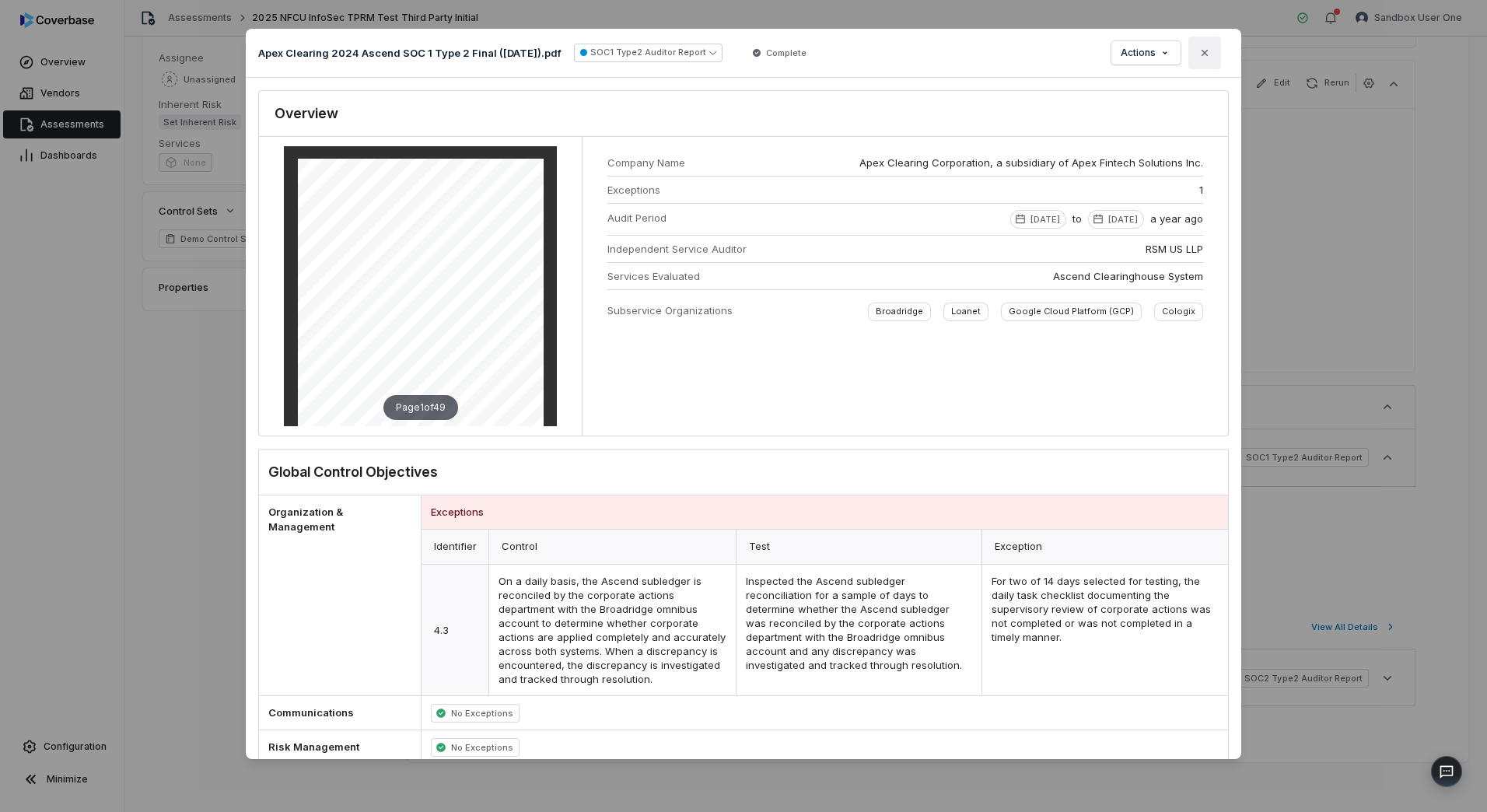
click at [1210, 53] on icon "button" at bounding box center [1204, 52] width 12 height 12
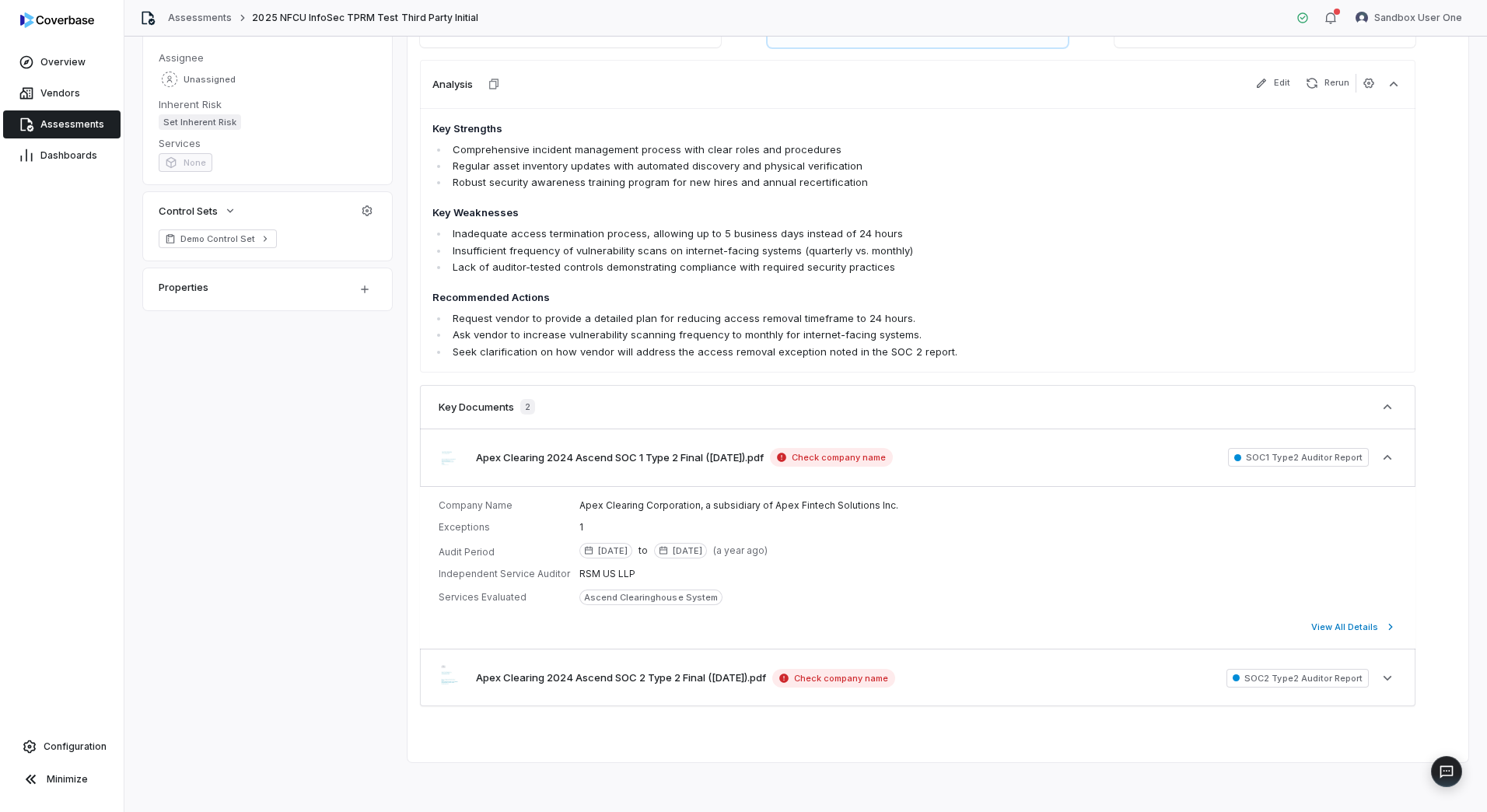
scroll to position [0, 0]
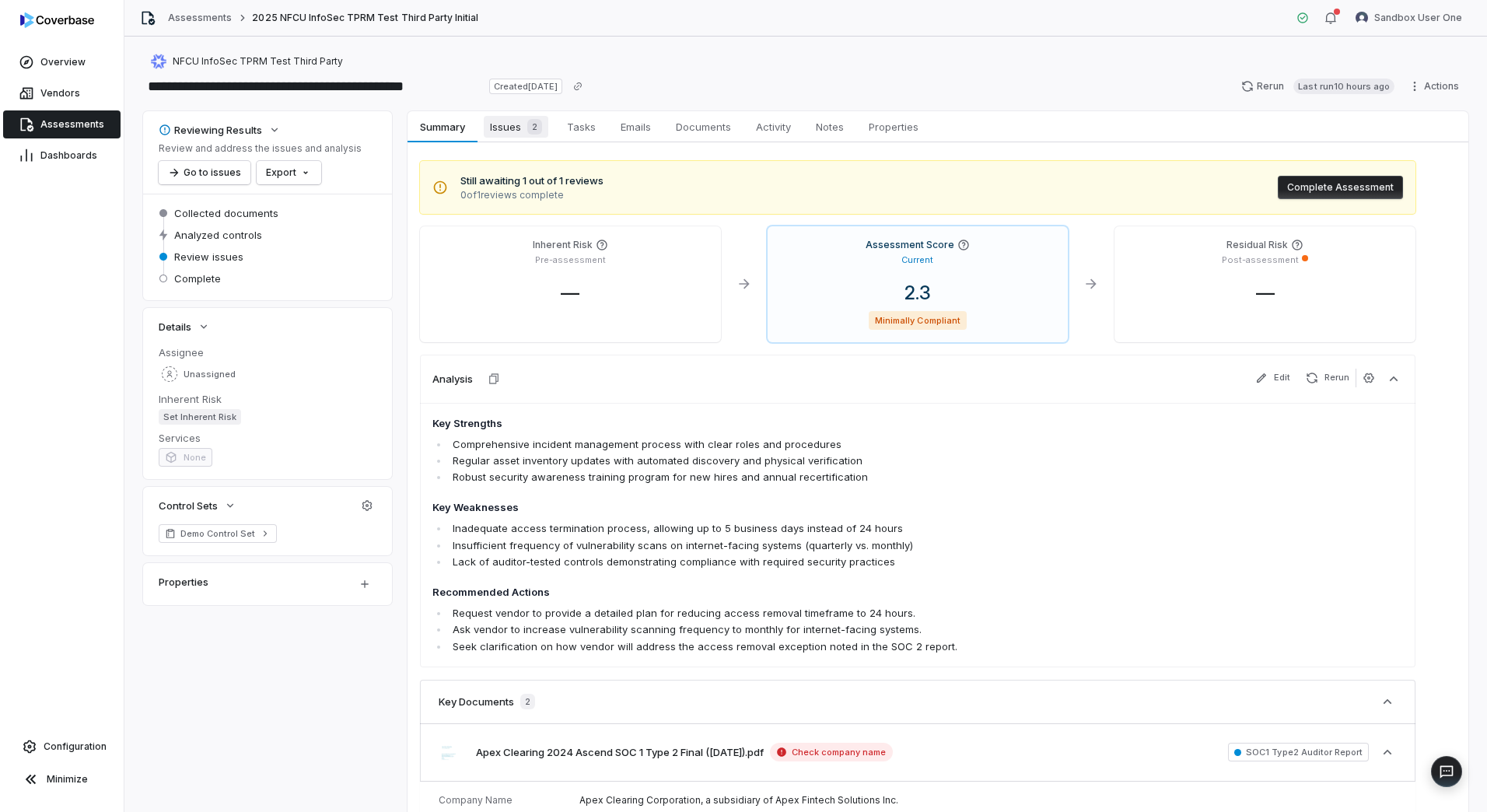
click at [503, 126] on span "Issues 2" at bounding box center [516, 126] width 64 height 22
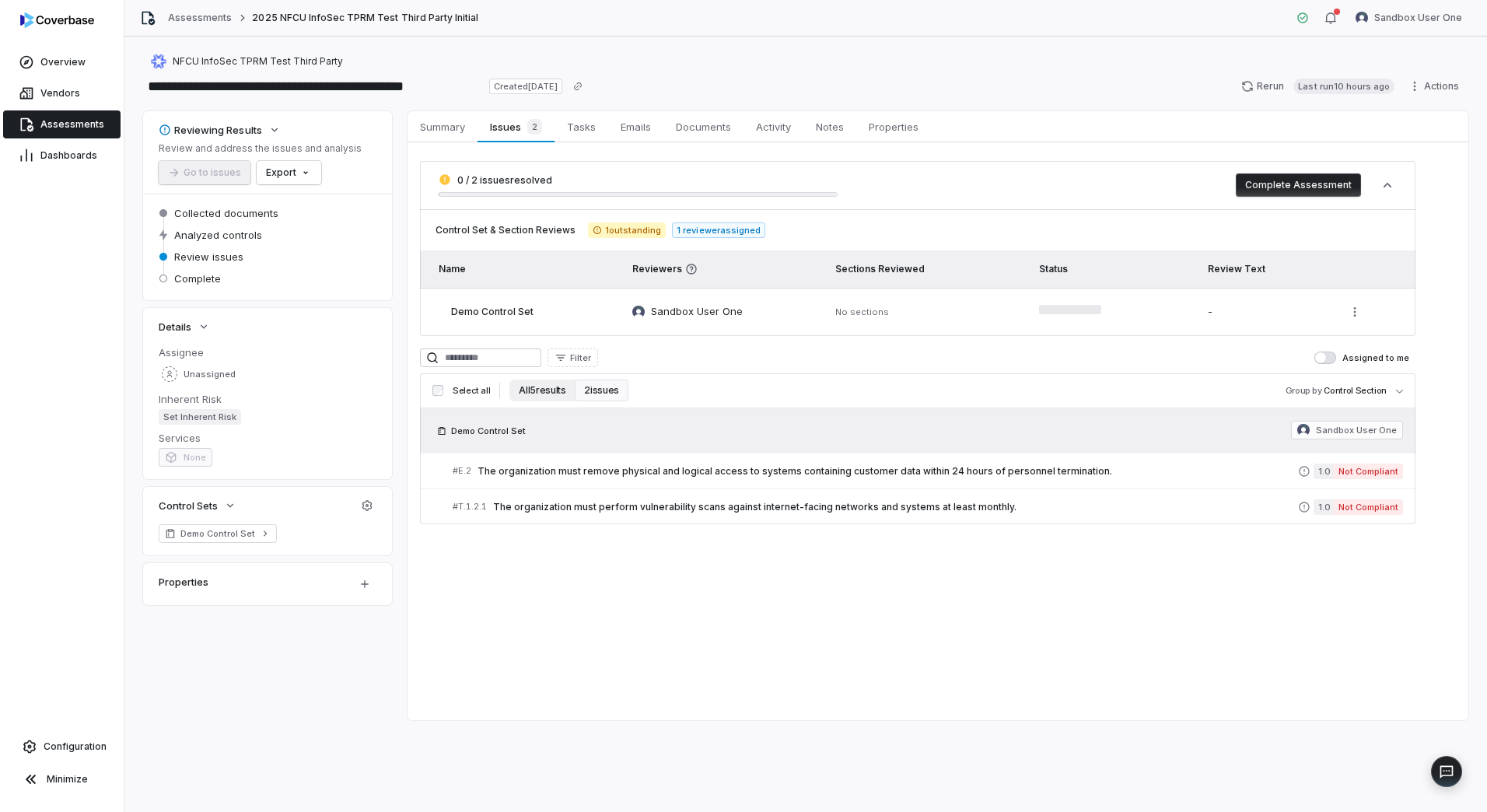
click at [556, 387] on button "All 5 results" at bounding box center [542, 390] width 65 height 22
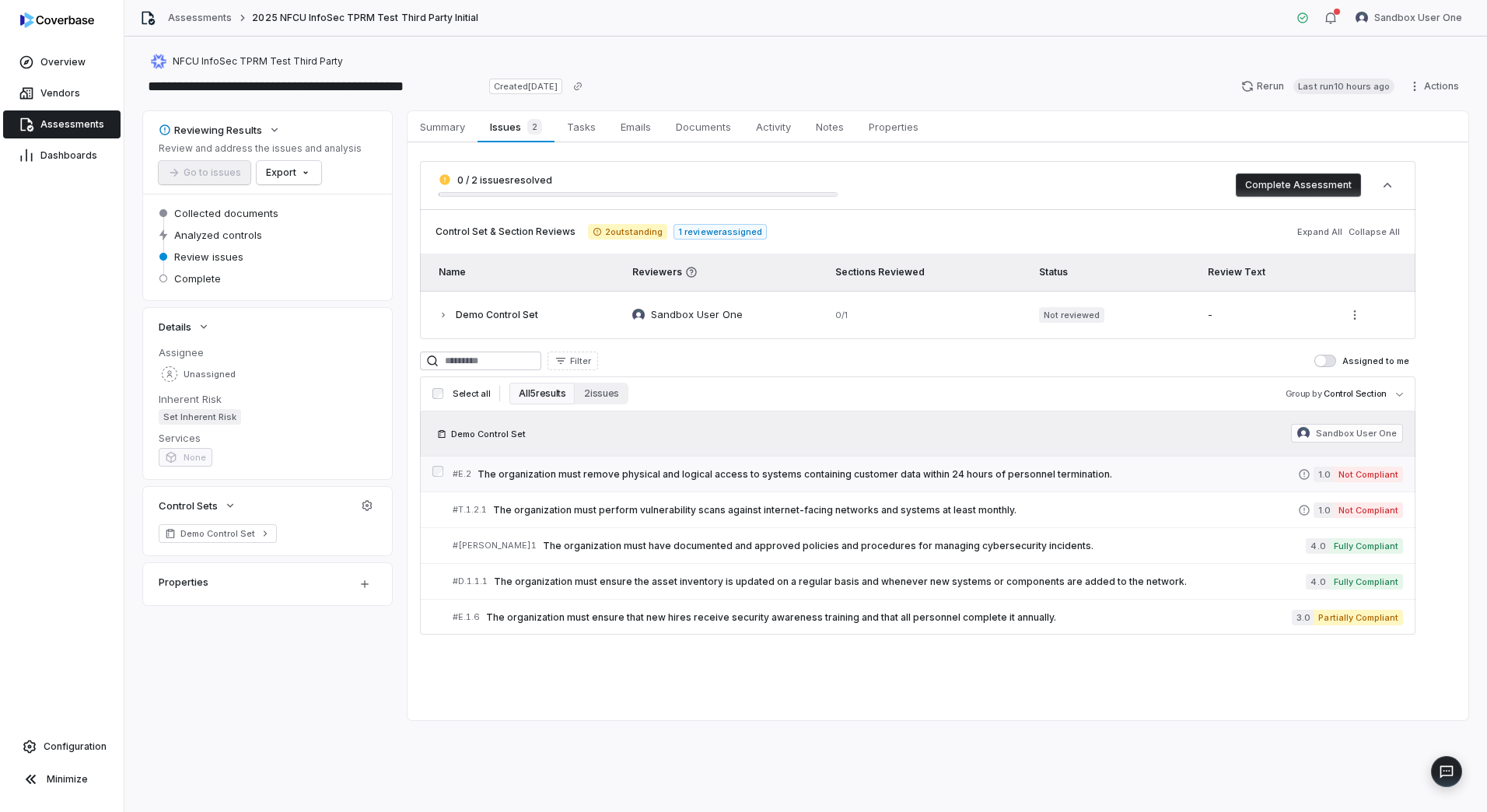
click at [928, 483] on link "# E.2 The organization must remove physical and logical access to systems conta…" at bounding box center [928, 474] width 950 height 35
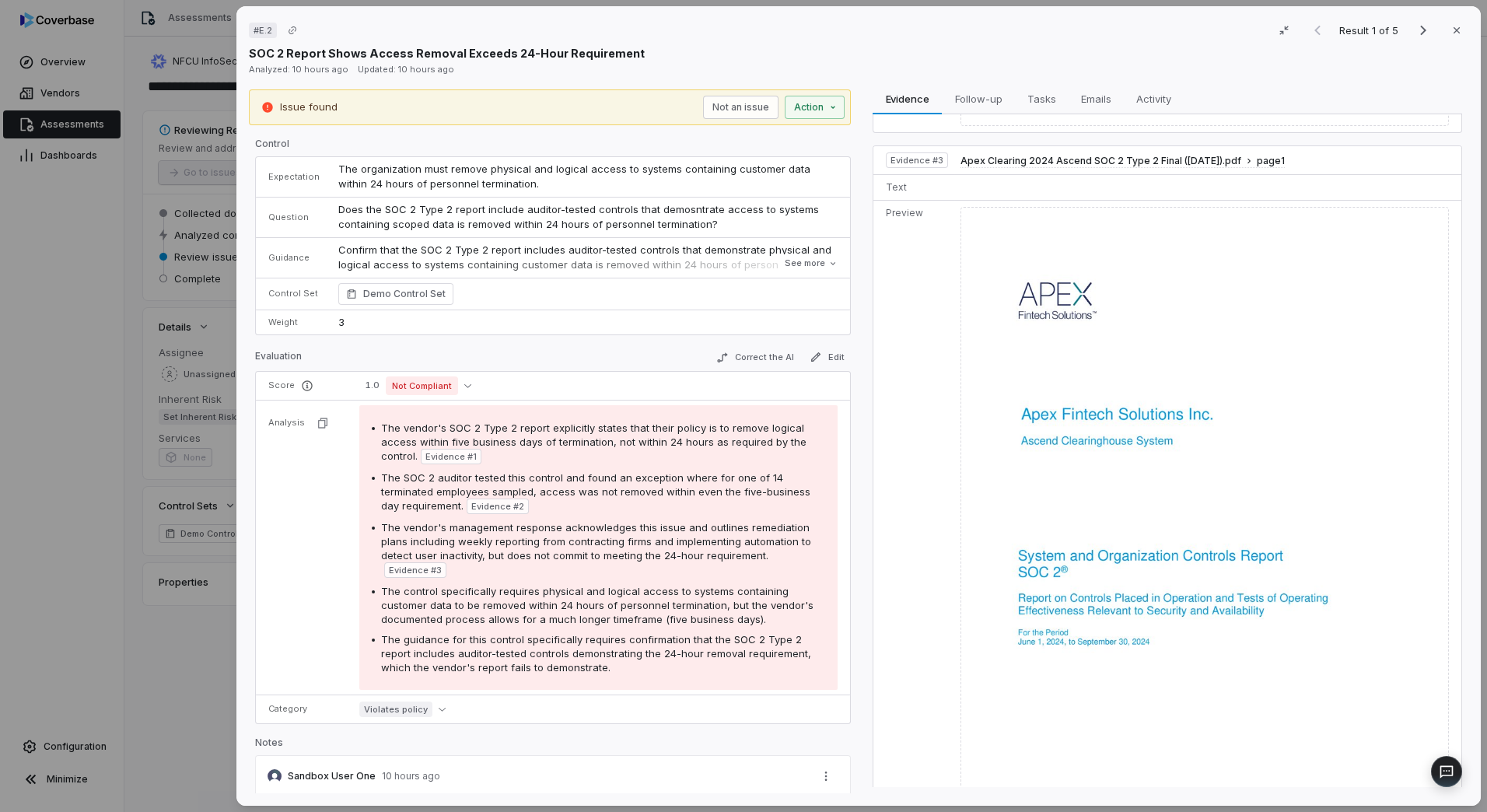
scroll to position [1094, 0]
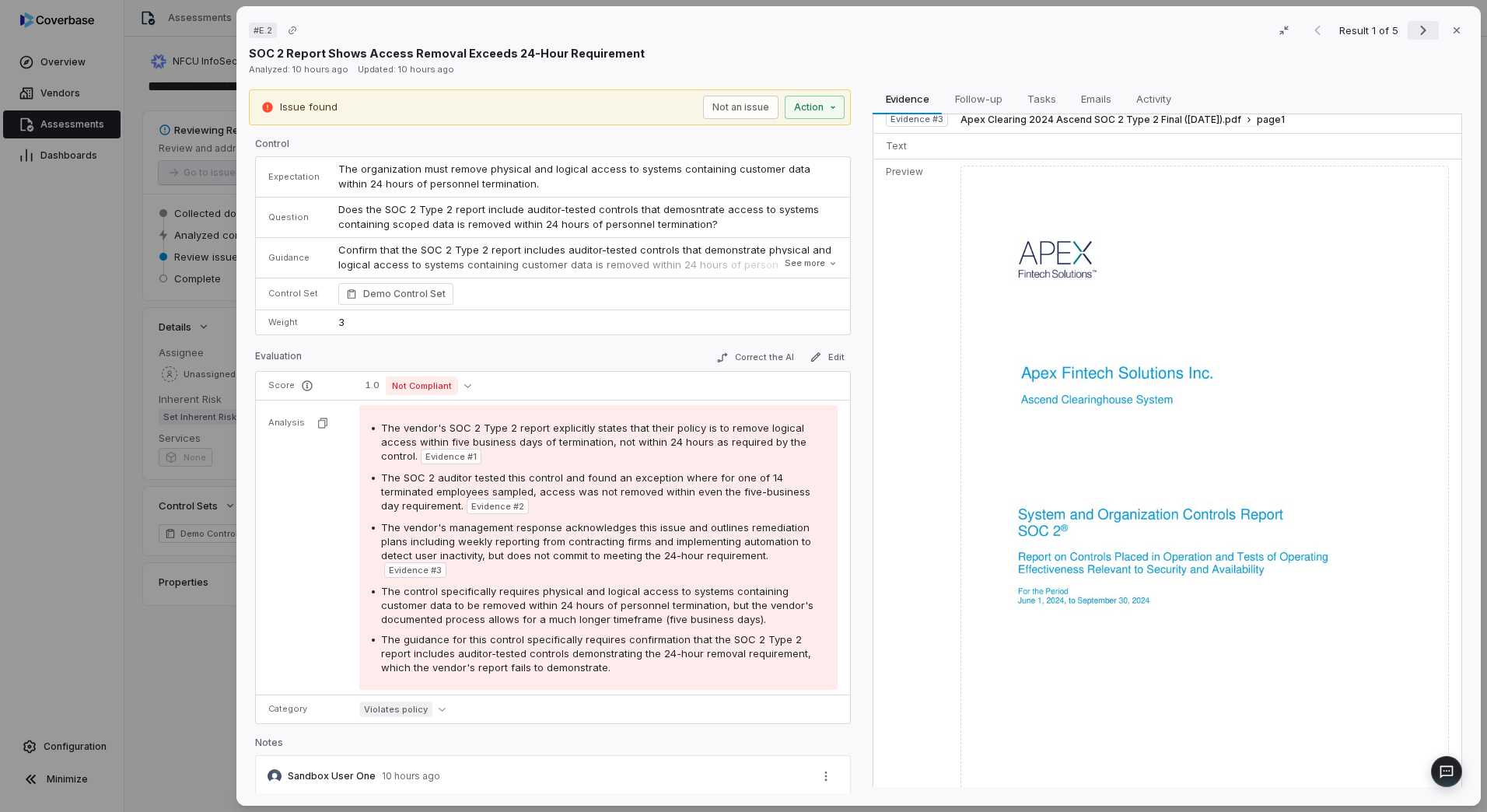
click at [1414, 35] on icon "Next result" at bounding box center [1423, 30] width 19 height 19
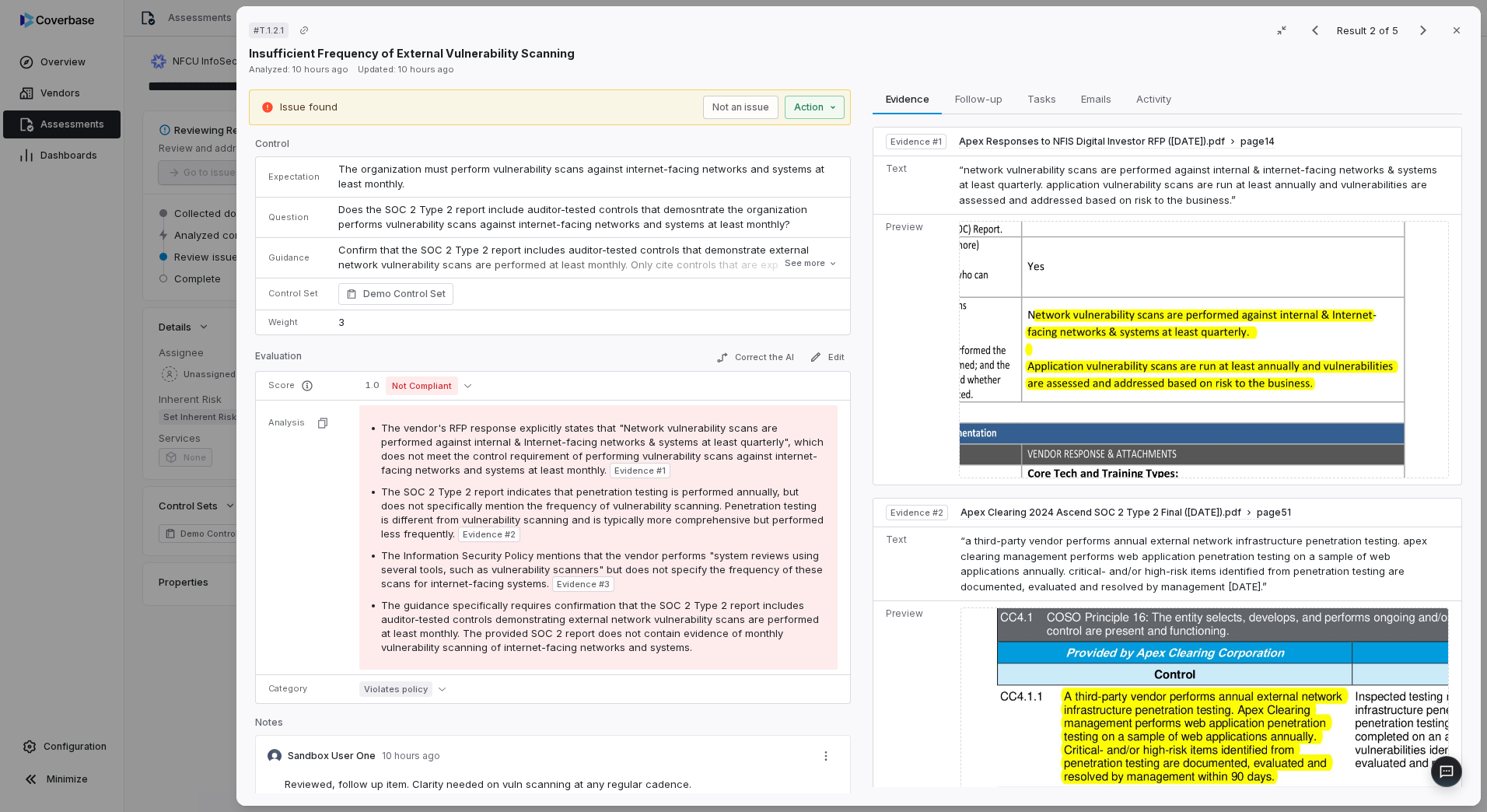
click at [363, 181] on span "The organization must perform vulnerability scans against internet-facing netwo…" at bounding box center [583, 176] width 489 height 28
click at [367, 213] on span "Does the SOC 2 Type 2 report include auditor-tested controls that demosntrate t…" at bounding box center [575, 217] width 472 height 28
click at [370, 179] on span "The organization must perform vulnerability scans against internet-facing netwo…" at bounding box center [583, 176] width 489 height 28
click at [369, 213] on span "Does the SOC 2 Type 2 report include auditor-tested controls that demosntrate t…" at bounding box center [575, 217] width 472 height 28
click at [365, 254] on p "Confirm that the SOC 2 Type 2 report includes auditor-tested controls that demo…" at bounding box center [588, 272] width 500 height 60
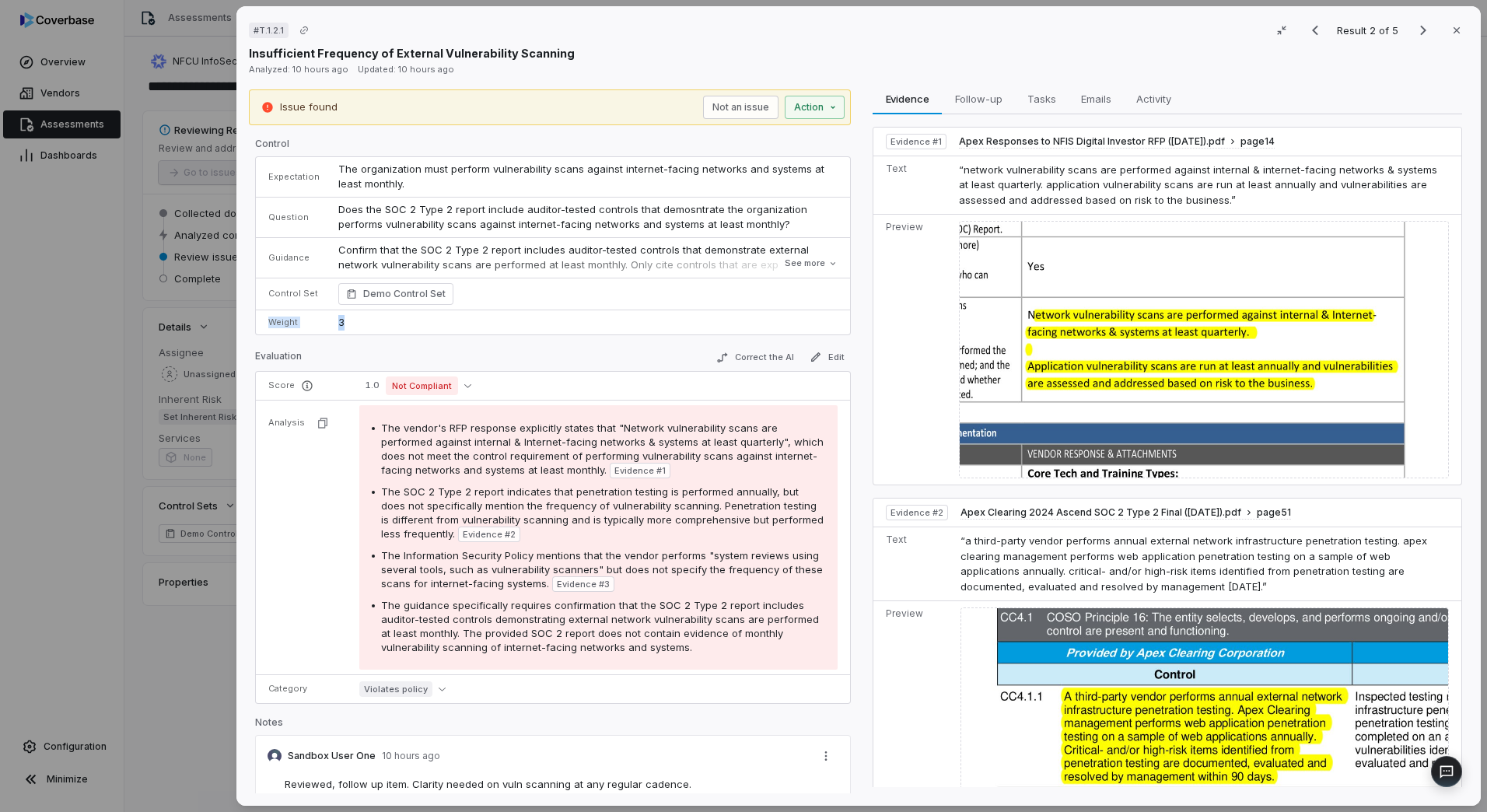
drag, startPoint x: 272, startPoint y: 322, endPoint x: 359, endPoint y: 323, distance: 87.0
click at [359, 323] on tr "Weight 3" at bounding box center [553, 321] width 594 height 25
drag, startPoint x: 359, startPoint y: 323, endPoint x: 463, endPoint y: 386, distance: 121.6
click at [464, 386] on icon "button" at bounding box center [467, 385] width 7 height 7
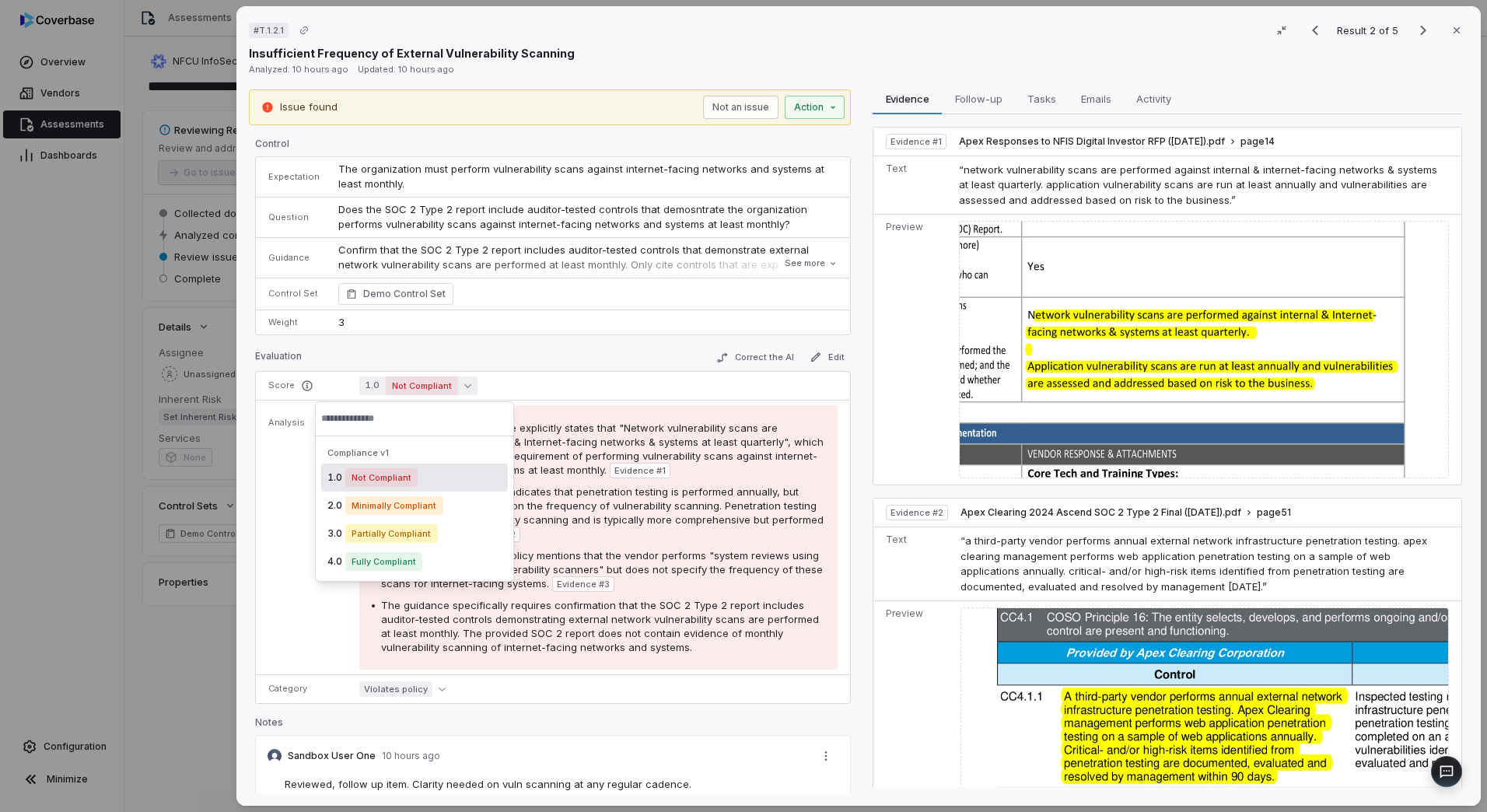
click at [549, 344] on div "Control Expectation The organization must perform vulnerability scans against i…" at bounding box center [553, 466] width 596 height 657
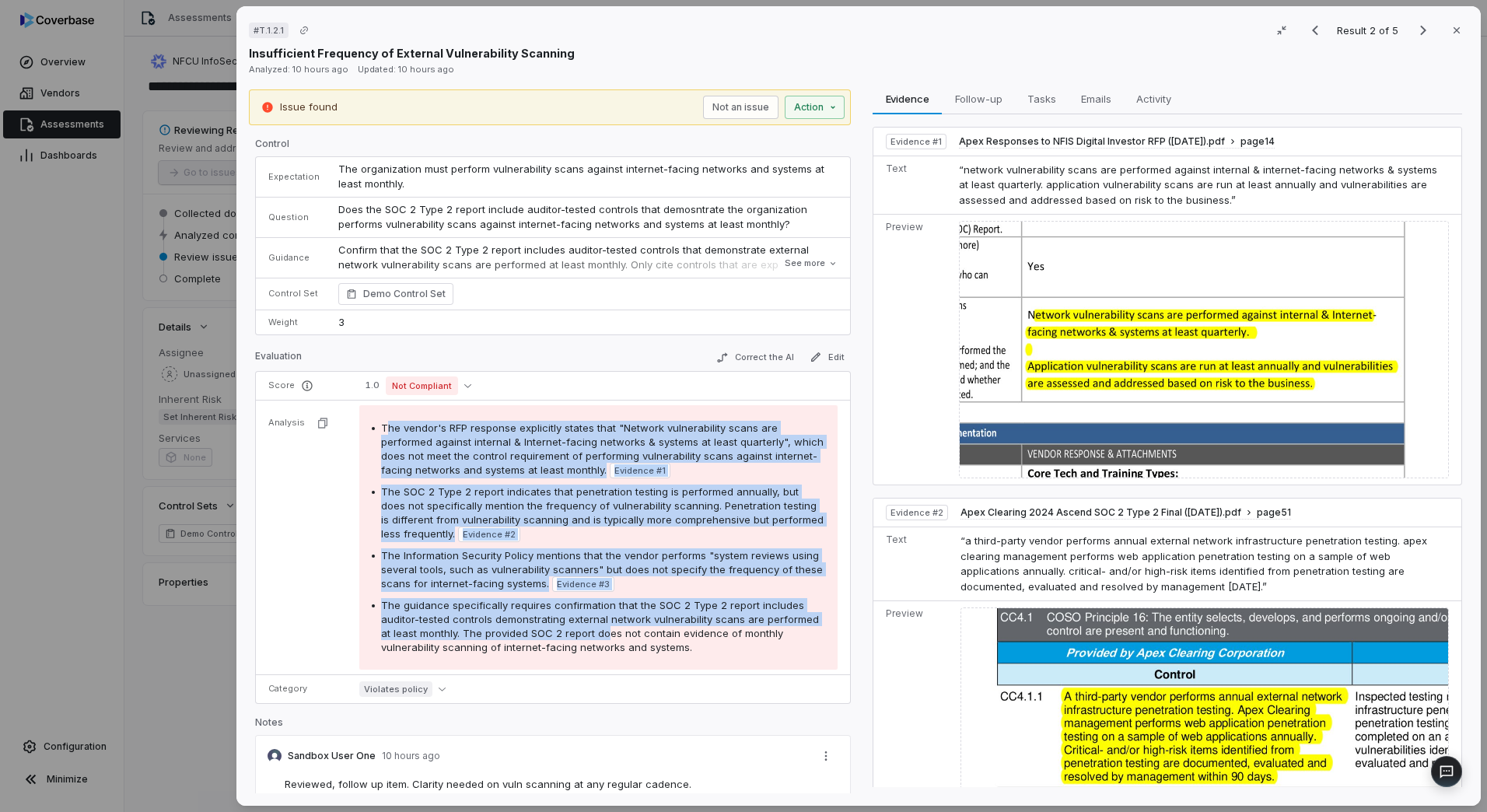
drag, startPoint x: 387, startPoint y: 431, endPoint x: 600, endPoint y: 636, distance: 295.6
click at [600, 636] on div "The vendor's RFP response explicitly states that "Network vulnerability scans a…" at bounding box center [598, 537] width 454 height 234
drag, startPoint x: 600, startPoint y: 636, endPoint x: 562, endPoint y: 500, distance: 141.2
click at [562, 500] on span "The SOC 2 Type 2 report indicates that penetration testing is performed annuall…" at bounding box center [602, 512] width 442 height 55
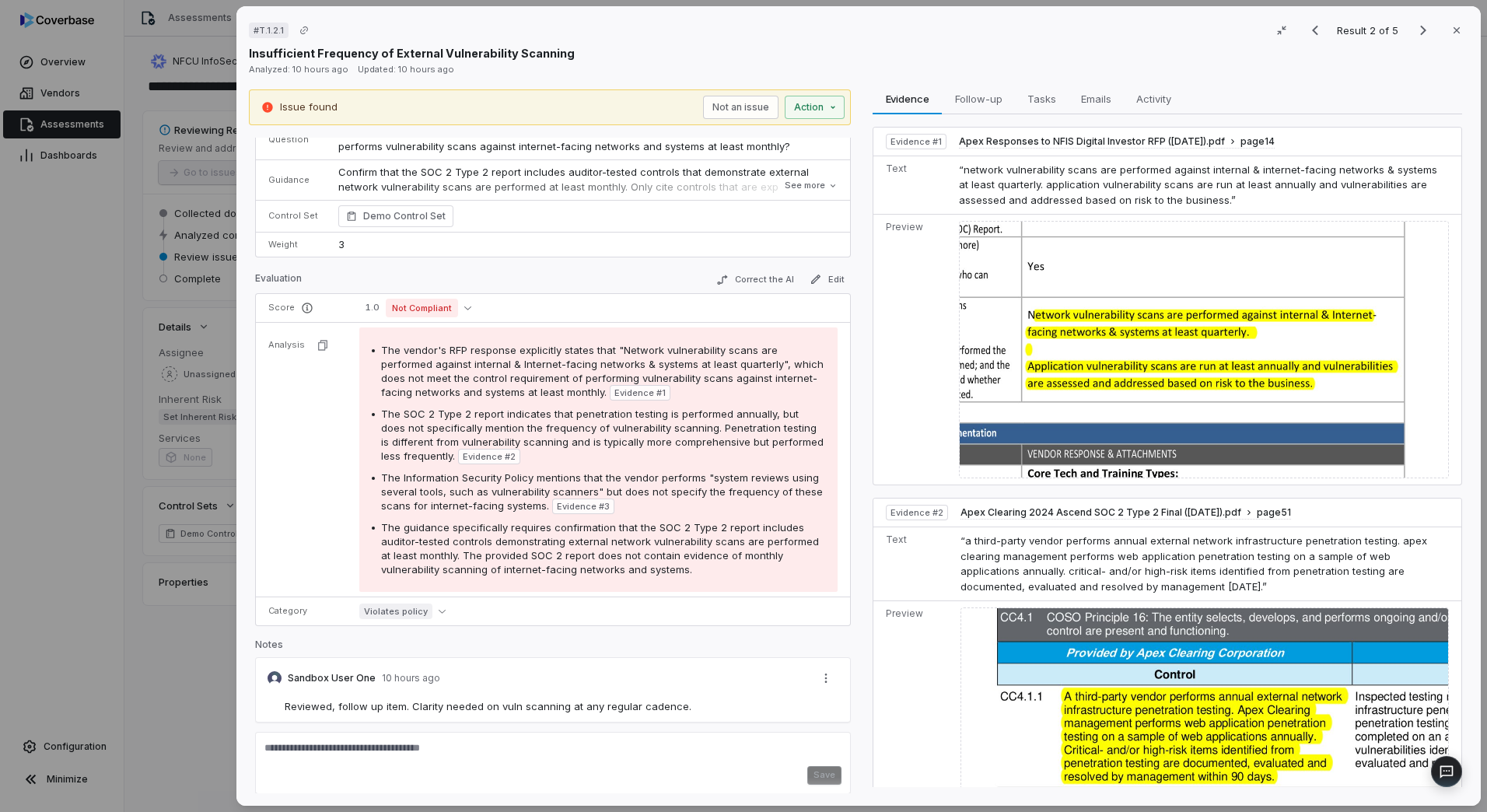
scroll to position [84, 0]
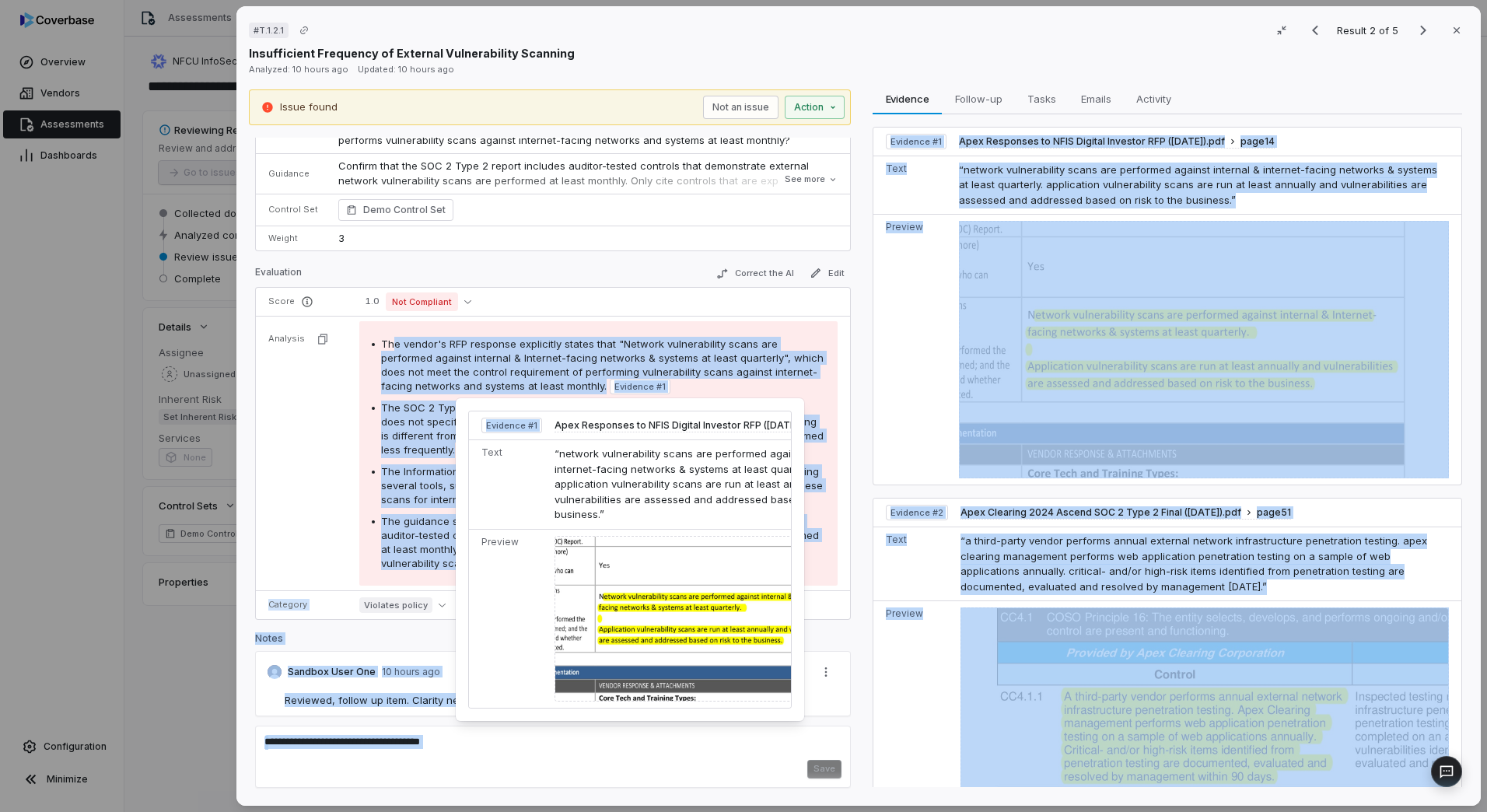
drag, startPoint x: 389, startPoint y: 342, endPoint x: 638, endPoint y: 413, distance: 258.9
click at [638, 413] on body "**********" at bounding box center [743, 406] width 1487 height 812
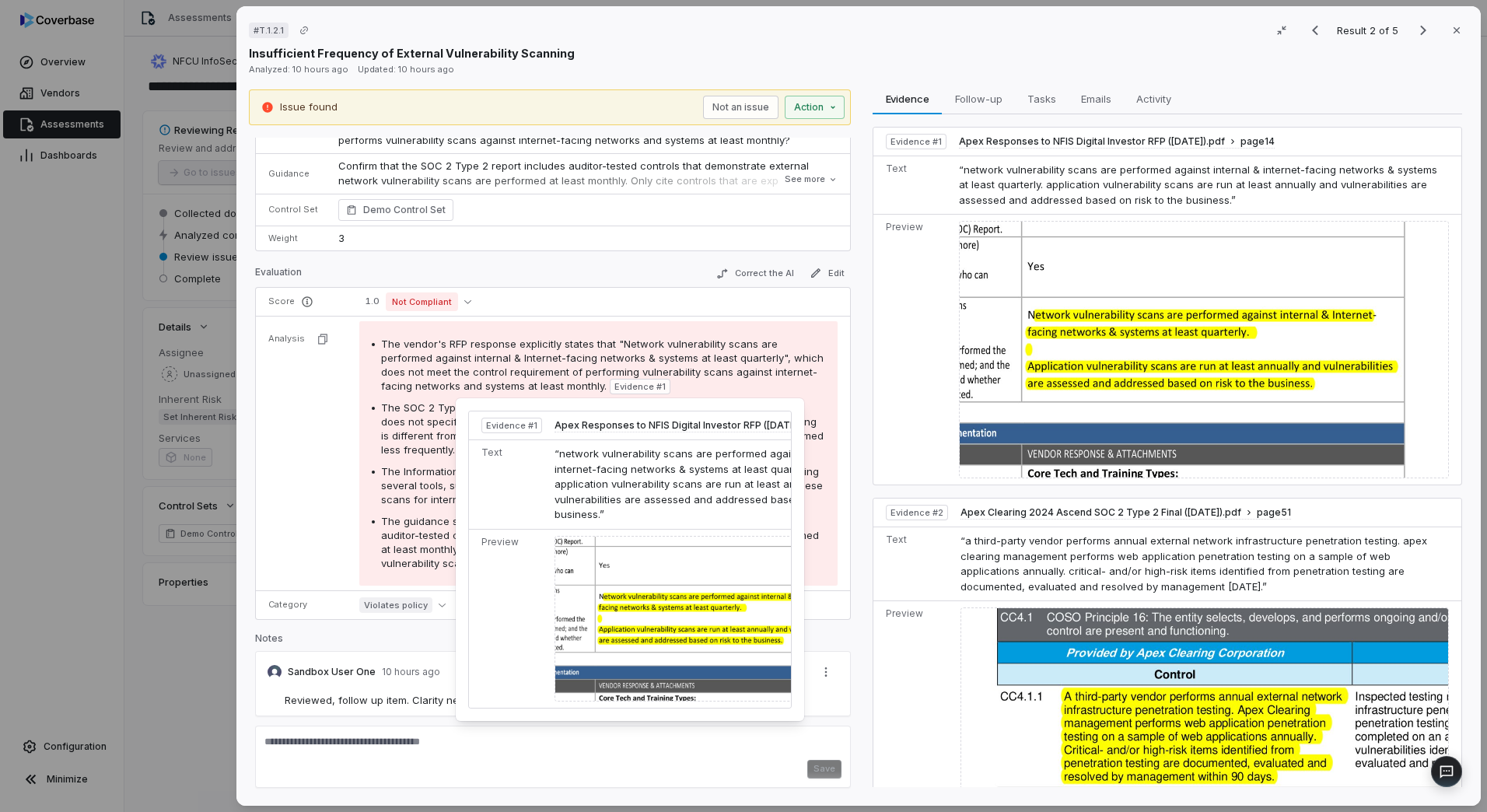
drag, startPoint x: 638, startPoint y: 413, endPoint x: 811, endPoint y: 315, distance: 198.8
click at [808, 307] on div "1.0 Not Compliant" at bounding box center [599, 301] width 479 height 19
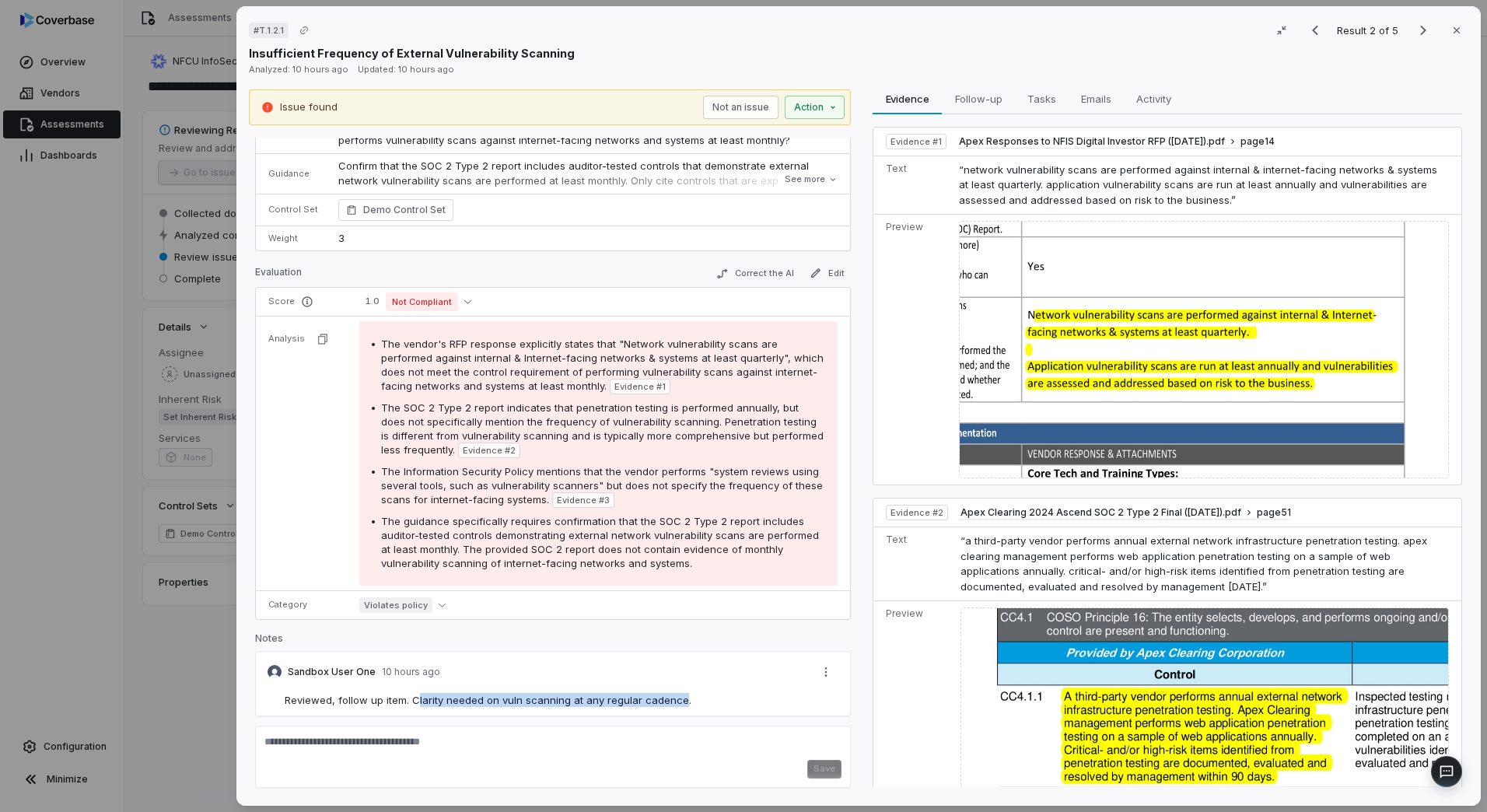
drag, startPoint x: 415, startPoint y: 693, endPoint x: 675, endPoint y: 709, distance: 260.5
click at [675, 709] on div "Reviewed, follow up item. Clarity needed on vuln scanning at any regular cadenc…" at bounding box center [553, 704] width 596 height 23
click at [1414, 34] on icon "Next result" at bounding box center [1423, 30] width 19 height 19
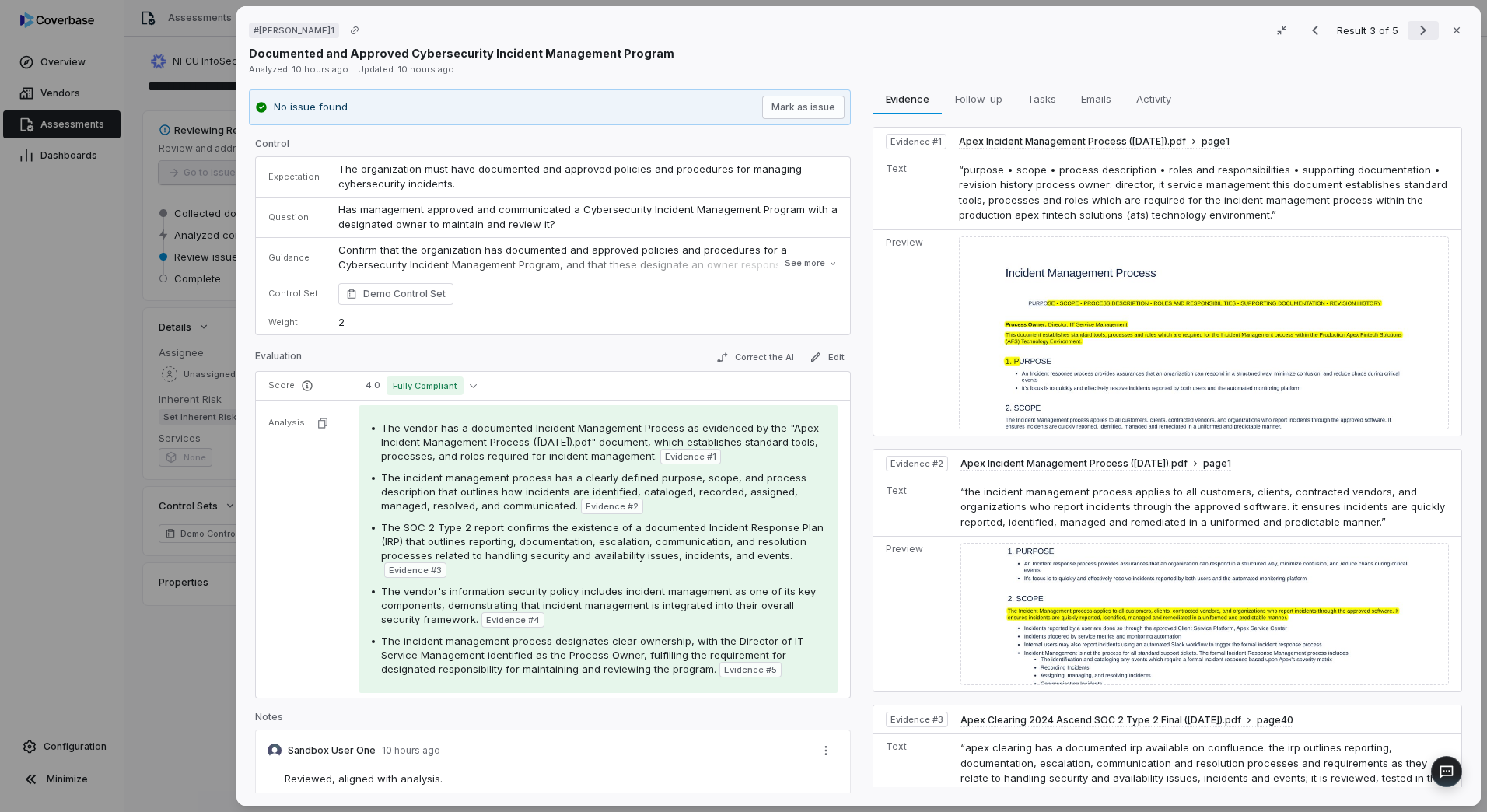
click at [1418, 35] on icon "Next result" at bounding box center [1423, 30] width 19 height 19
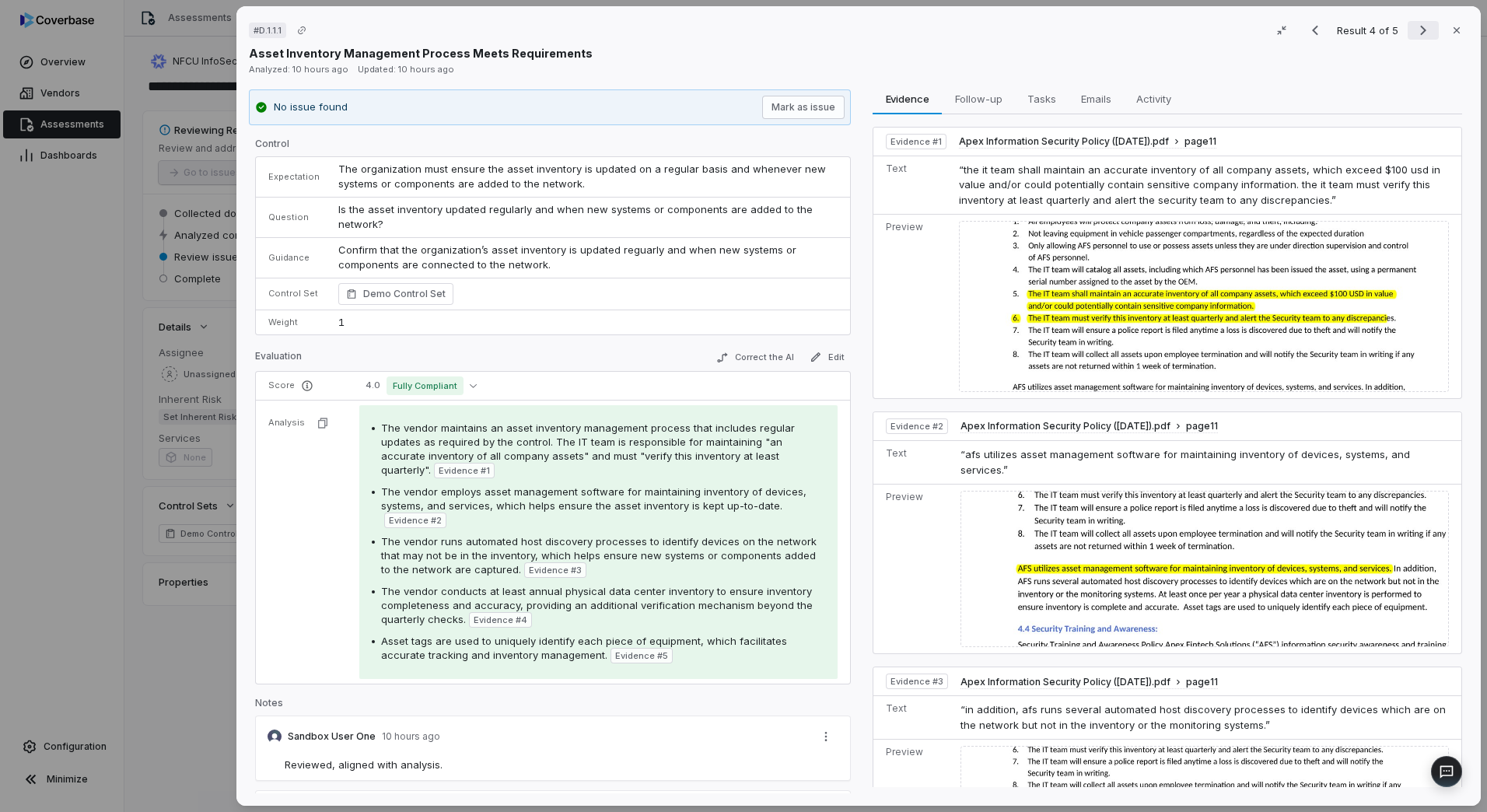
click at [1418, 35] on icon "Next result" at bounding box center [1423, 30] width 19 height 19
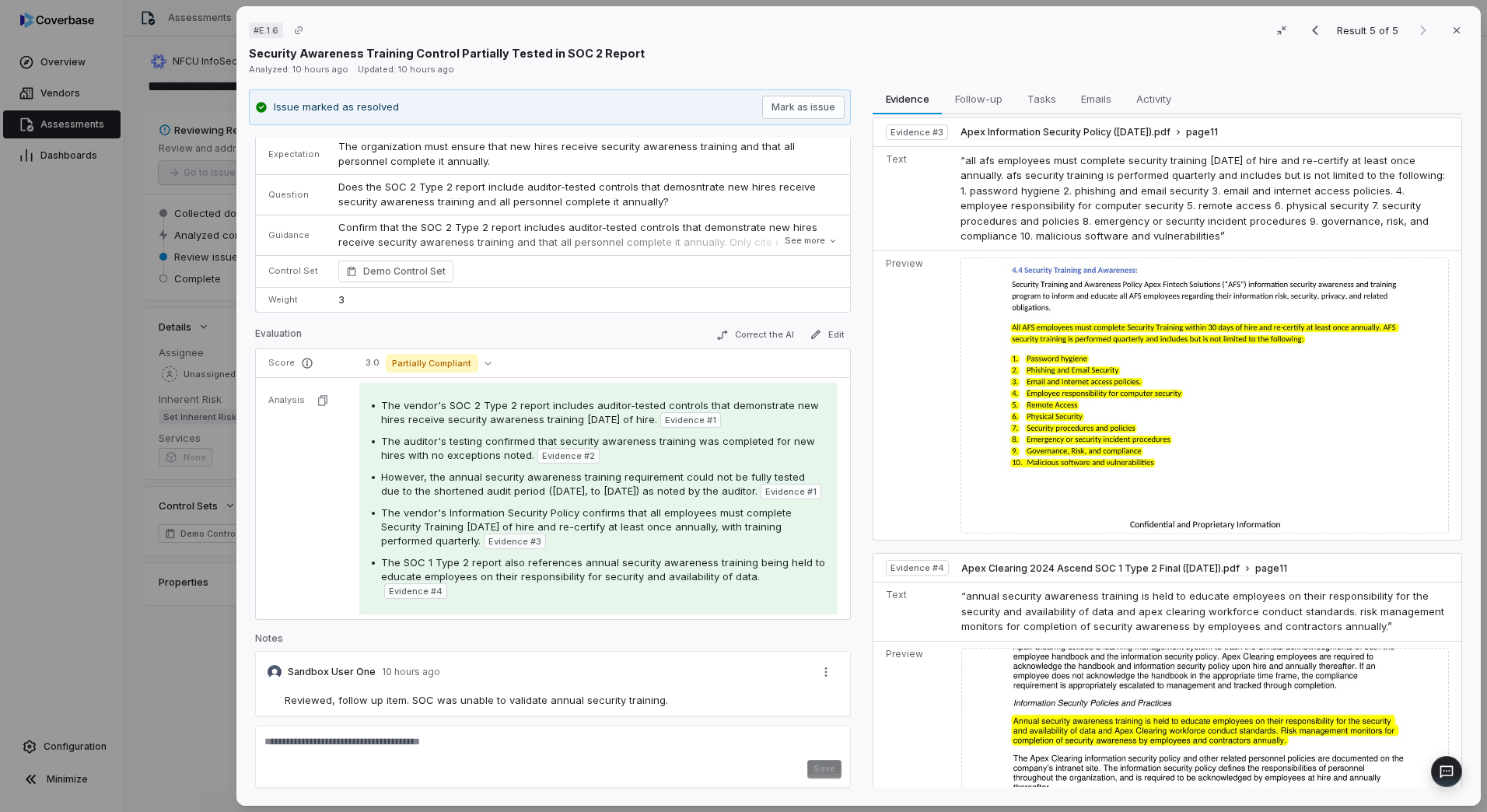
scroll to position [1722, 0]
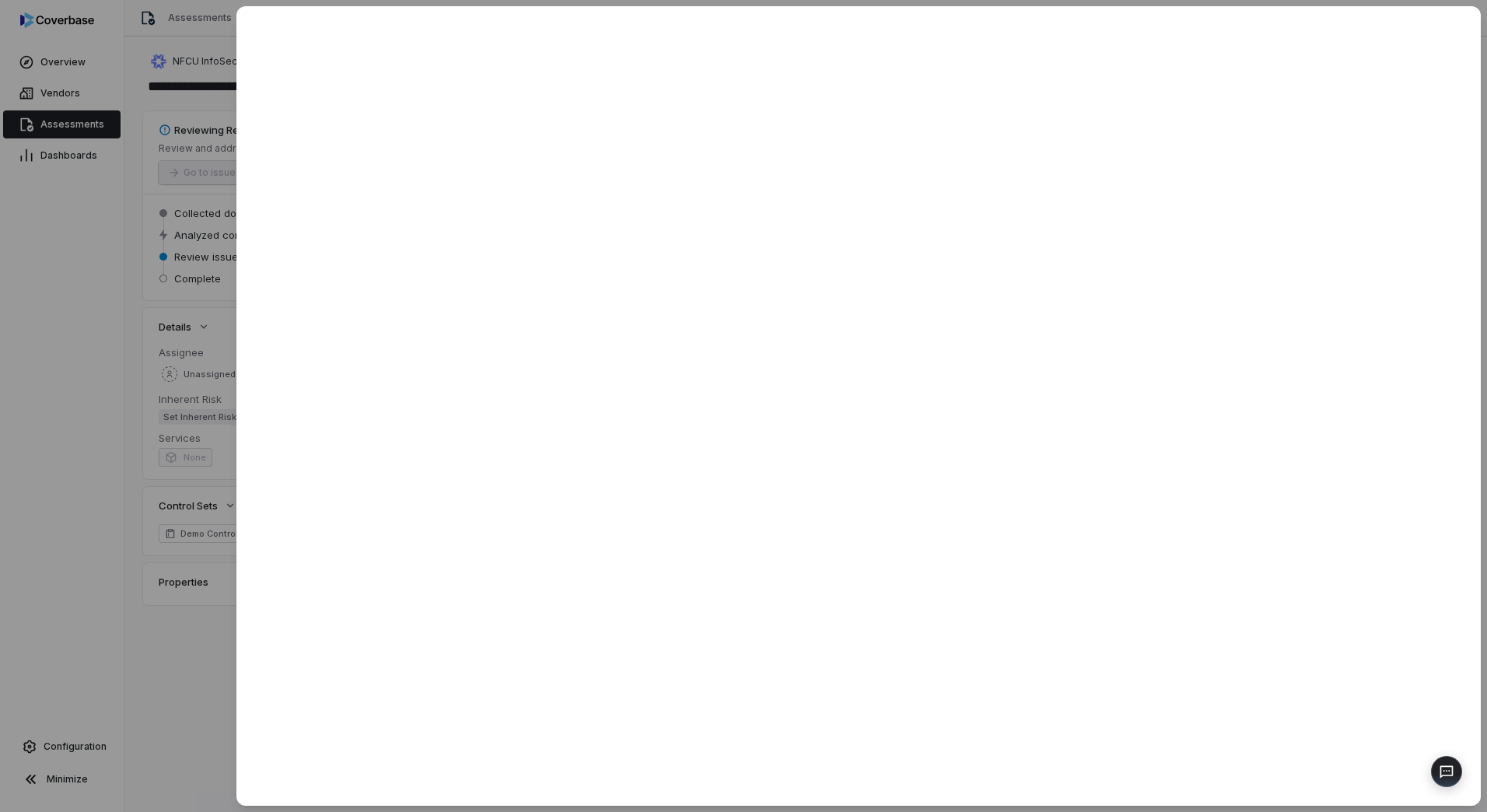
click at [161, 650] on div at bounding box center [743, 406] width 1487 height 812
